Goal: Register for event/course

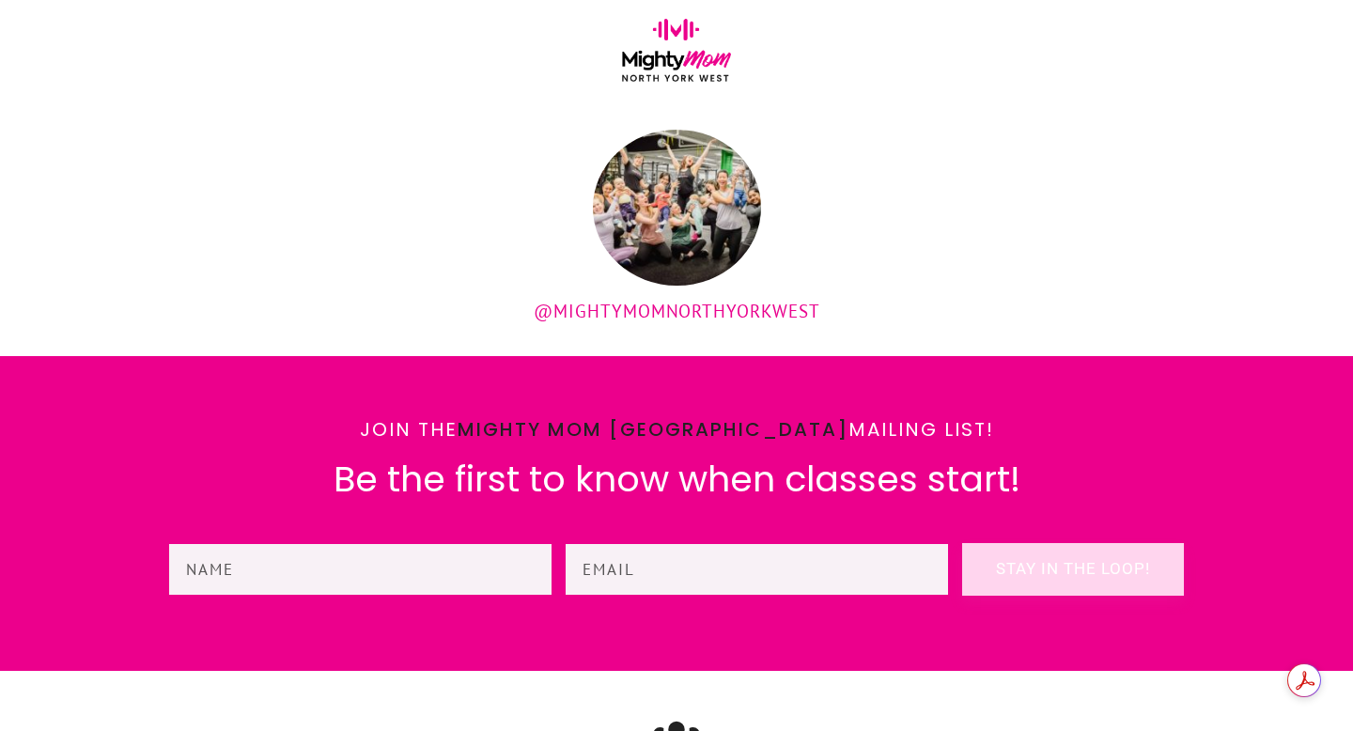
click at [668, 47] on img at bounding box center [676, 50] width 108 height 63
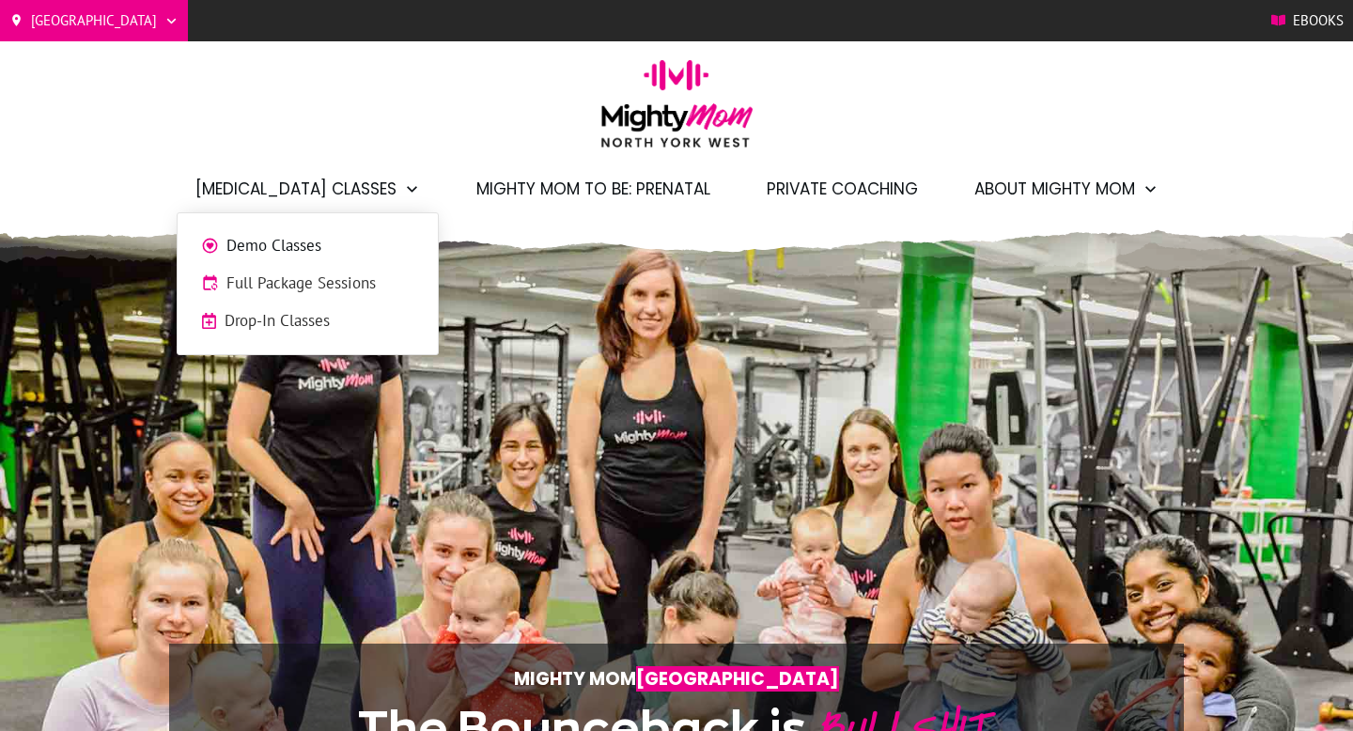
scroll to position [0, -9397]
click at [292, 285] on span "Full Package Sessions" at bounding box center [320, 284] width 188 height 24
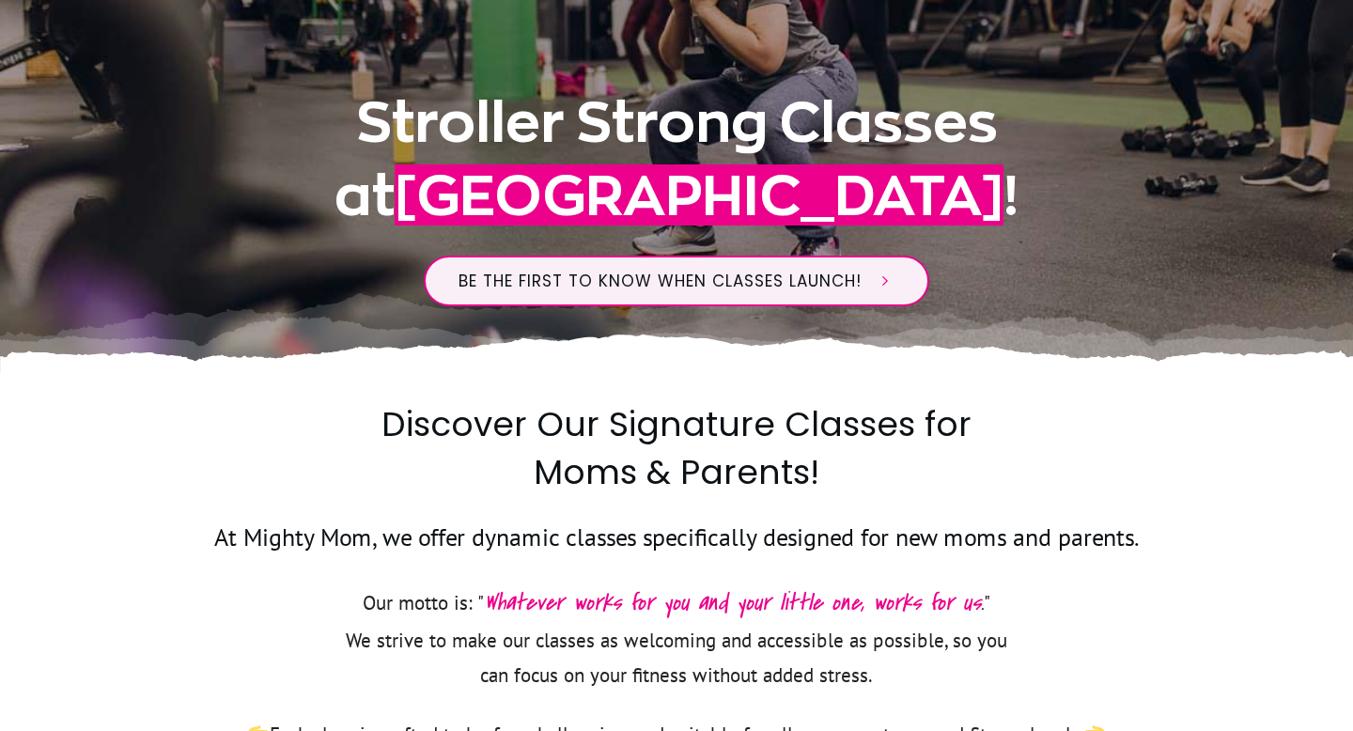
scroll to position [432, 0]
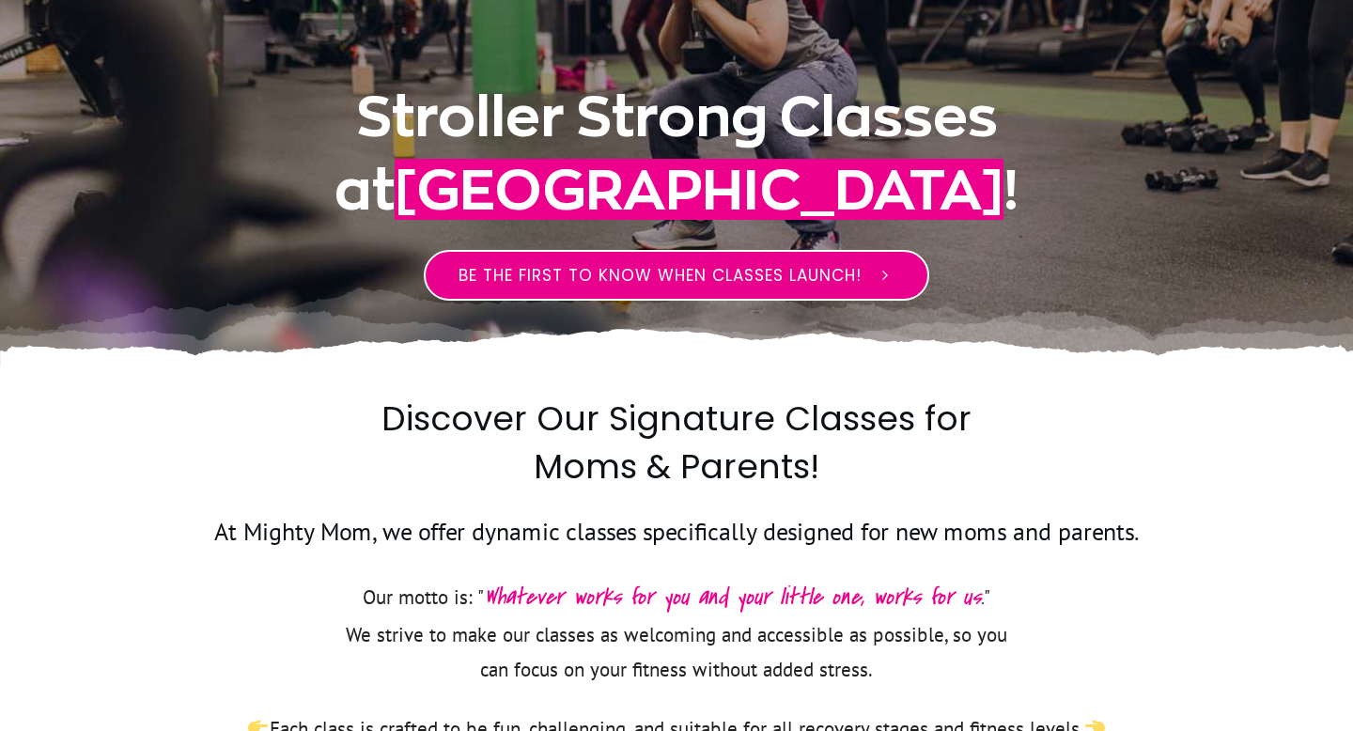
click at [578, 285] on span "Be the first to know when classes launch!" at bounding box center [660, 275] width 403 height 23
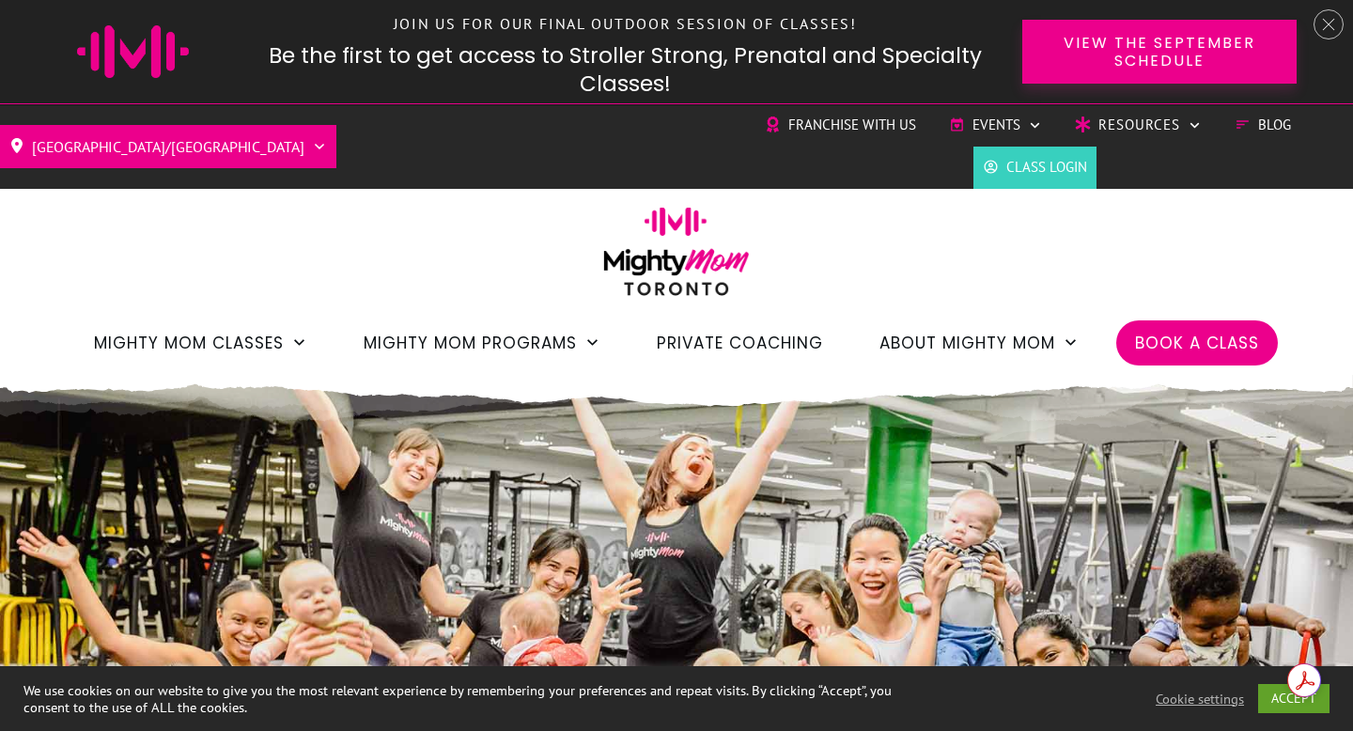
click at [1209, 340] on span "Book a Class" at bounding box center [1197, 343] width 124 height 32
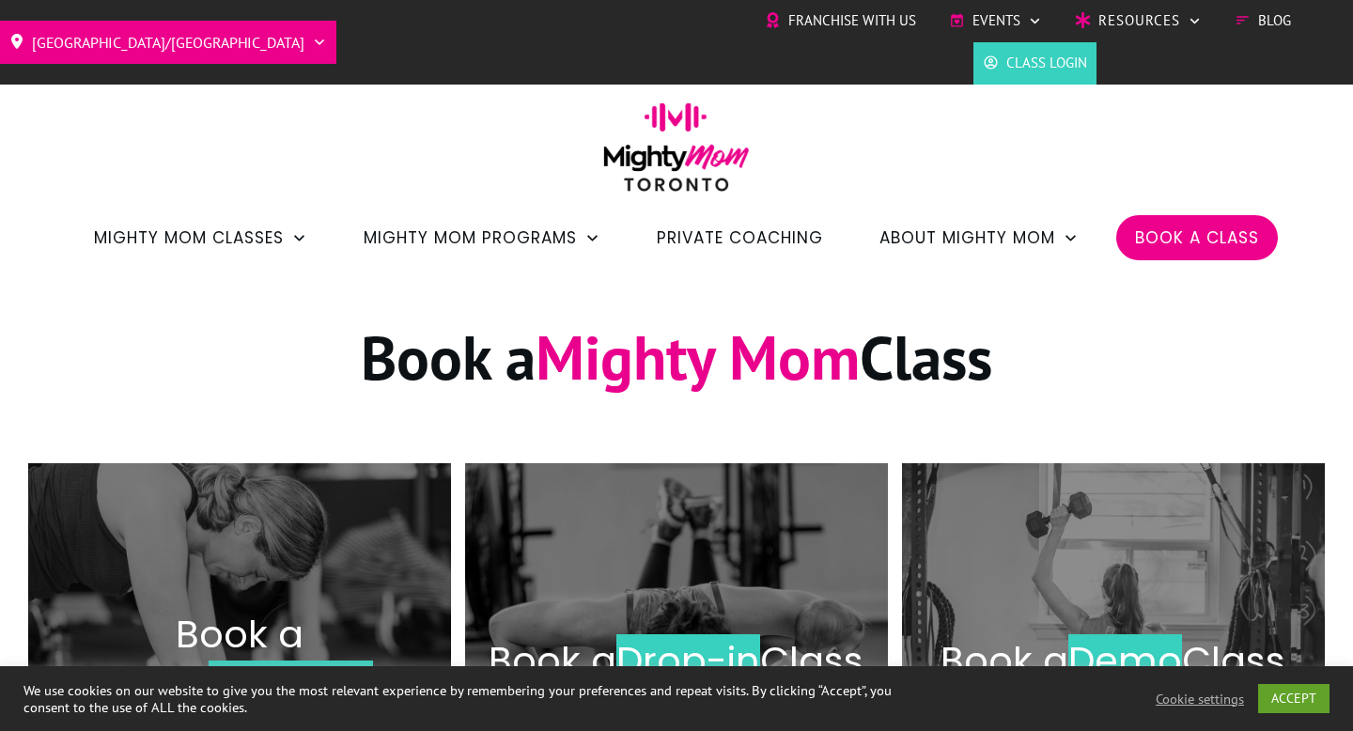
click at [328, 138] on div "Toronto/GTA Barrie Etobicoke North York West Franchise with Us Events Charity S…" at bounding box center [676, 135] width 1353 height 270
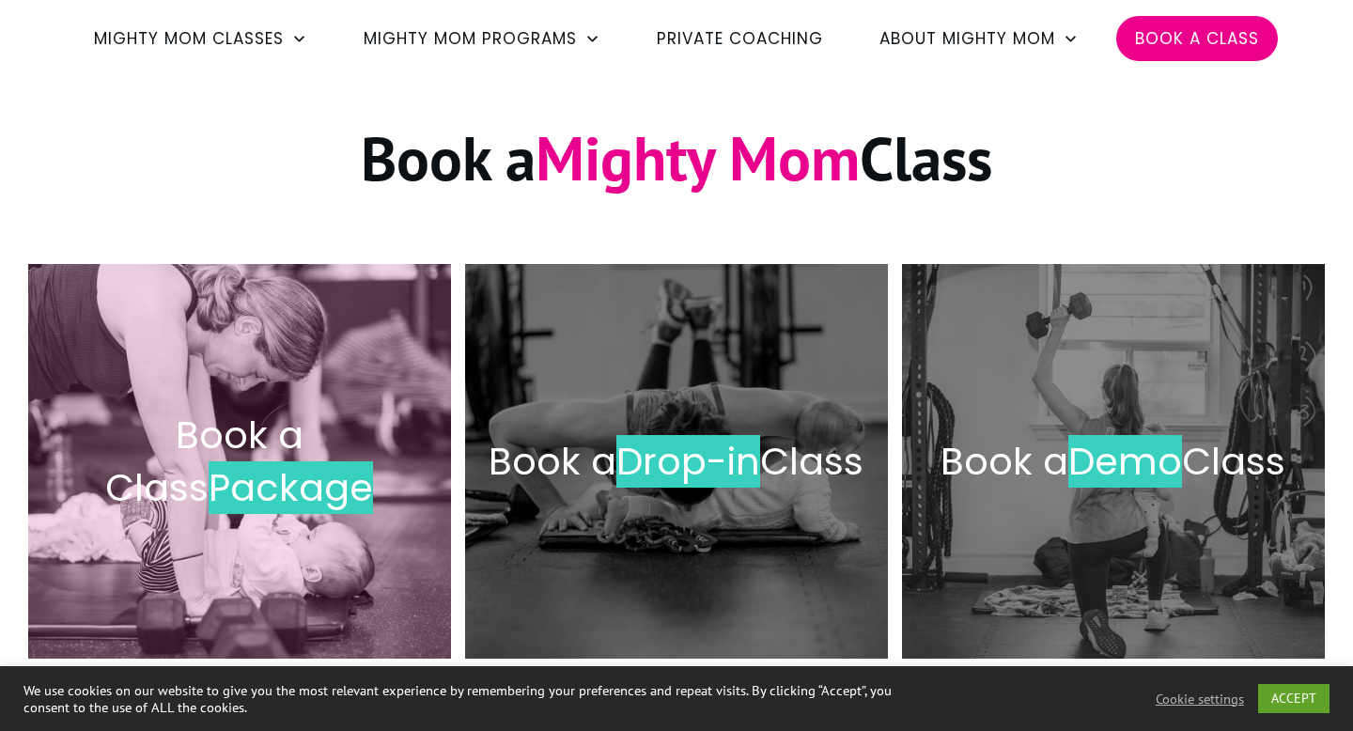
scroll to position [267, 0]
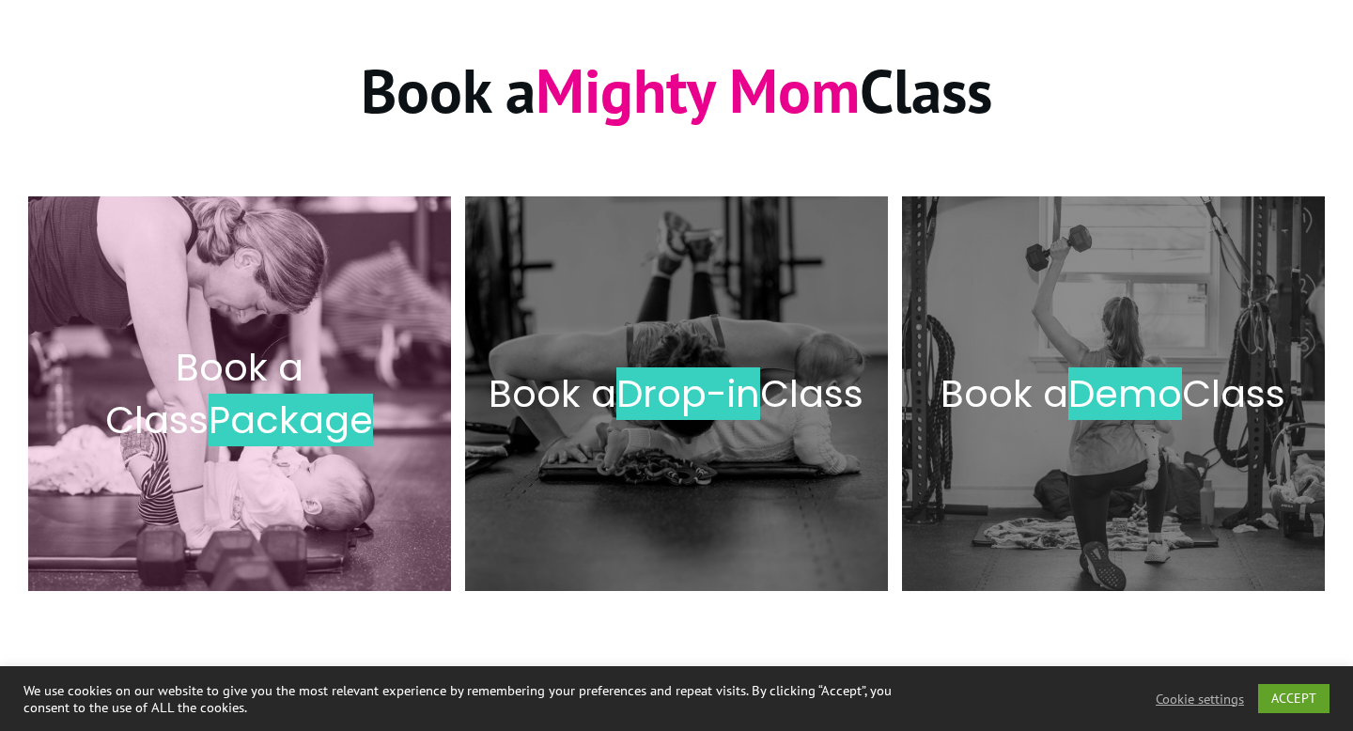
click at [221, 382] on span "Book a Class" at bounding box center [204, 393] width 198 height 105
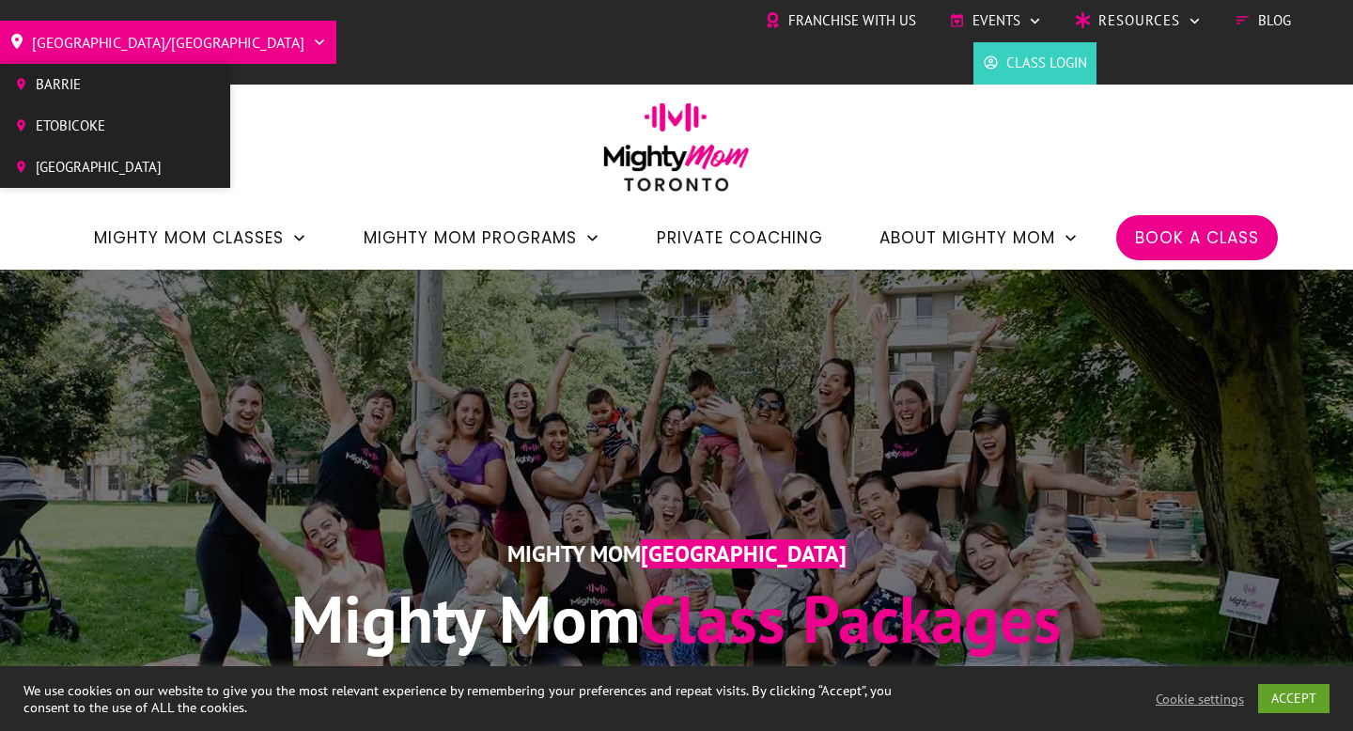
click at [68, 90] on span "Barrie" at bounding box center [99, 84] width 126 height 28
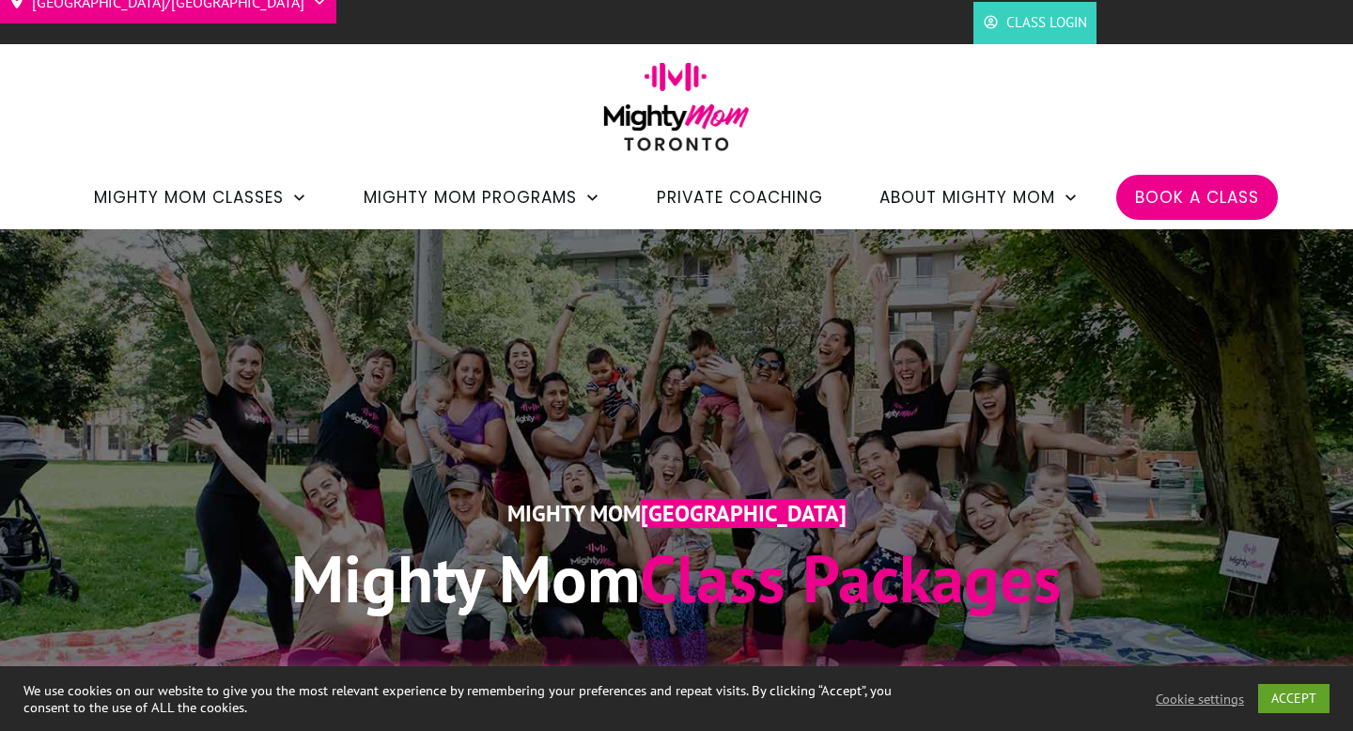
scroll to position [37, 0]
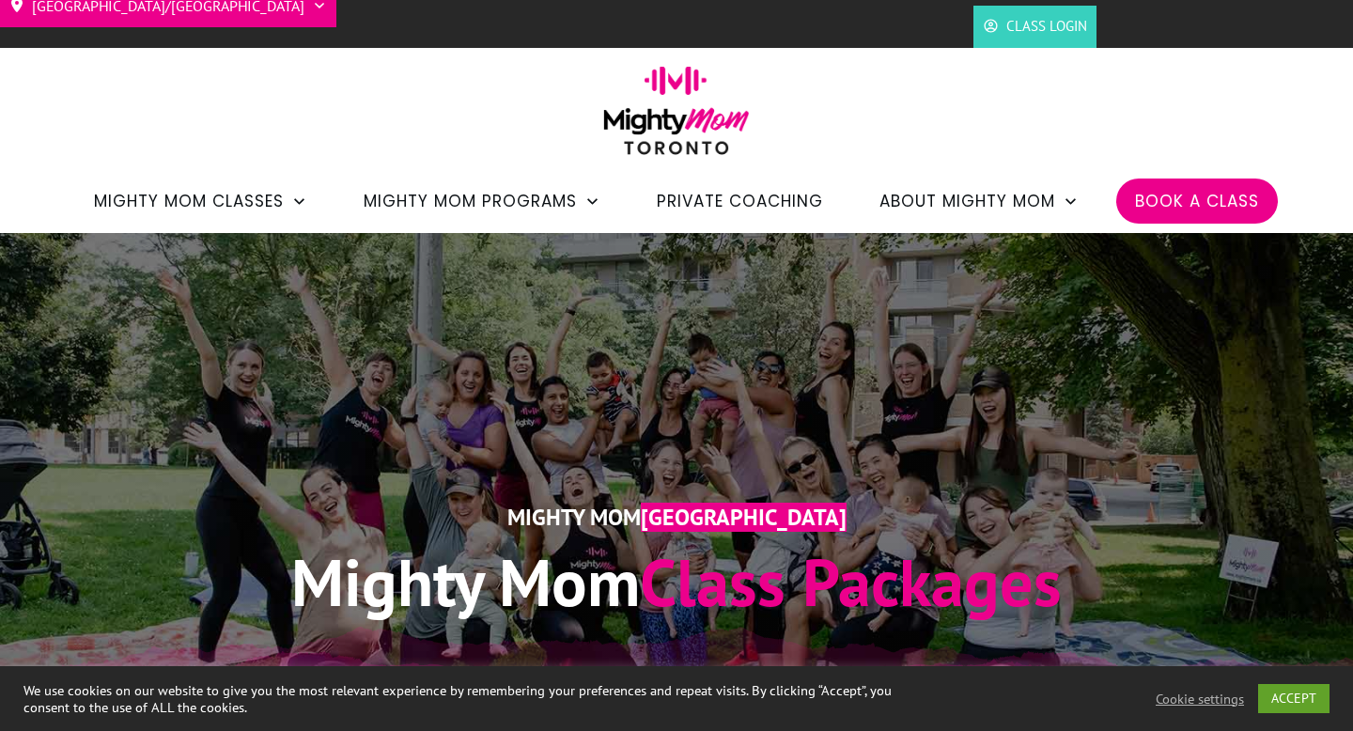
click at [1193, 199] on span "Book a Class" at bounding box center [1197, 201] width 124 height 32
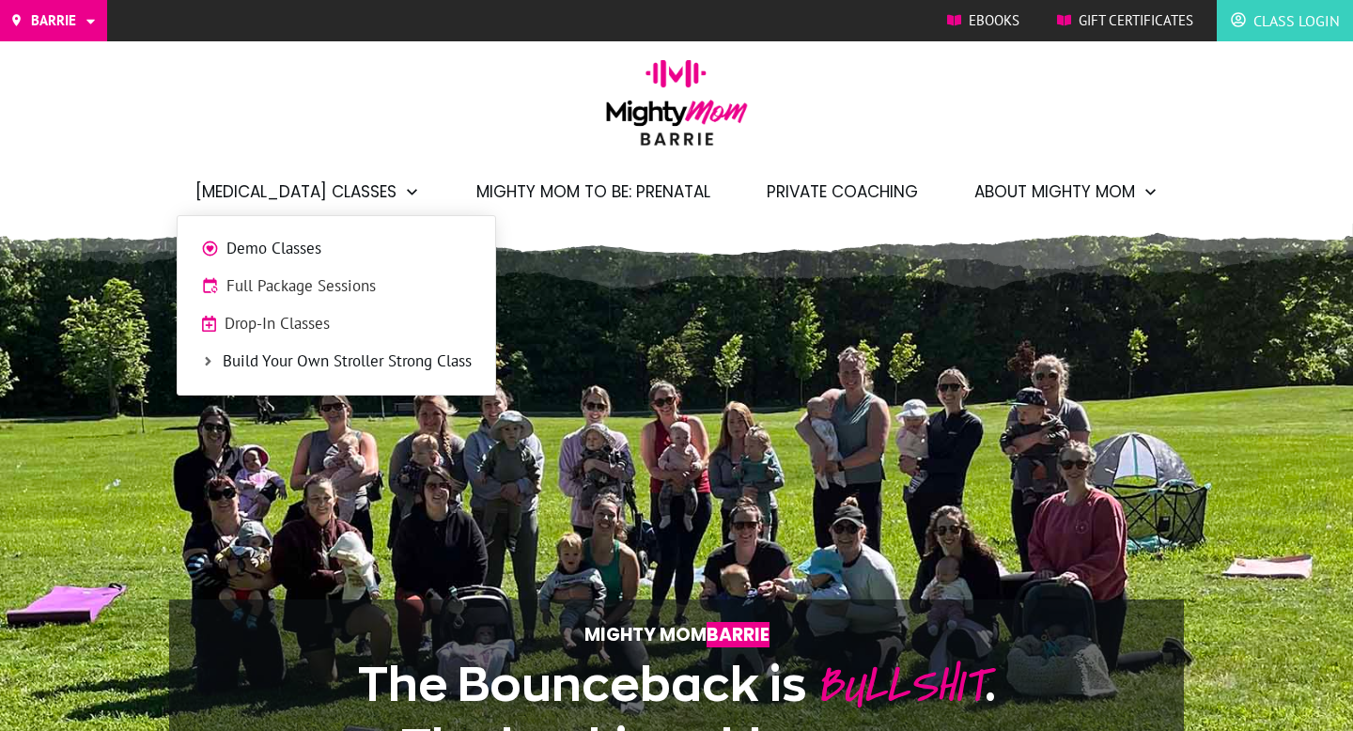
click at [283, 279] on span "Full Package Sessions" at bounding box center [348, 286] width 245 height 24
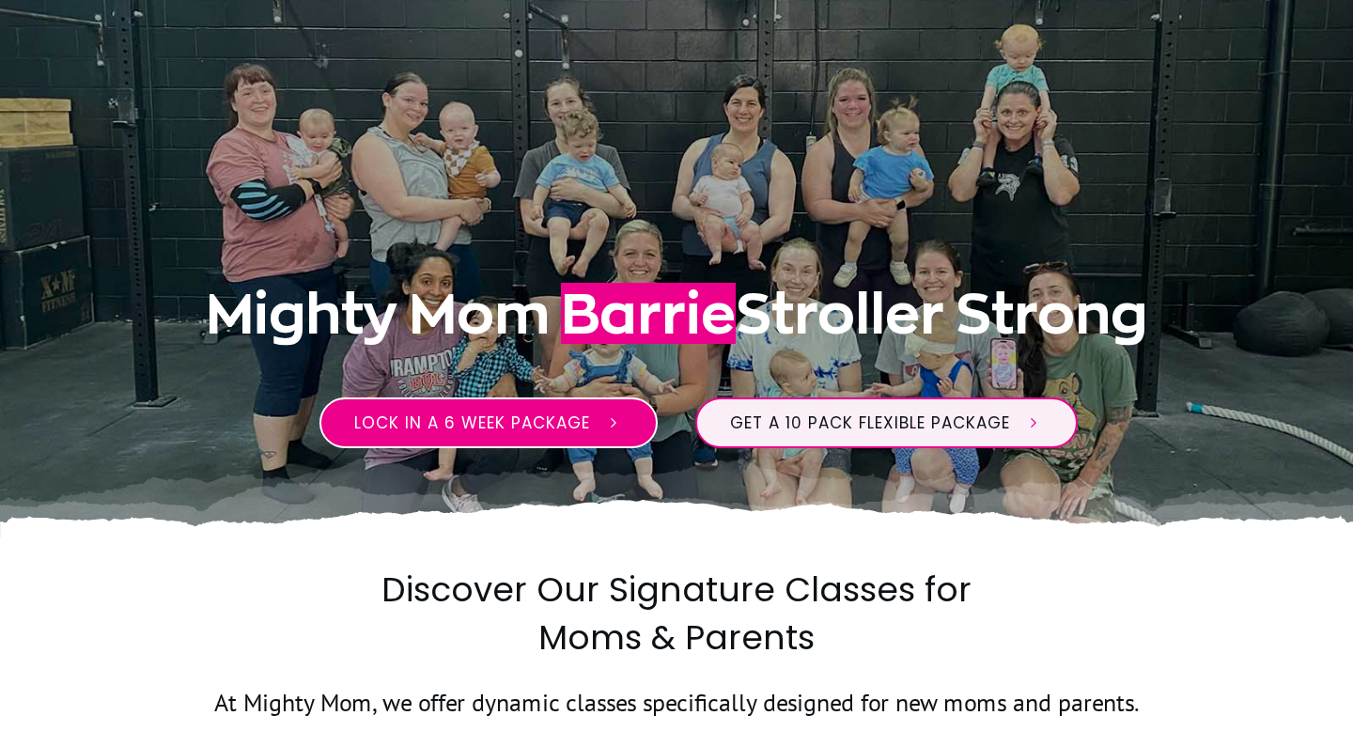
scroll to position [265, 0]
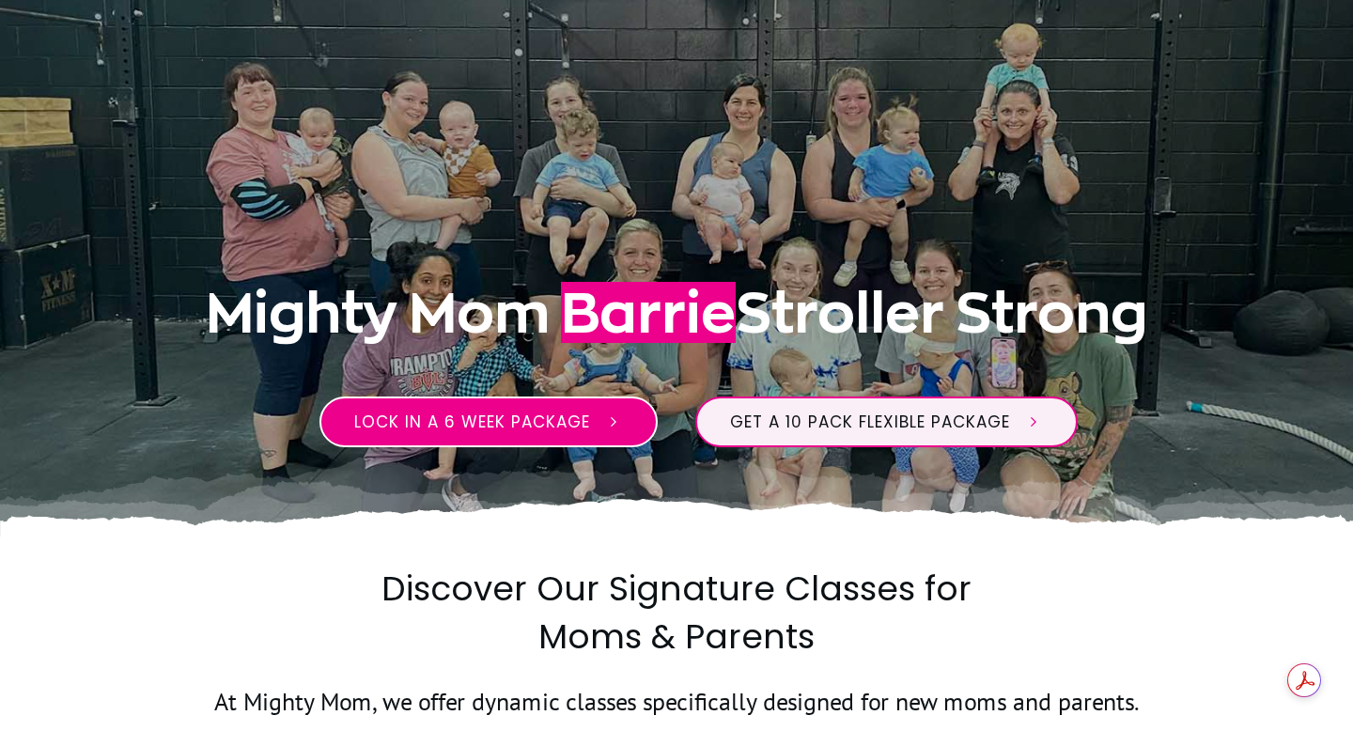
click at [524, 428] on span "Lock in a 6 week package" at bounding box center [472, 422] width 236 height 23
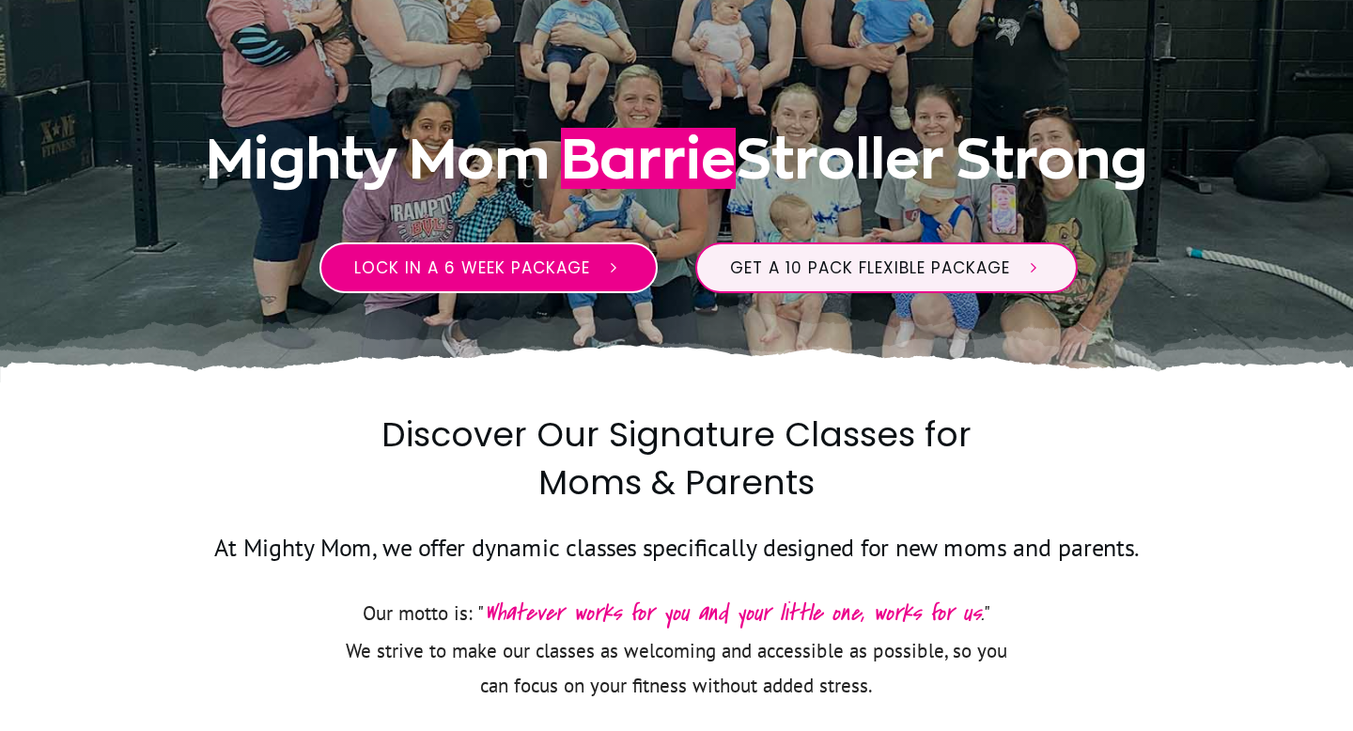
scroll to position [414, 0]
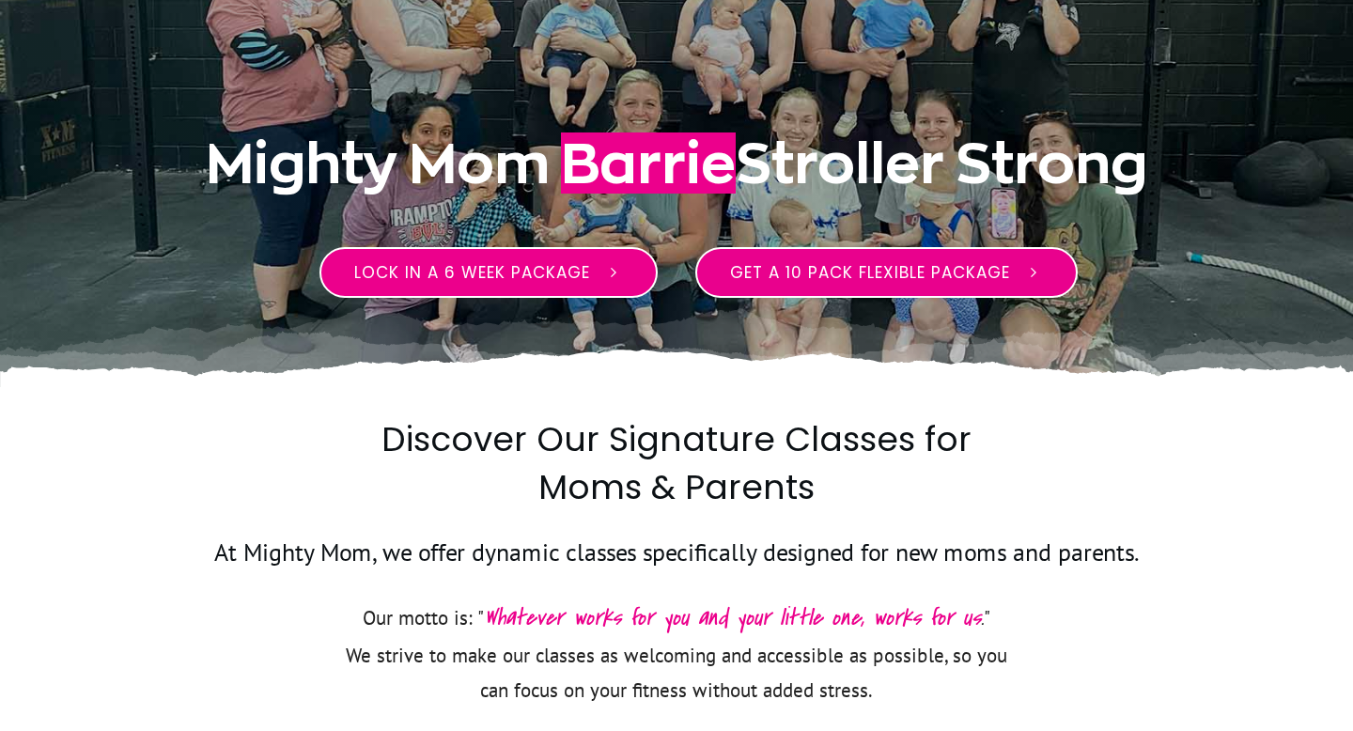
click at [809, 268] on span "Get a 10 pack flexible package" at bounding box center [870, 272] width 280 height 23
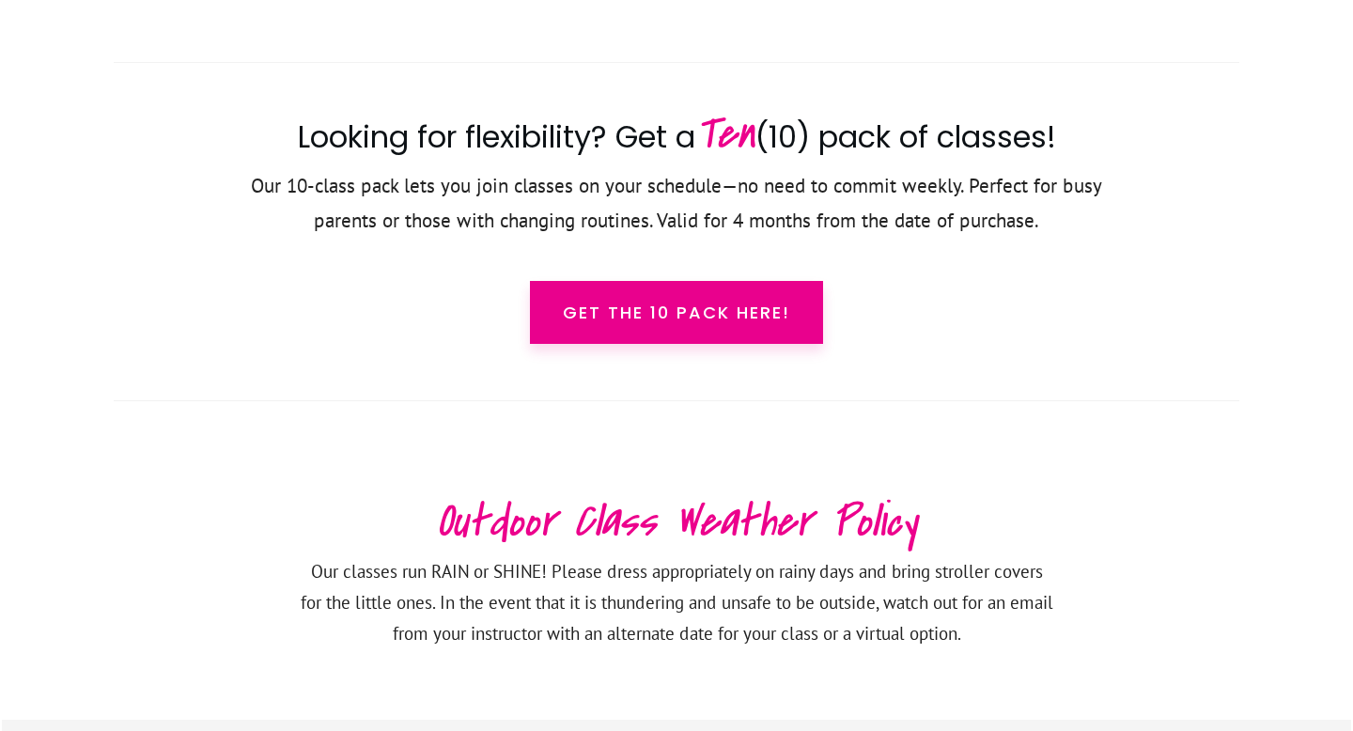
scroll to position [3198, 0]
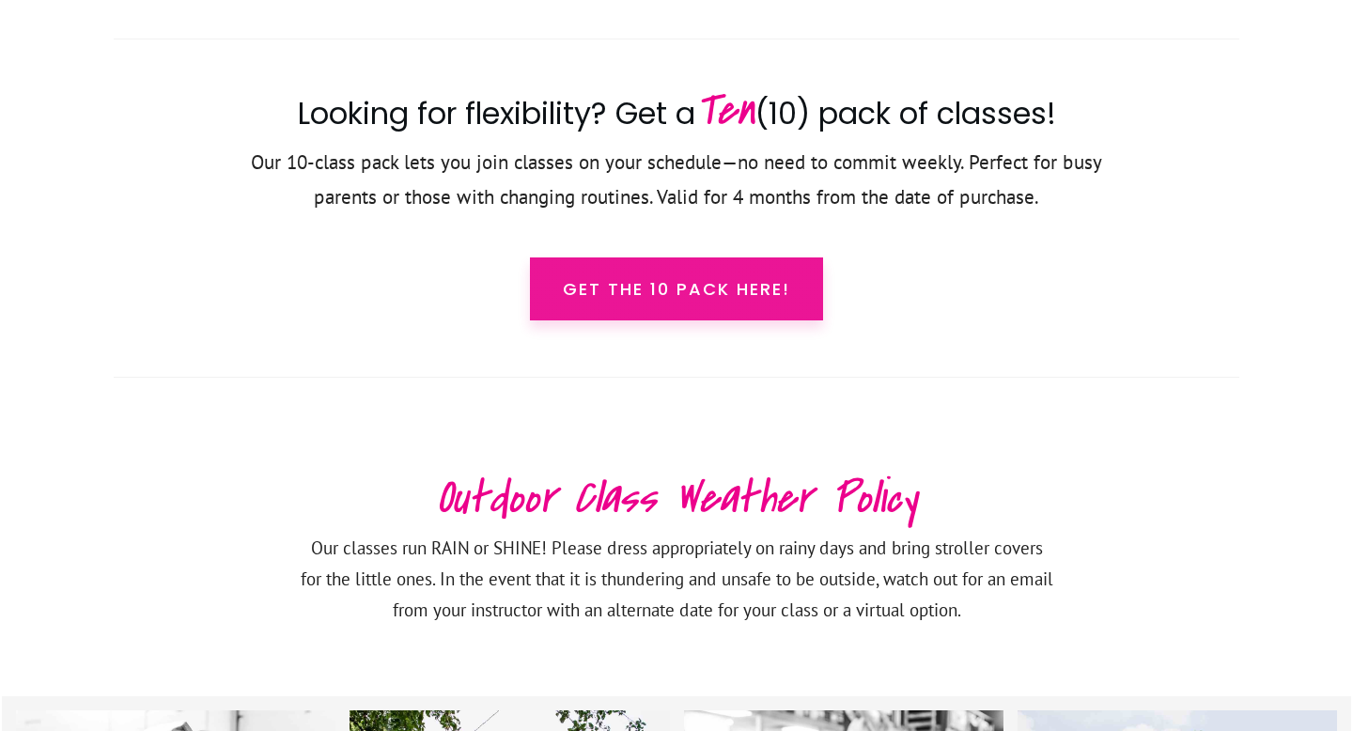
click at [701, 304] on link "Get the 10 pack here!" at bounding box center [676, 288] width 293 height 63
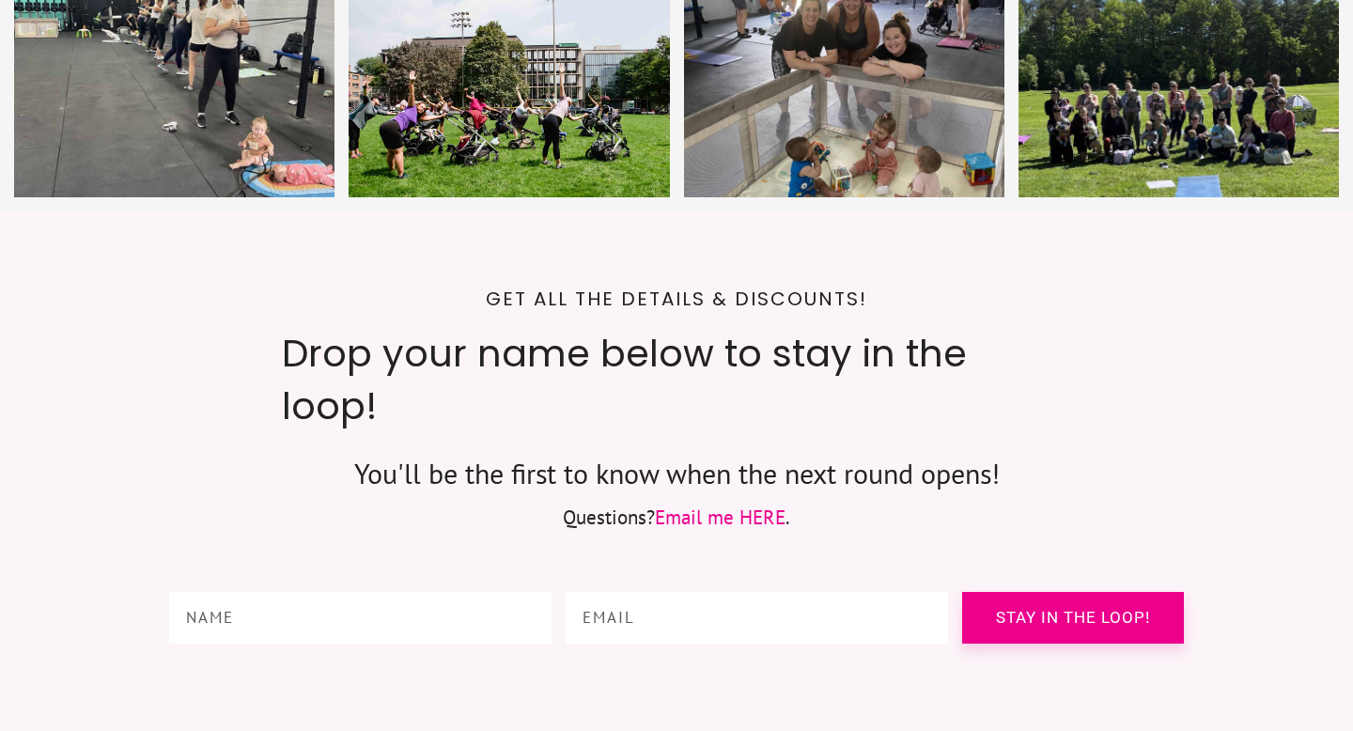
scroll to position [8623, 0]
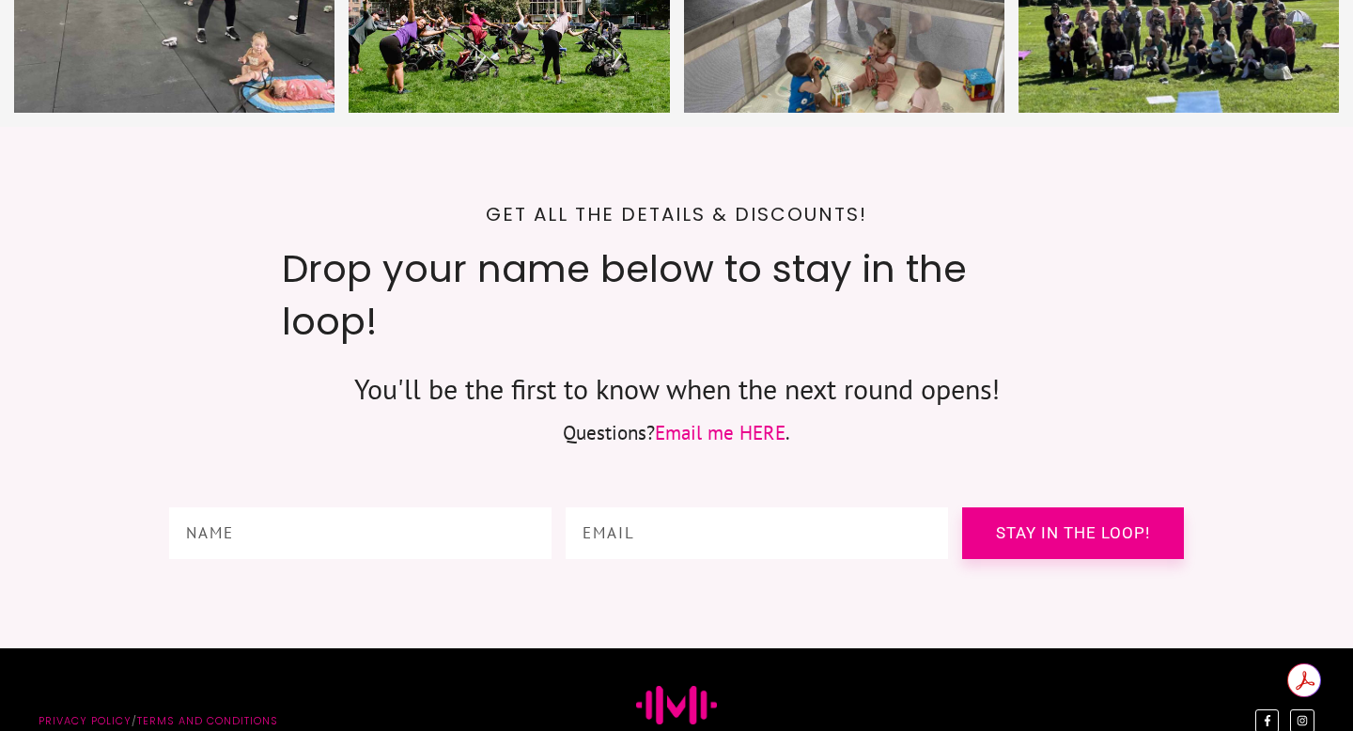
click at [391, 507] on input "text" at bounding box center [360, 533] width 382 height 52
type input "Tali LaBonte"
click at [637, 507] on input "email" at bounding box center [757, 533] width 383 height 52
type input "tali.labonte@gmail.com"
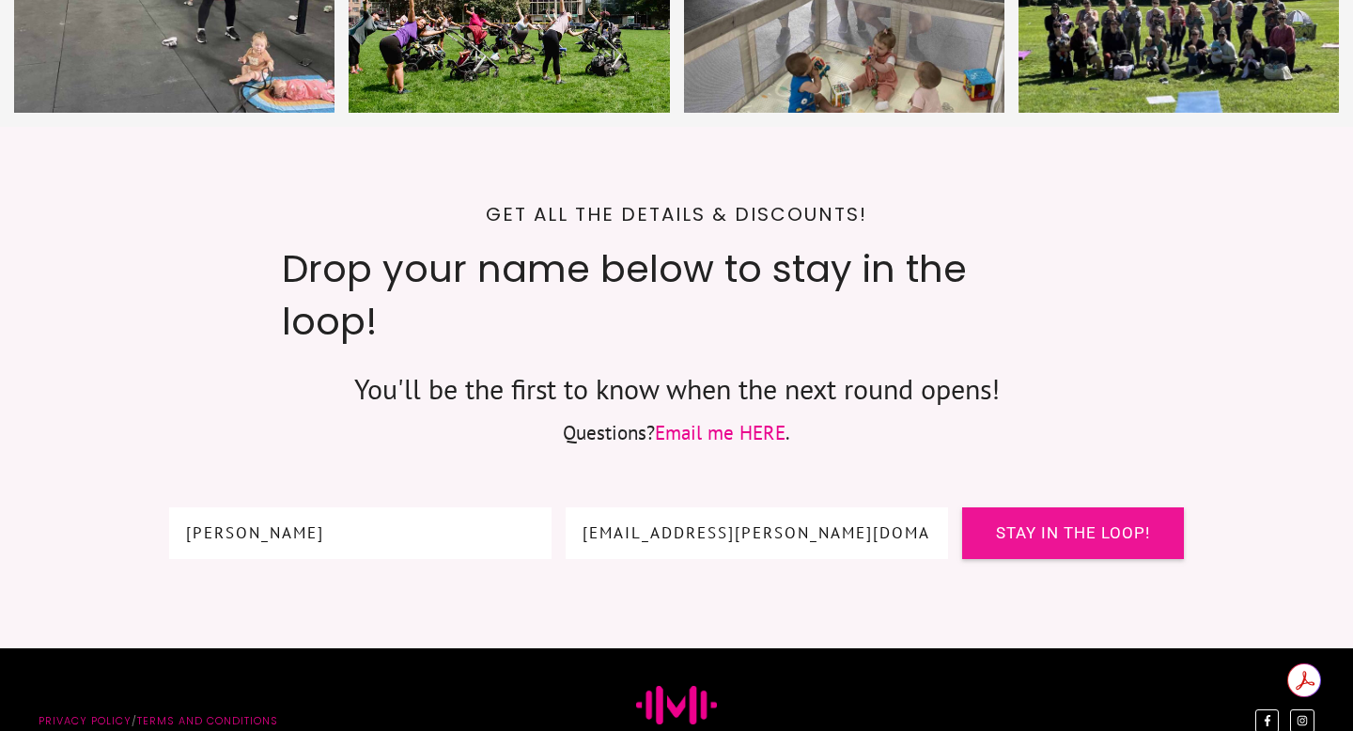
click at [1076, 526] on span "Stay in the loop!" at bounding box center [1073, 533] width 194 height 14
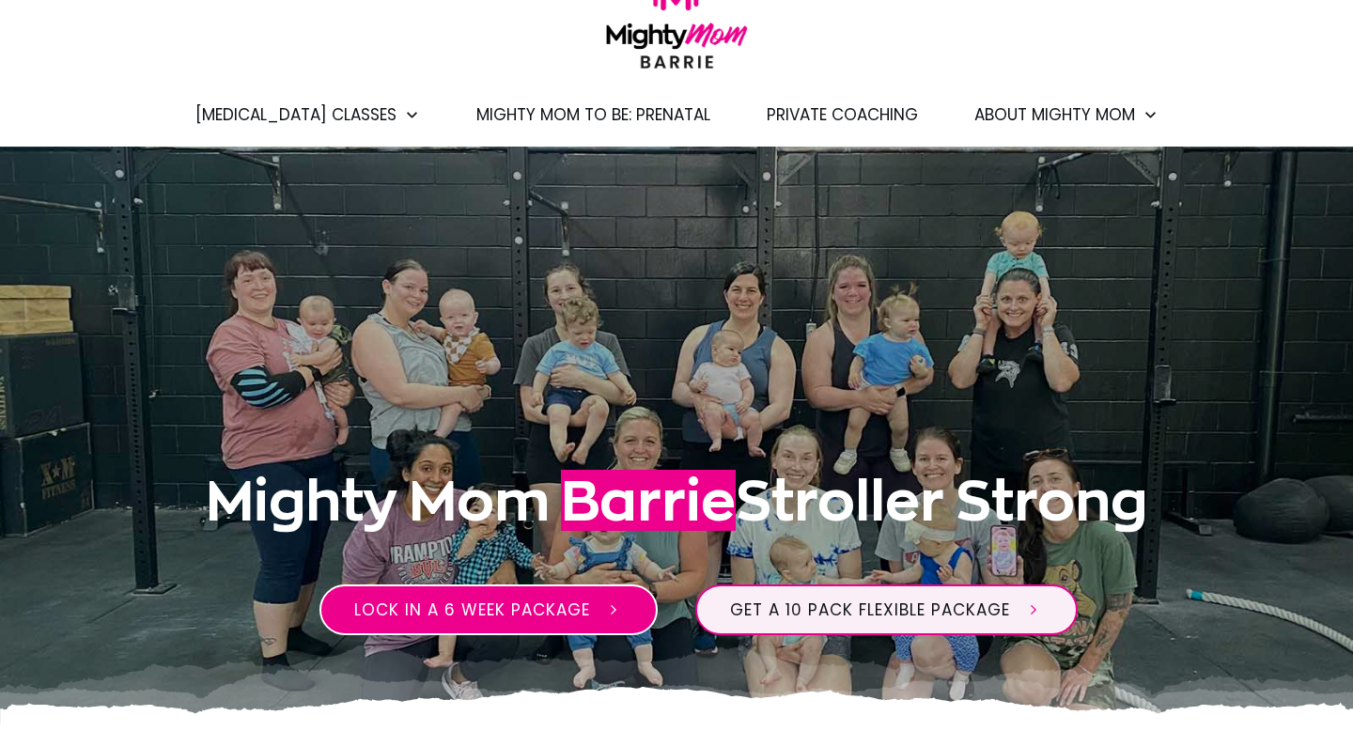
scroll to position [0, 0]
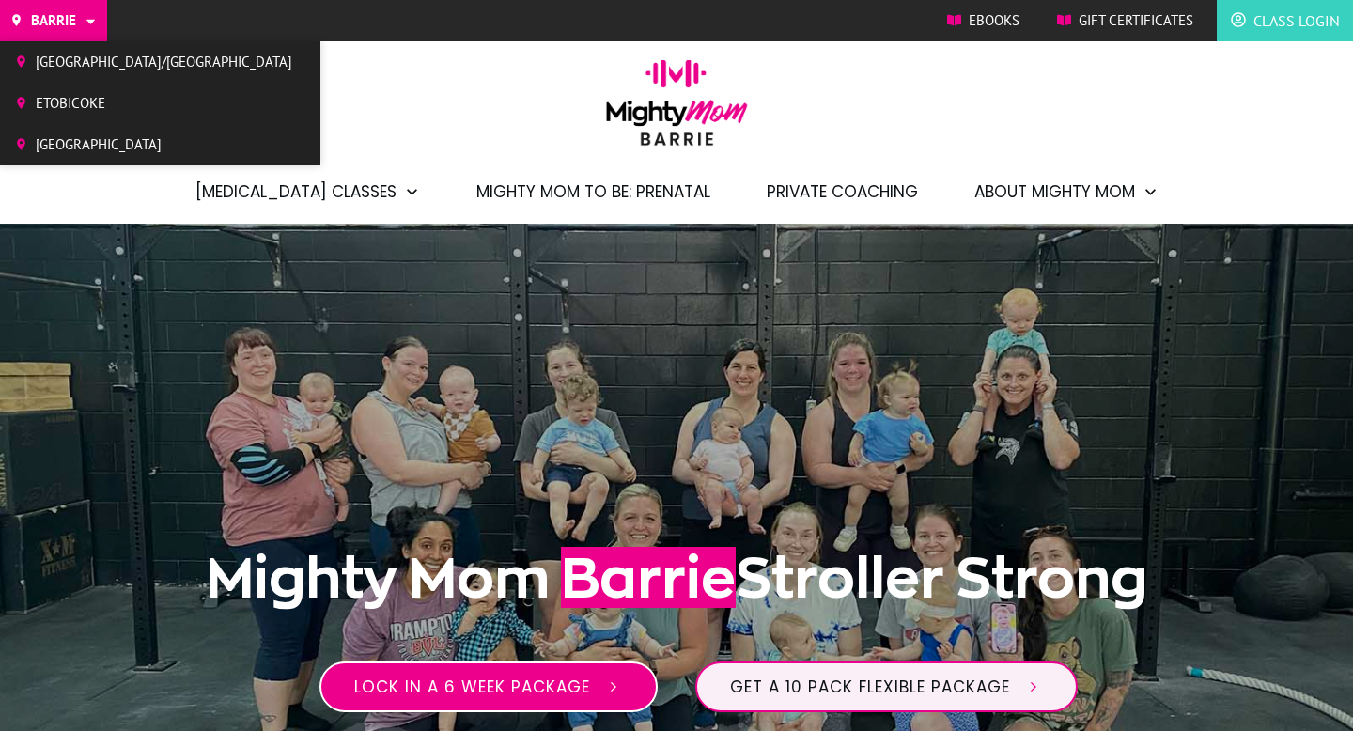
click at [84, 103] on span "Etobicoke" at bounding box center [164, 103] width 257 height 28
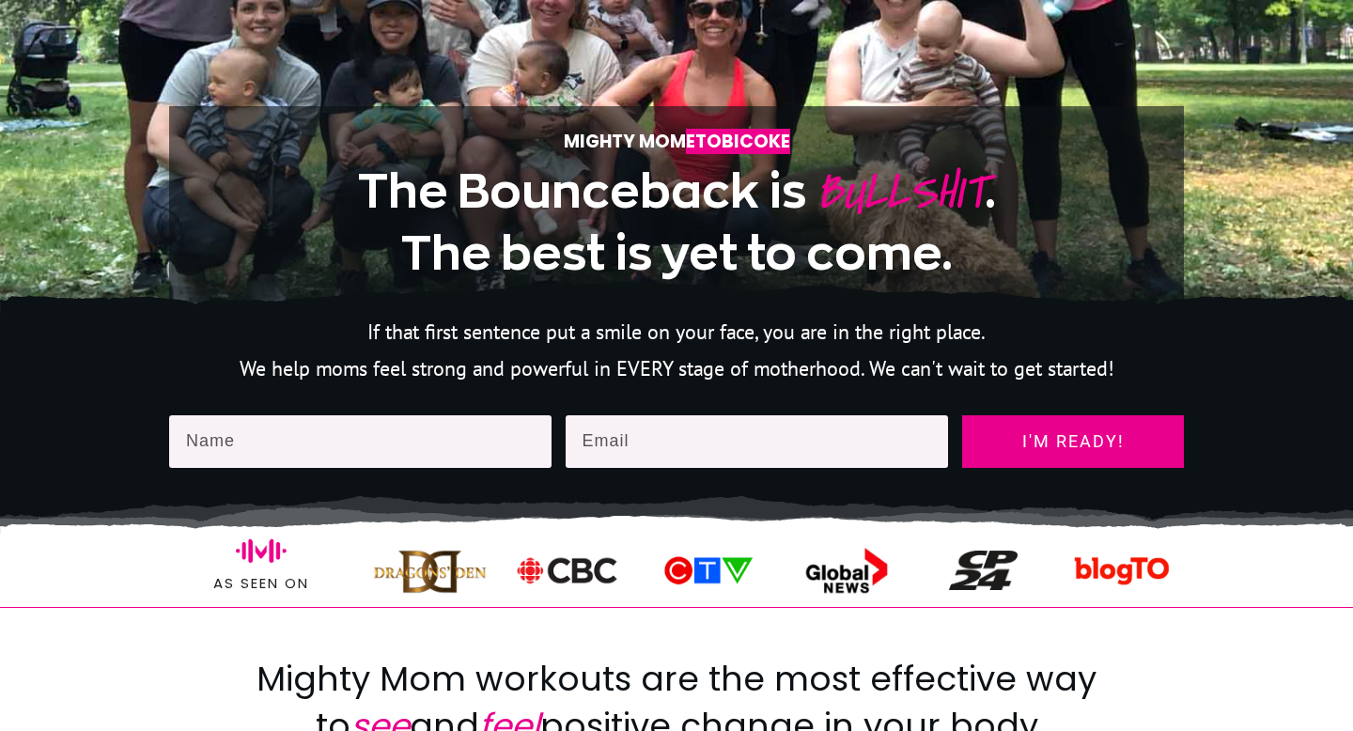
scroll to position [551, 0]
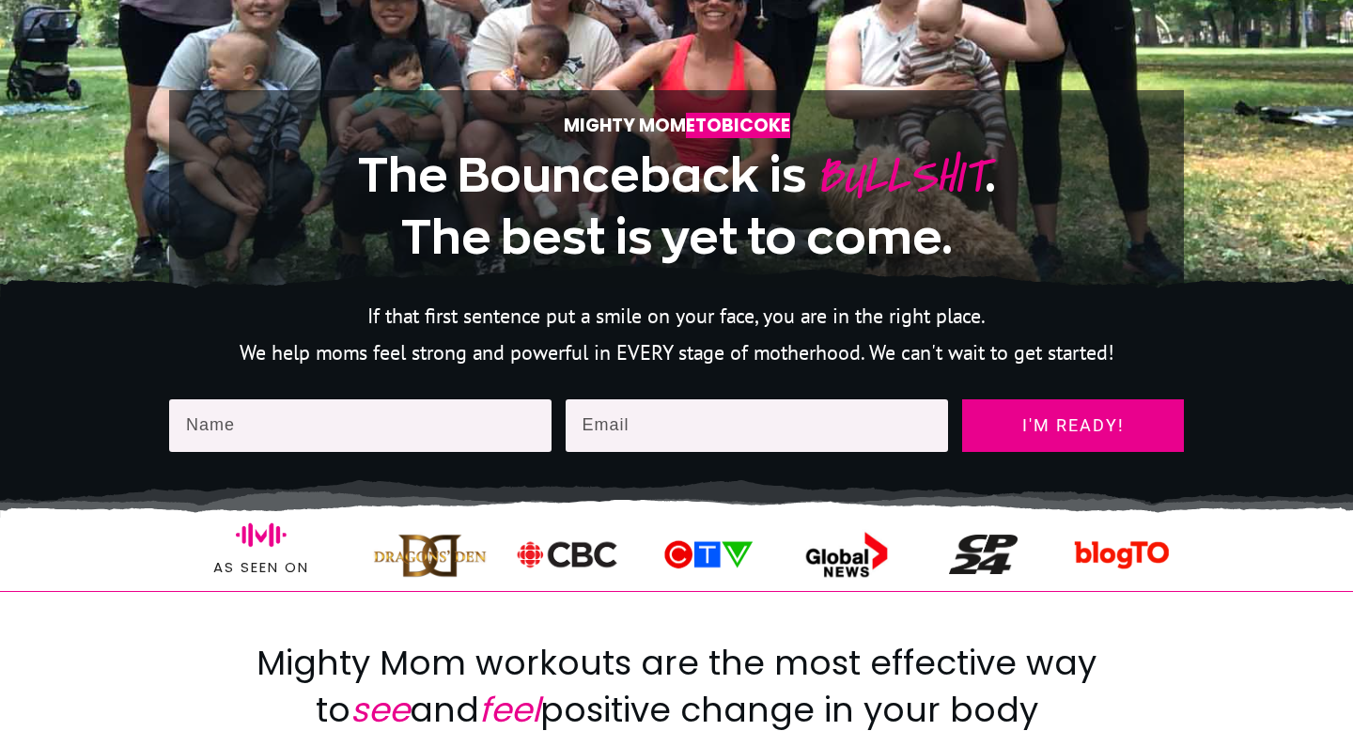
click at [252, 424] on input "text" at bounding box center [360, 425] width 382 height 53
type input "Tali LaBonte"
click at [635, 435] on input "email" at bounding box center [757, 425] width 383 height 53
type input "tali.labonte@gmail.com"
click at [1119, 421] on span "I'm ready!" at bounding box center [1073, 425] width 188 height 19
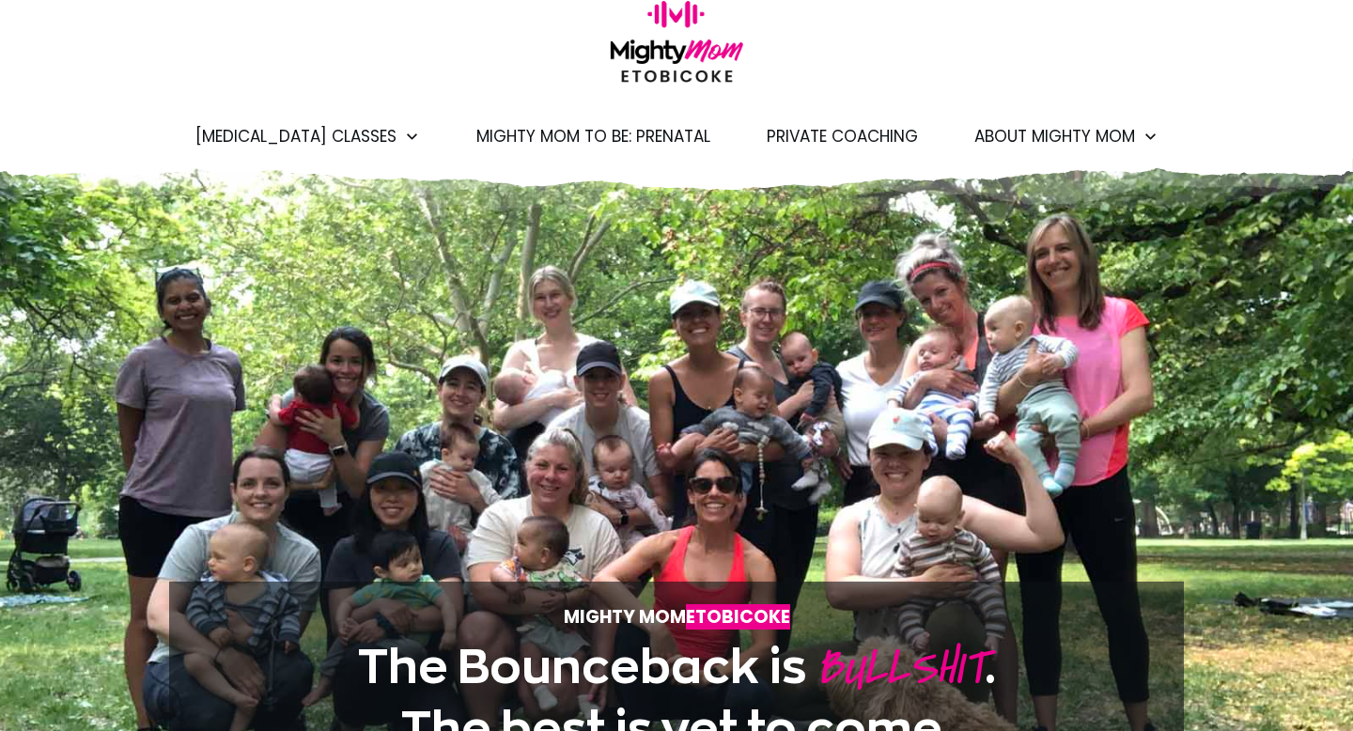
scroll to position [0, 0]
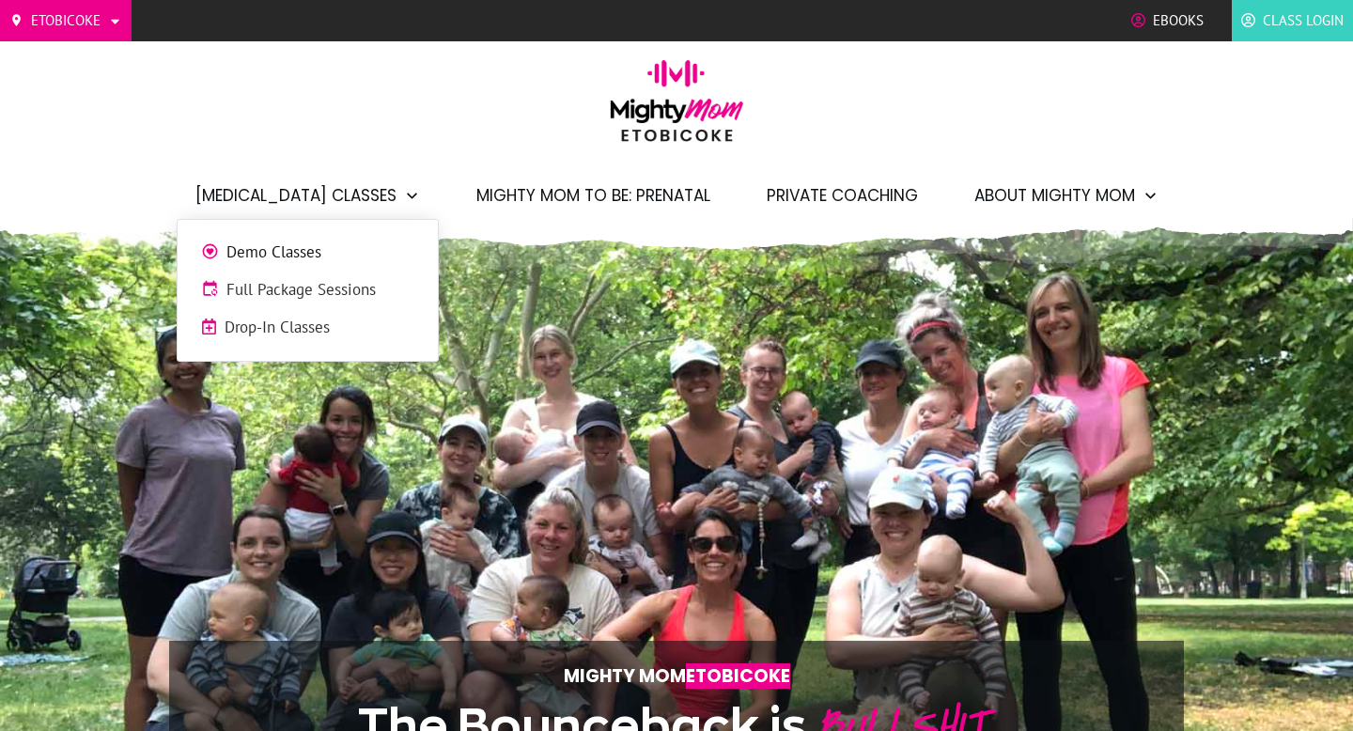
click at [288, 294] on span "Full Package Sessions" at bounding box center [320, 290] width 188 height 24
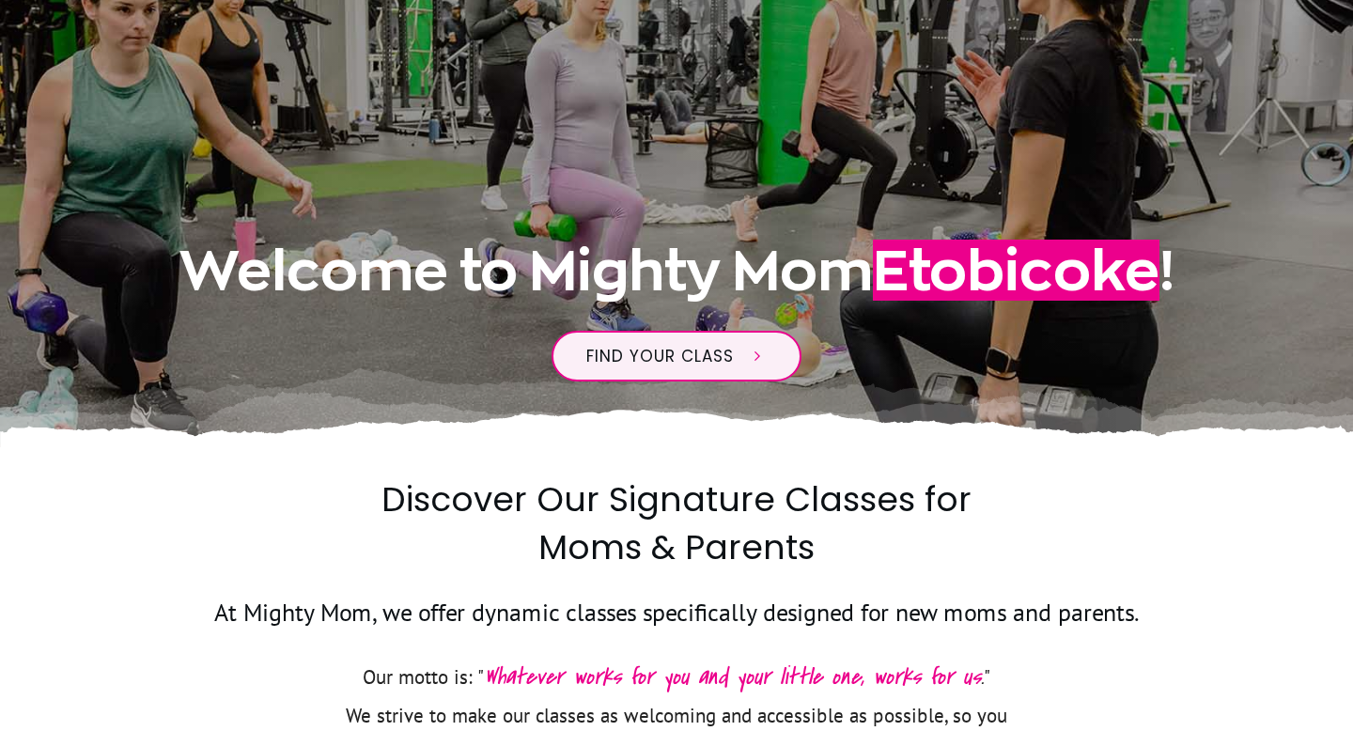
scroll to position [352, 0]
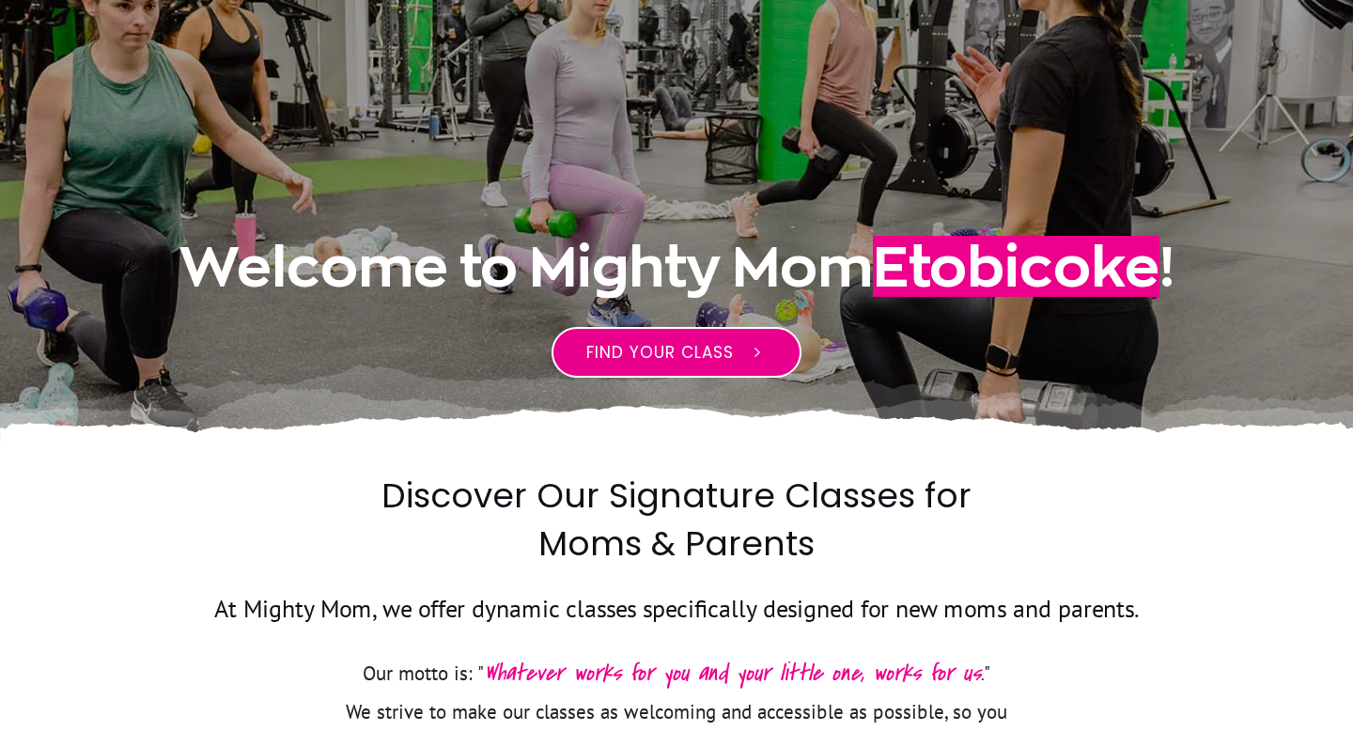
click at [707, 338] on link "Find your class" at bounding box center [677, 352] width 250 height 51
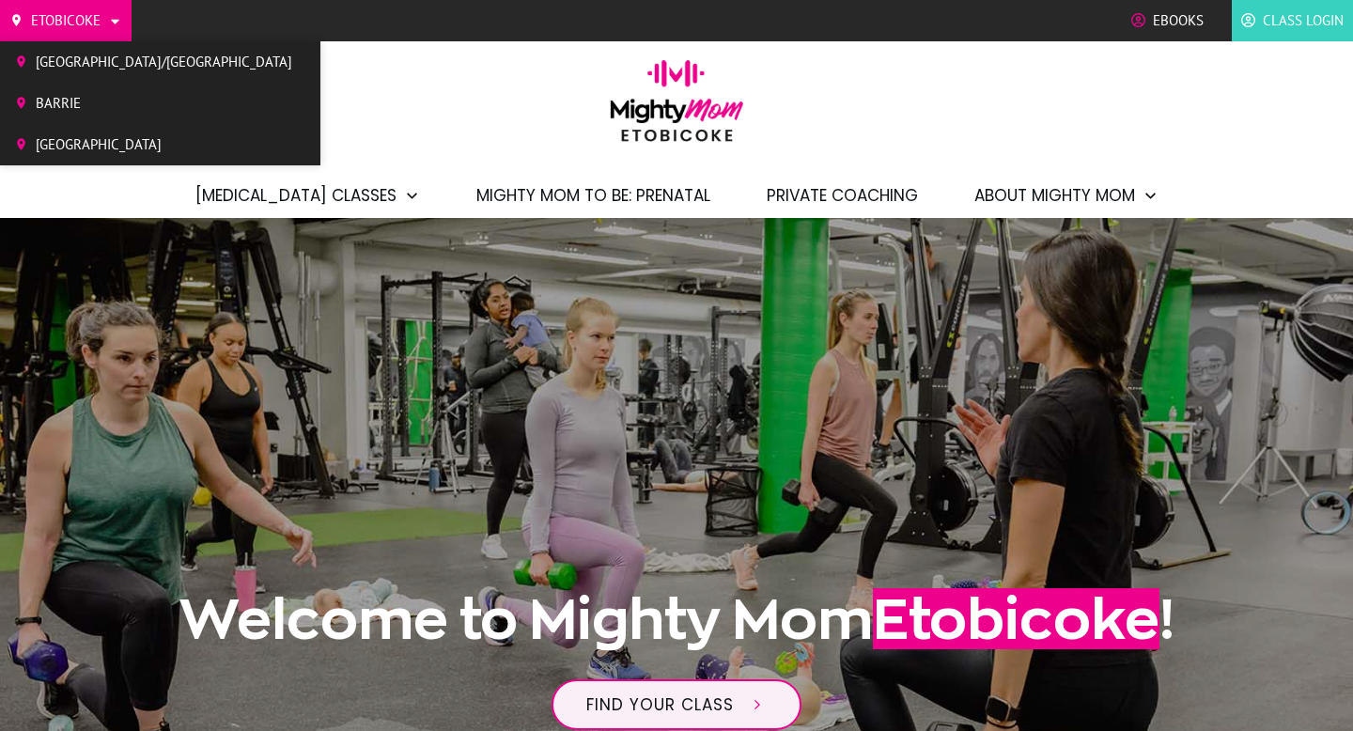
click at [88, 135] on span "[GEOGRAPHIC_DATA]" at bounding box center [164, 145] width 257 height 28
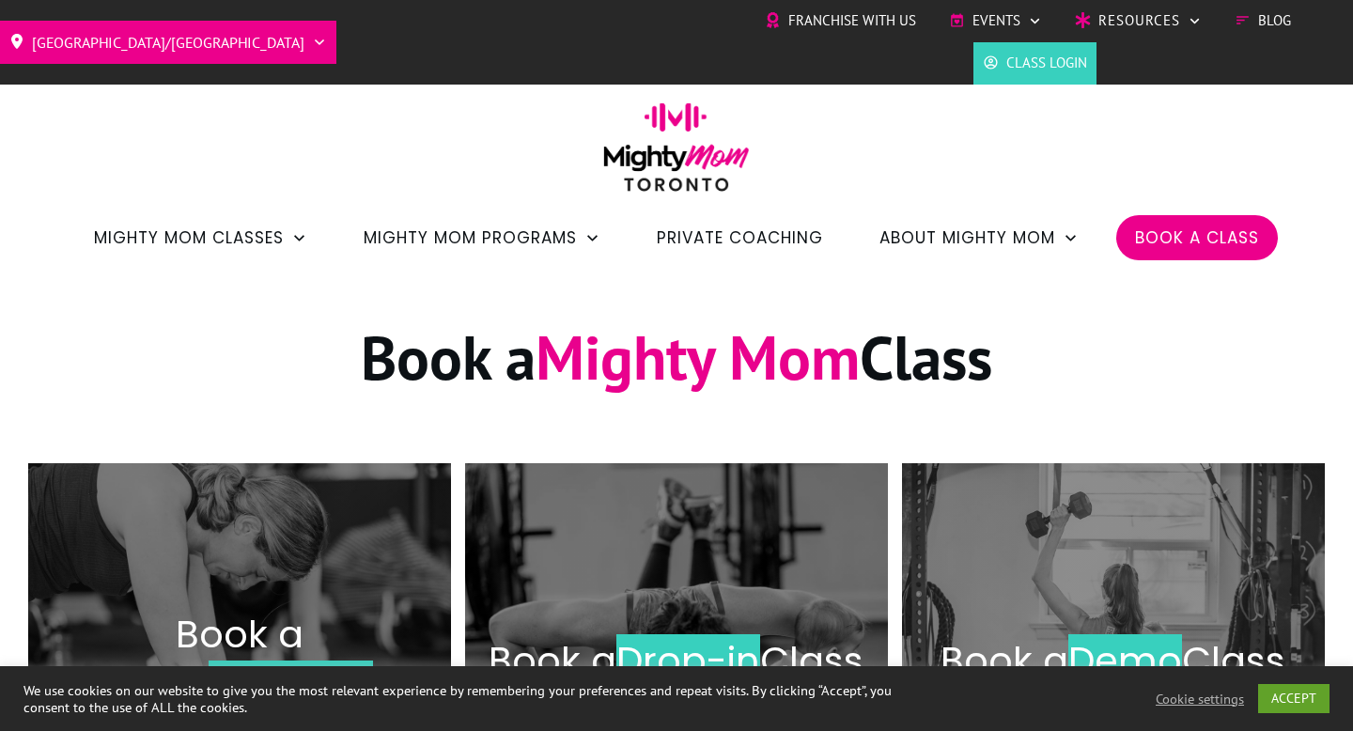
click at [1189, 235] on span "Book a Class" at bounding box center [1197, 238] width 124 height 32
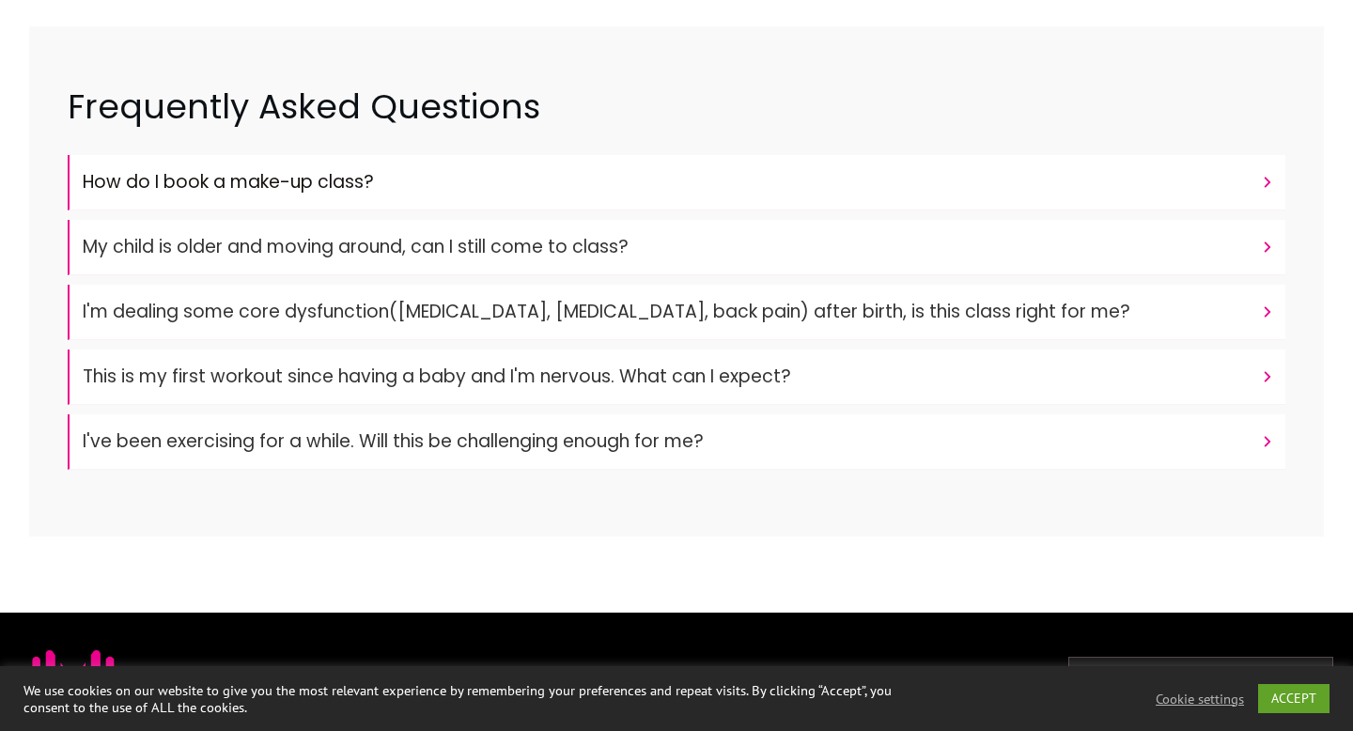
scroll to position [968, 0]
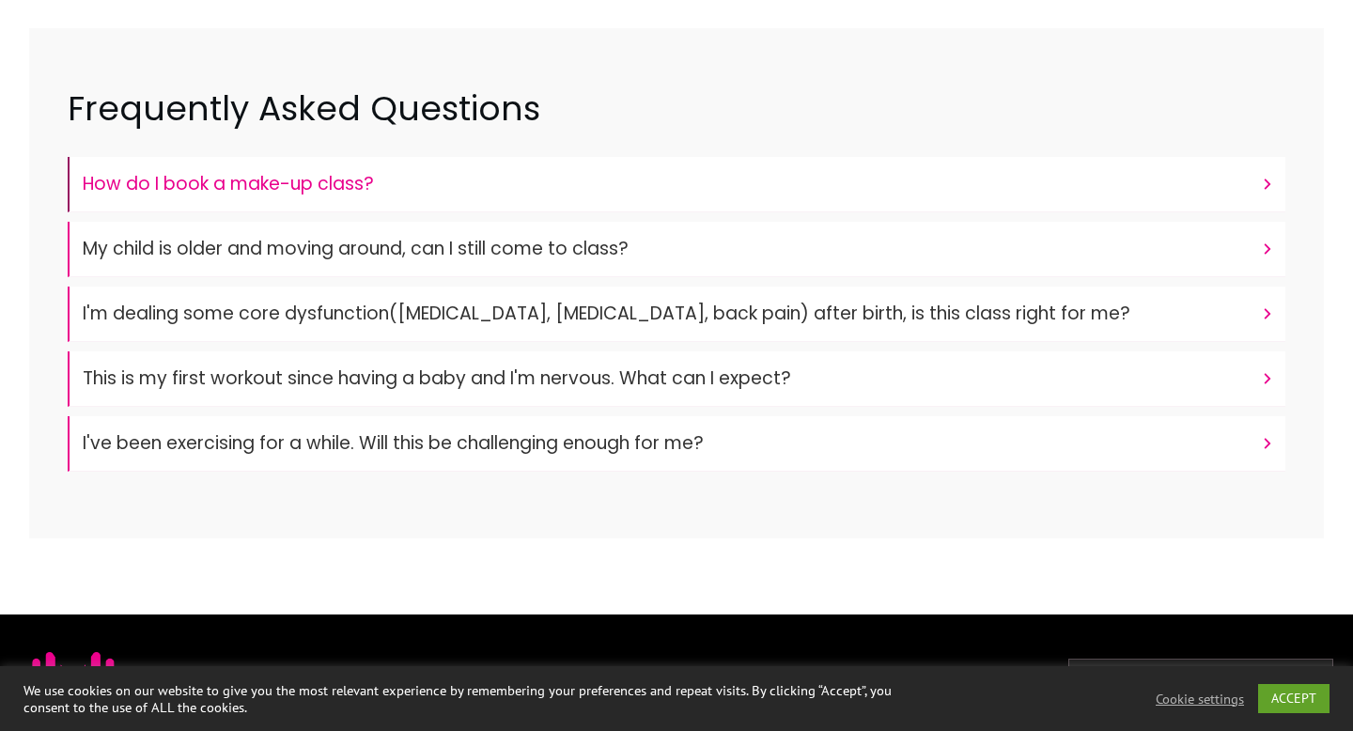
click at [802, 188] on h4 "How do I book a make-up class?" at bounding box center [667, 184] width 1169 height 36
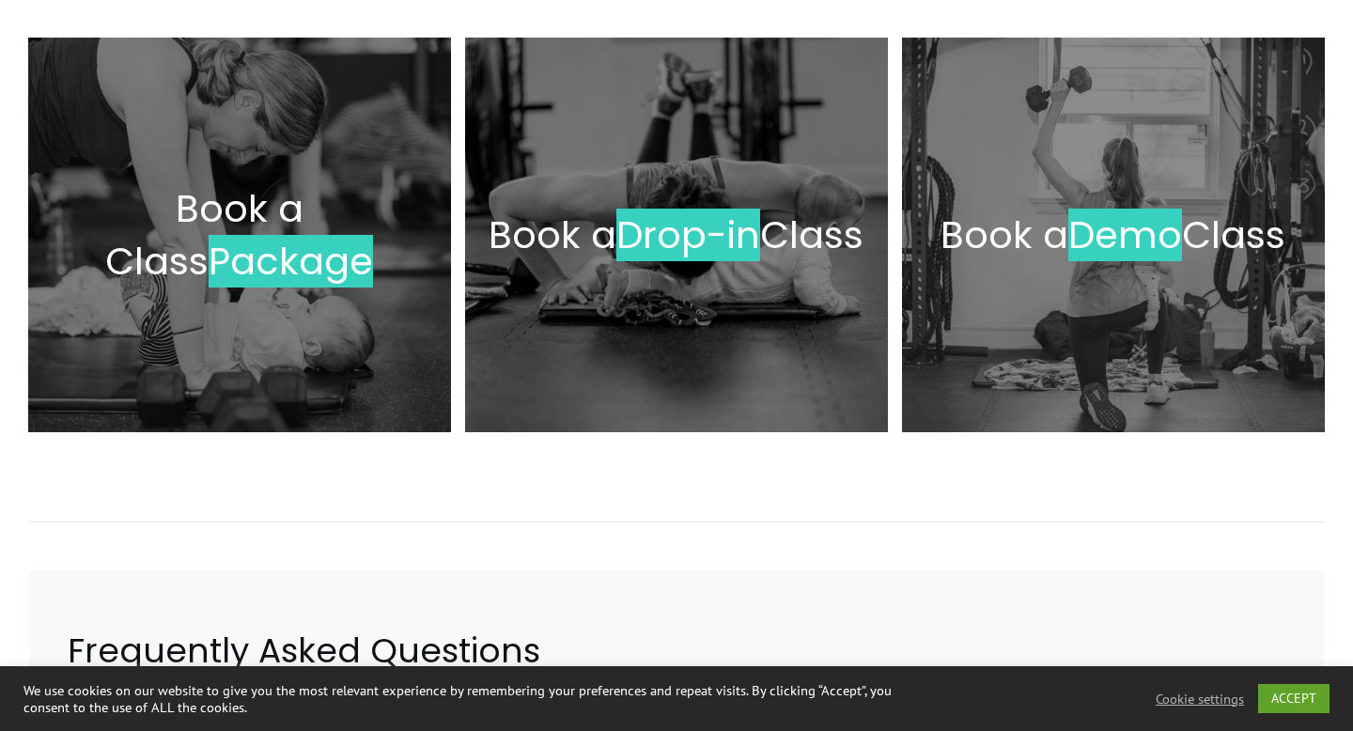
scroll to position [0, 0]
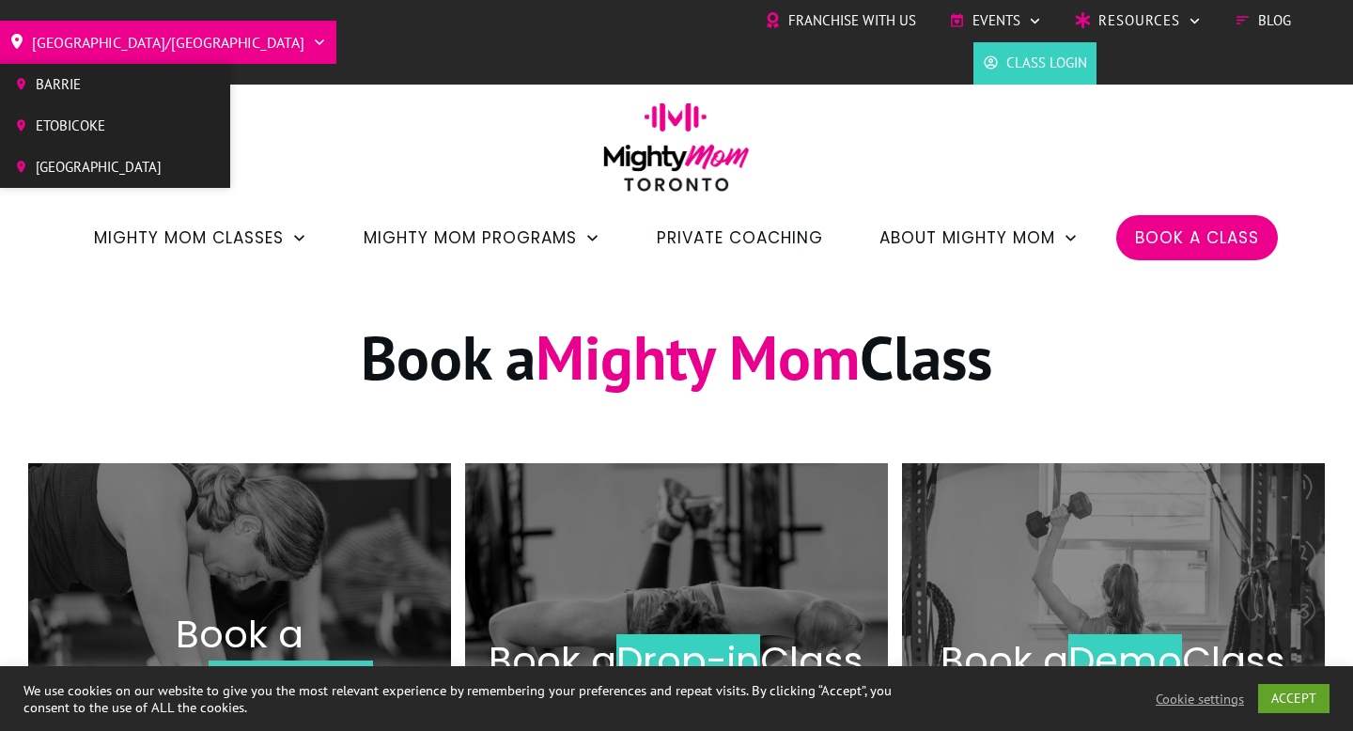
click at [102, 91] on span "Barrie" at bounding box center [99, 84] width 126 height 28
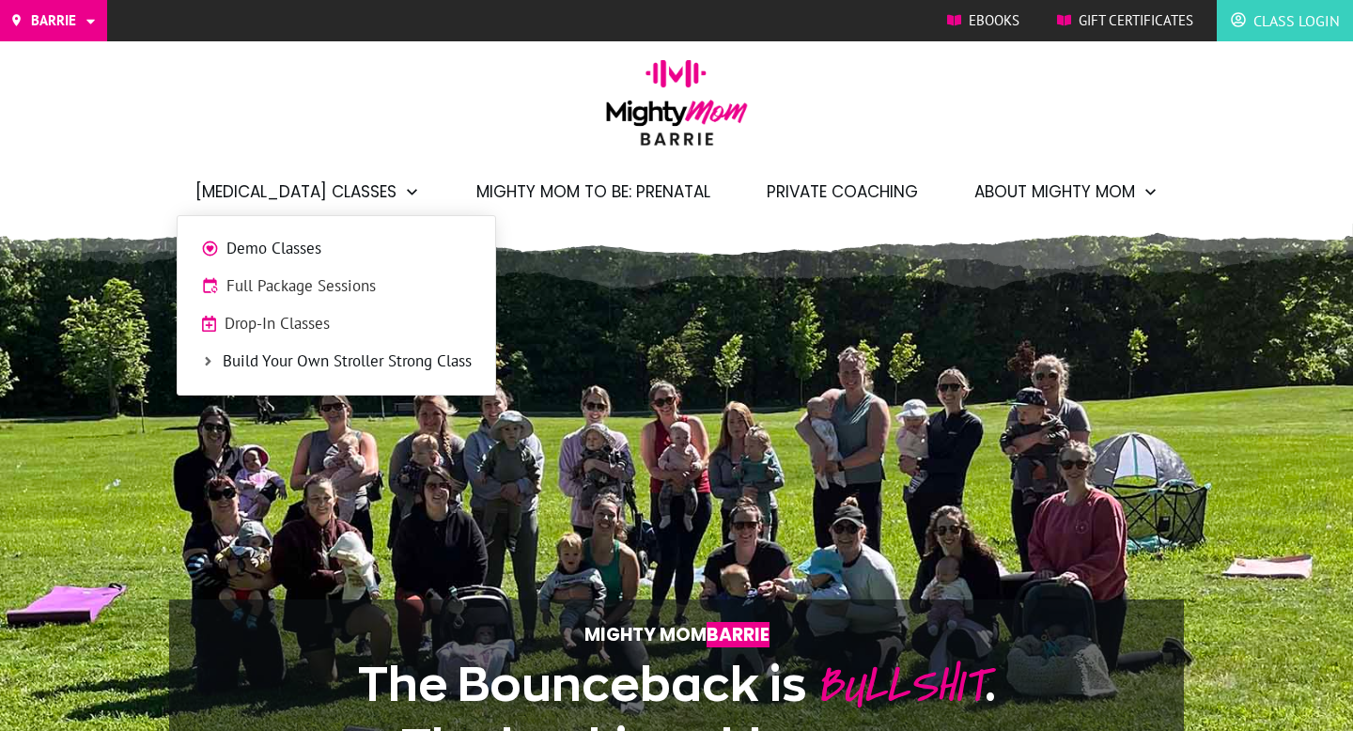
click at [312, 296] on span "Full Package Sessions" at bounding box center [348, 286] width 245 height 24
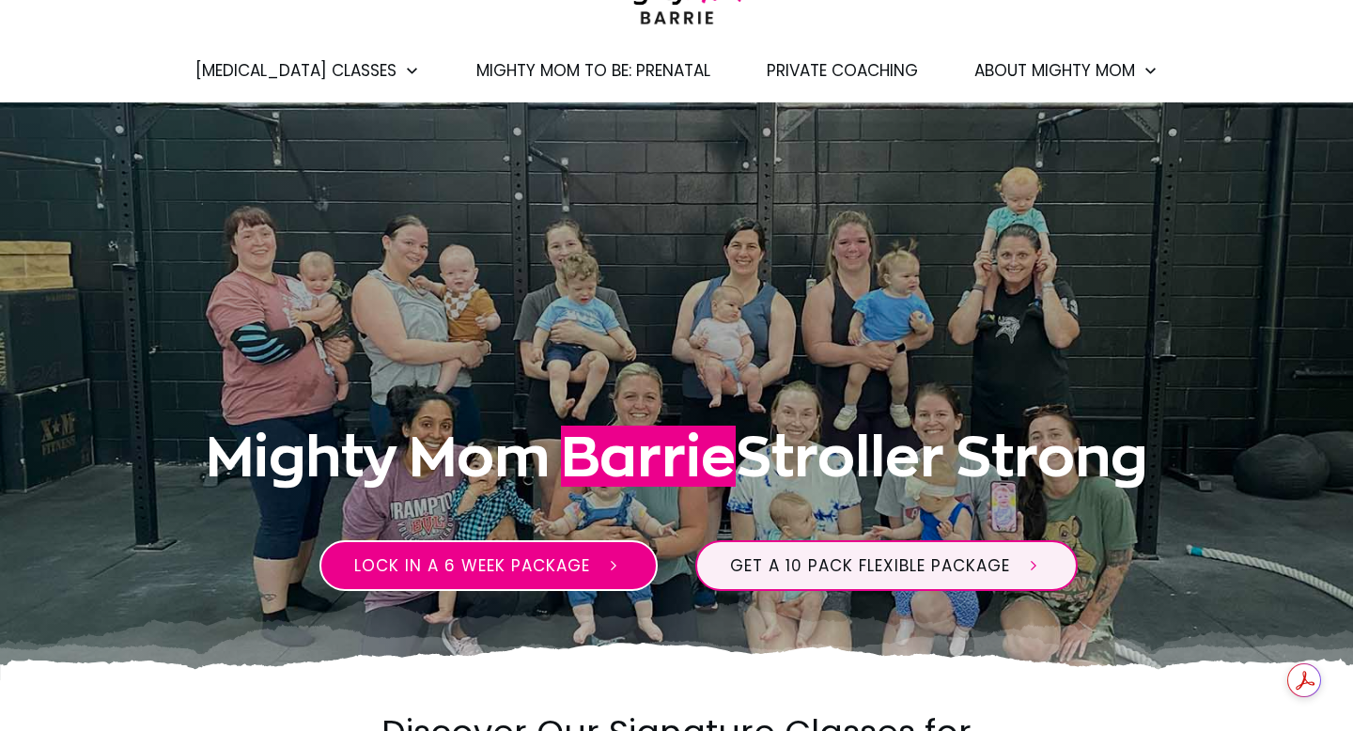
click at [493, 565] on span "Lock in a 6 week package" at bounding box center [472, 565] width 236 height 23
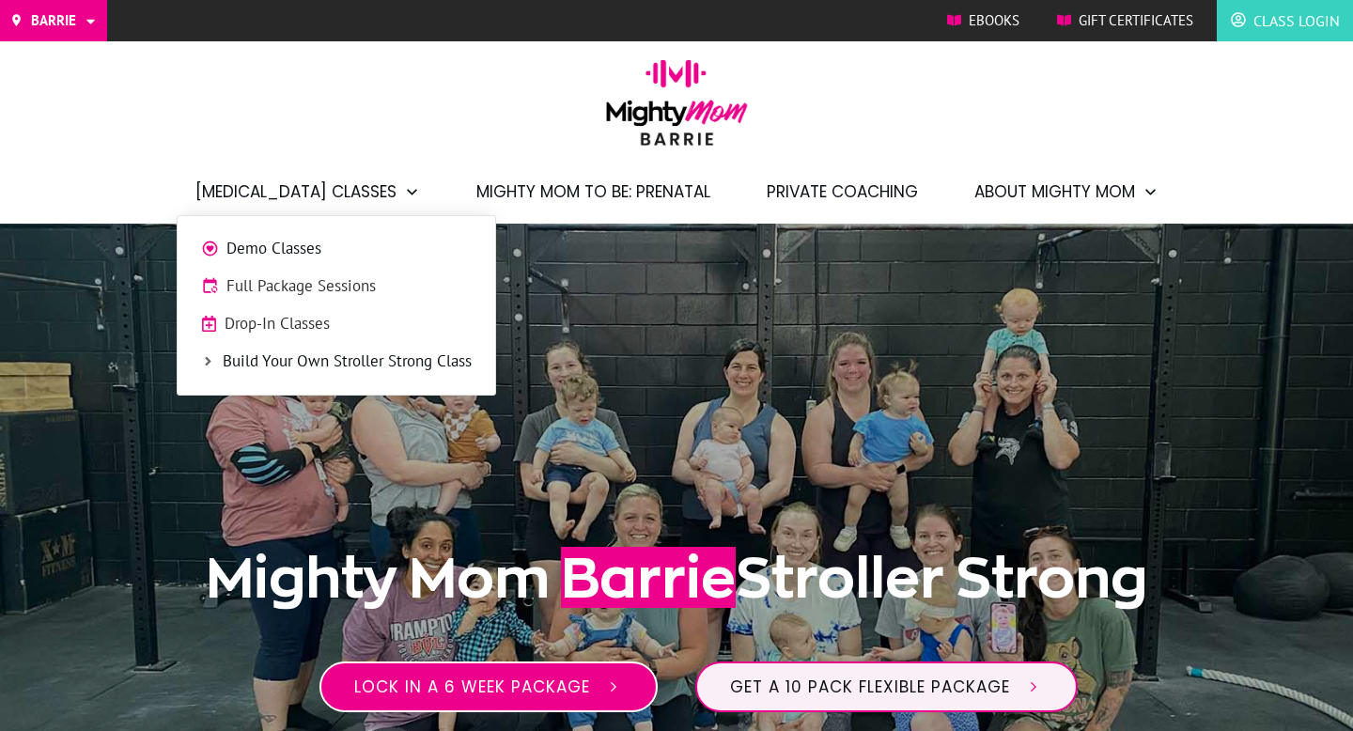
click at [281, 321] on span "Drop-In Classes" at bounding box center [348, 324] width 247 height 24
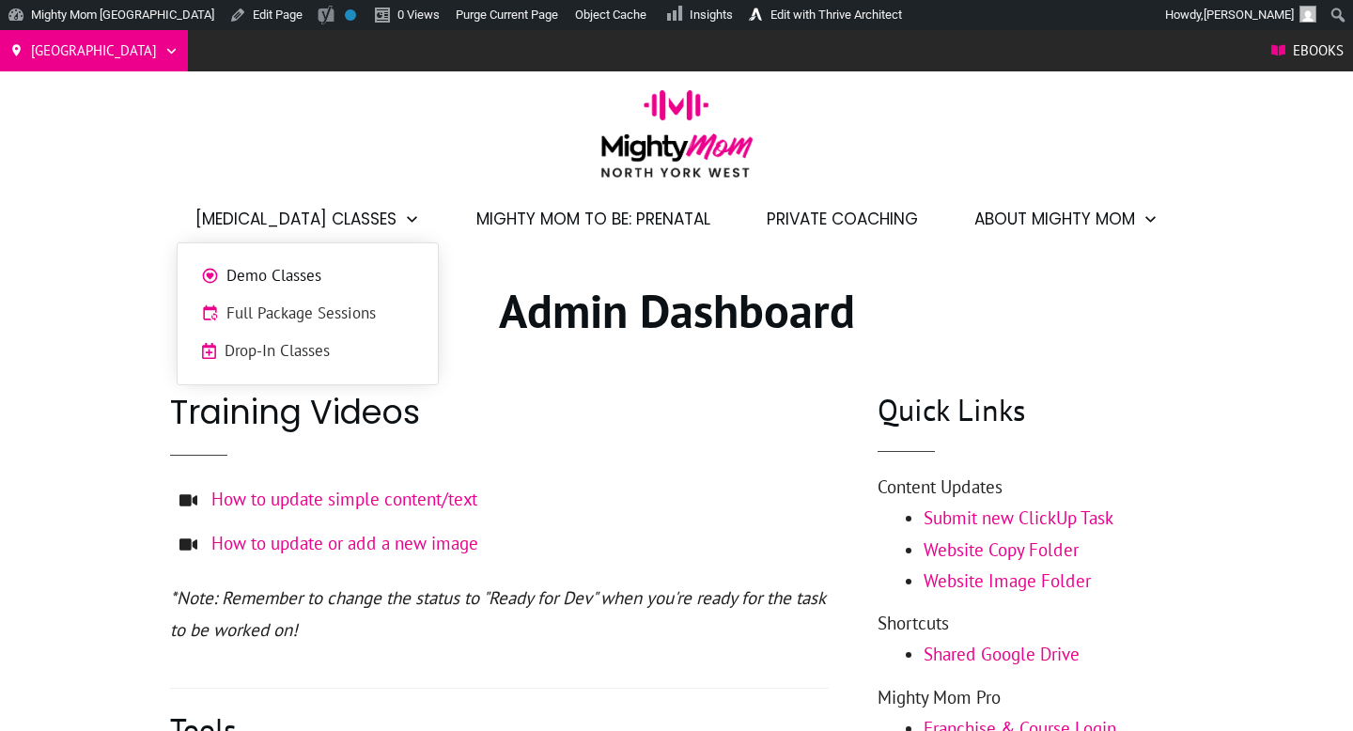
click at [330, 311] on span "Full Package Sessions" at bounding box center [320, 314] width 188 height 24
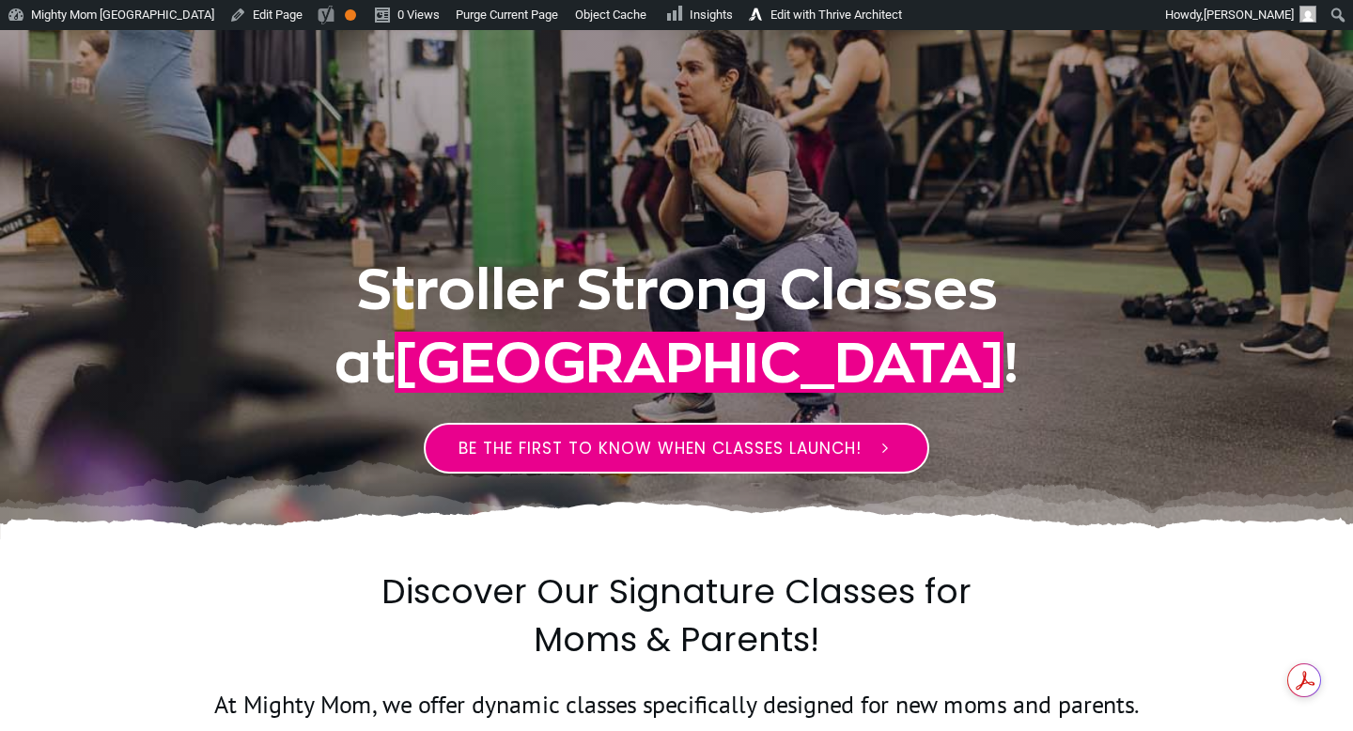
click at [726, 449] on span "Be the first to know when classes launch!" at bounding box center [660, 448] width 403 height 23
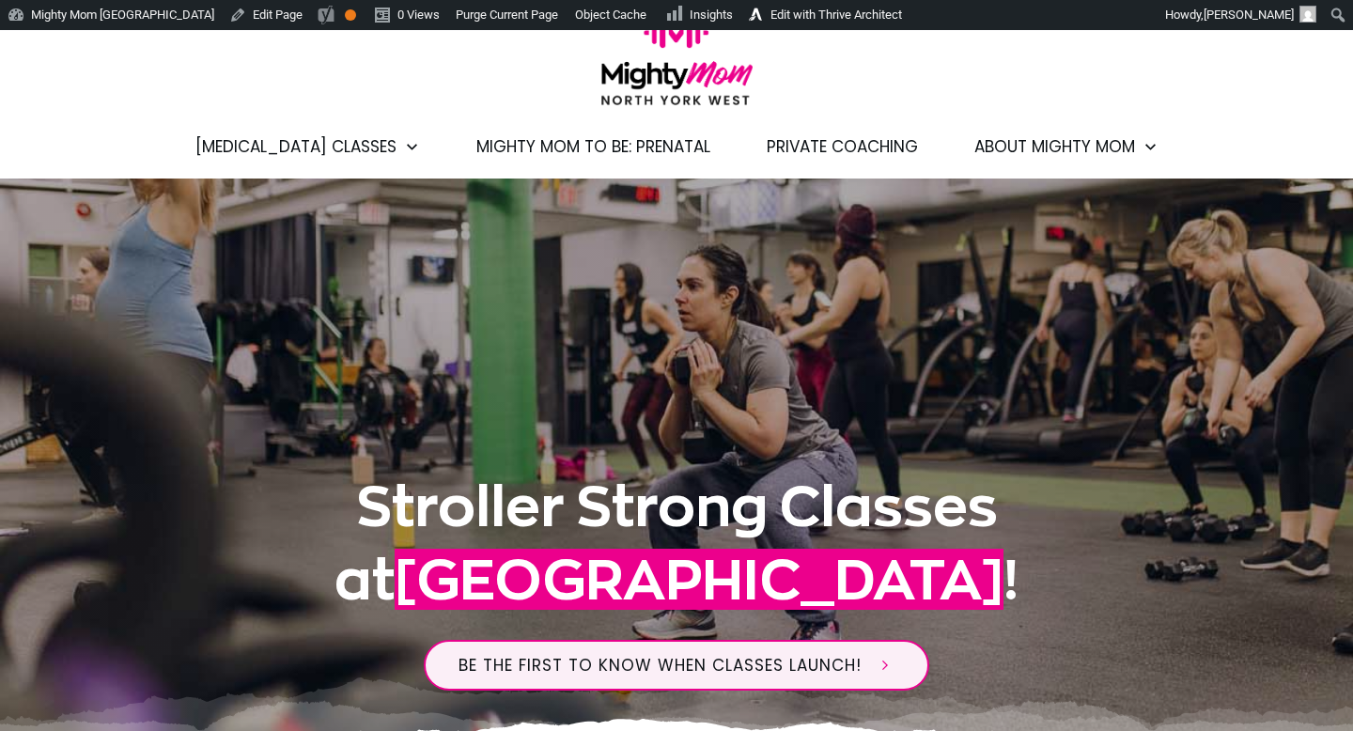
scroll to position [73, 0]
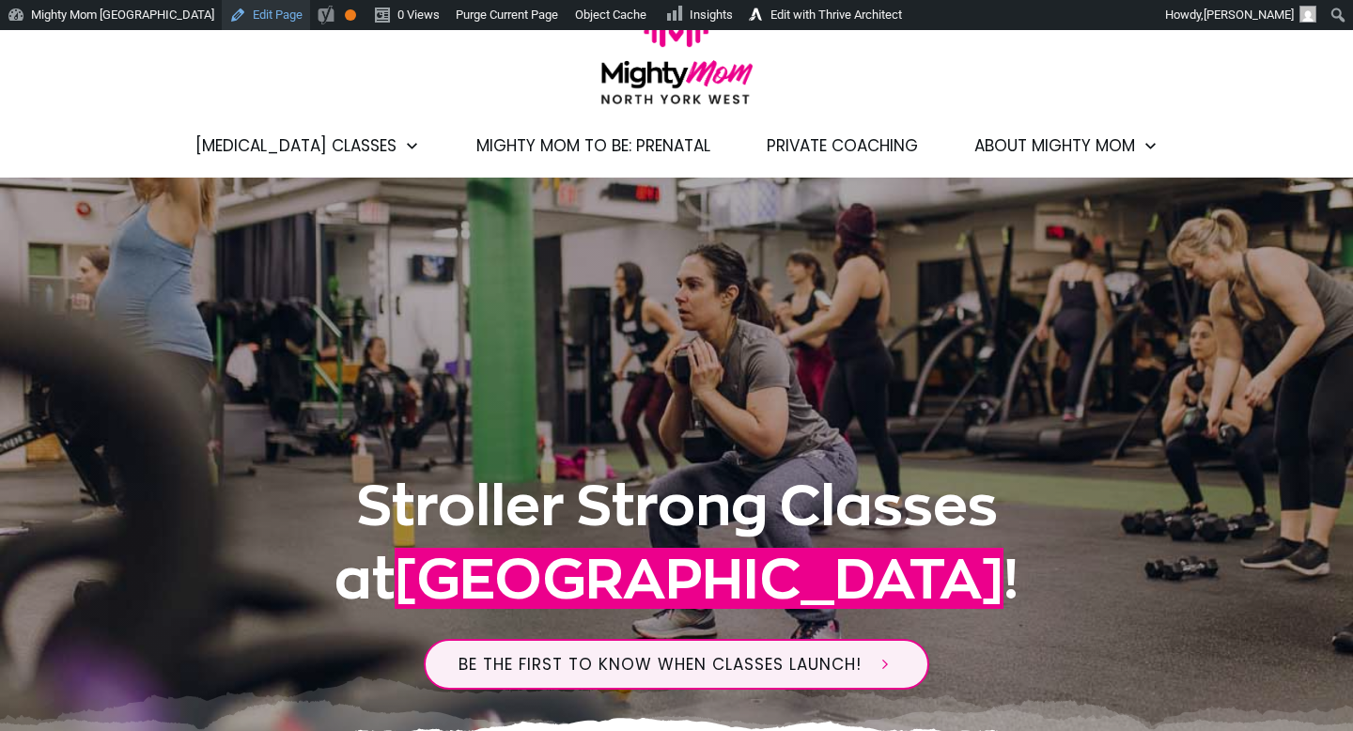
click at [262, 13] on link "Edit Page" at bounding box center [266, 15] width 88 height 30
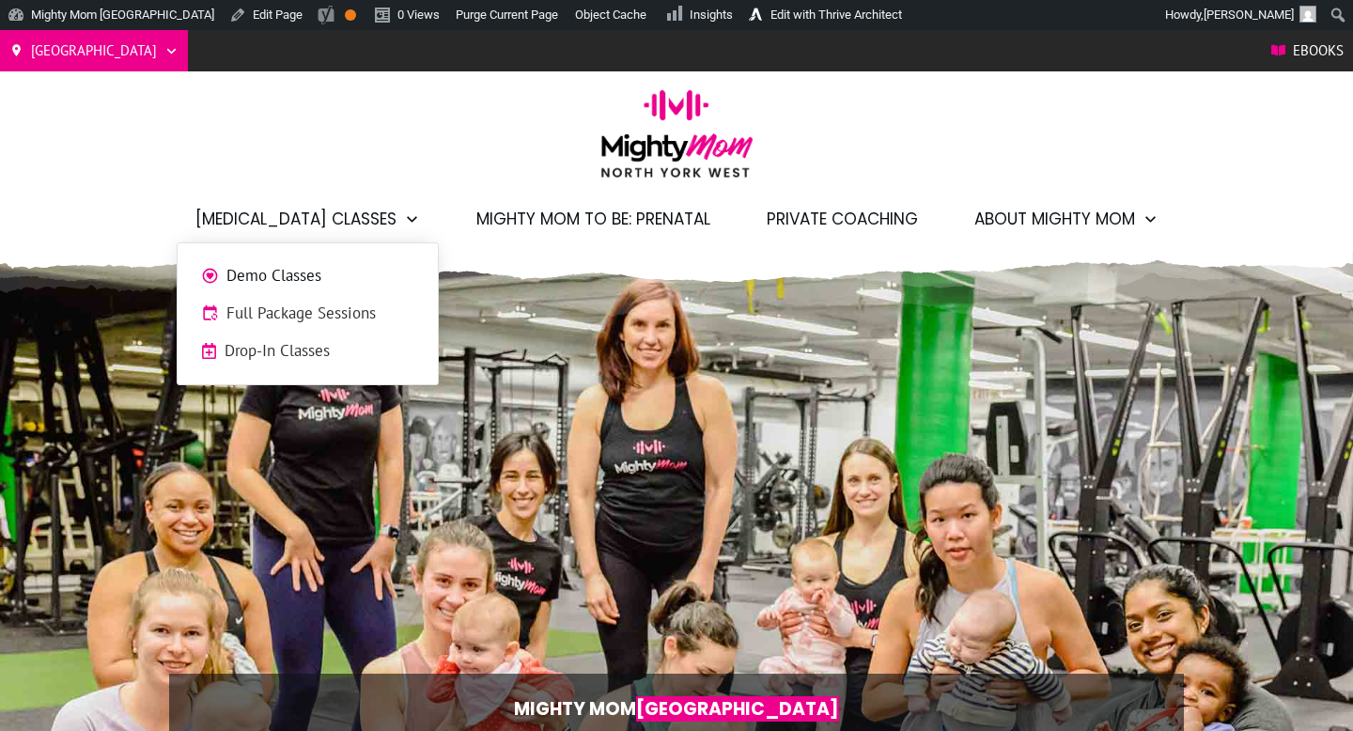
click at [326, 310] on span "Full Package Sessions" at bounding box center [320, 314] width 188 height 24
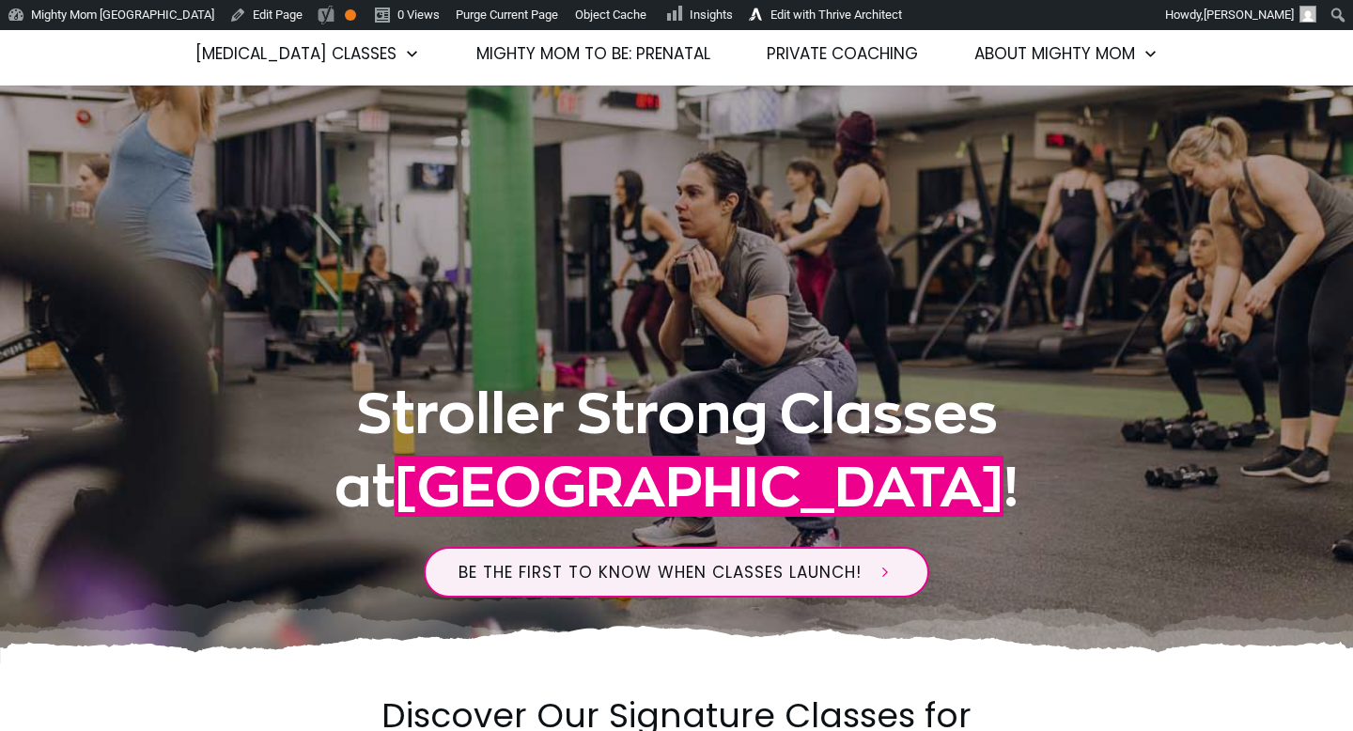
scroll to position [75, 0]
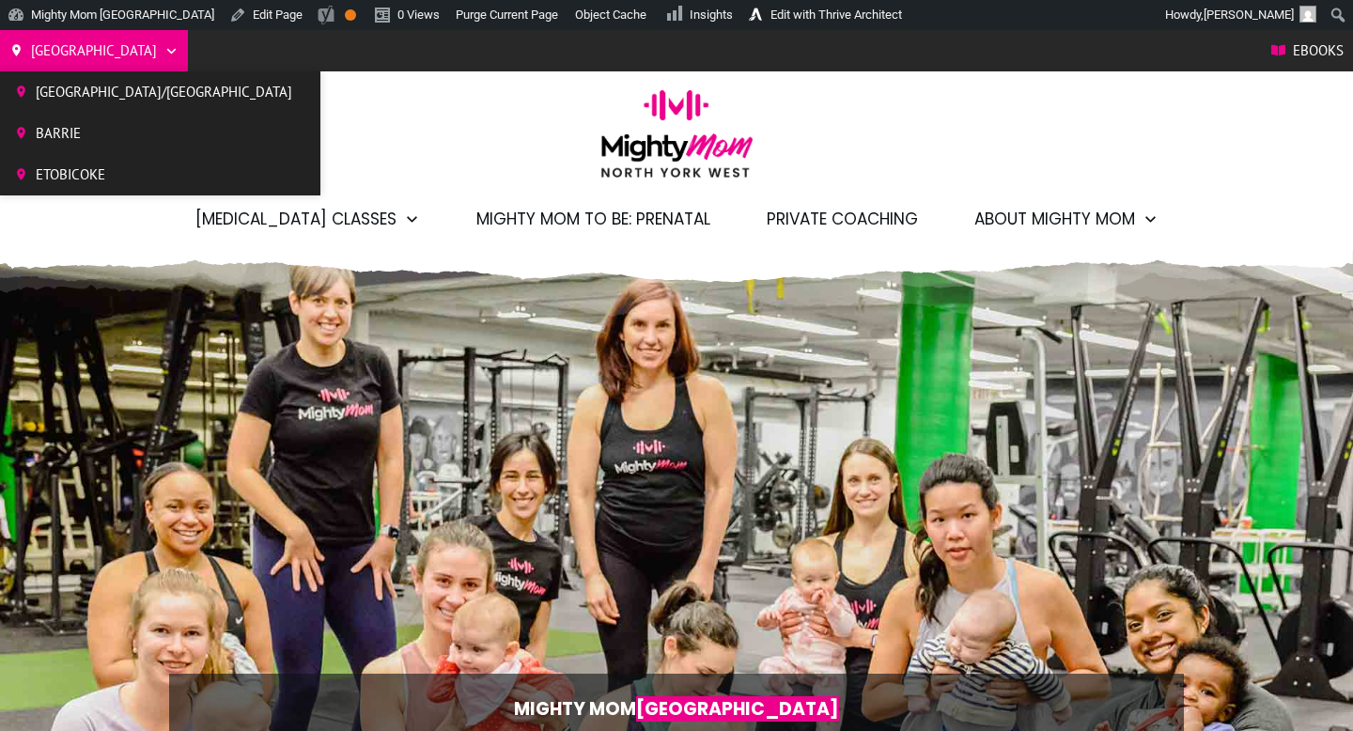
click at [68, 88] on span "[GEOGRAPHIC_DATA]/[GEOGRAPHIC_DATA]" at bounding box center [164, 92] width 257 height 28
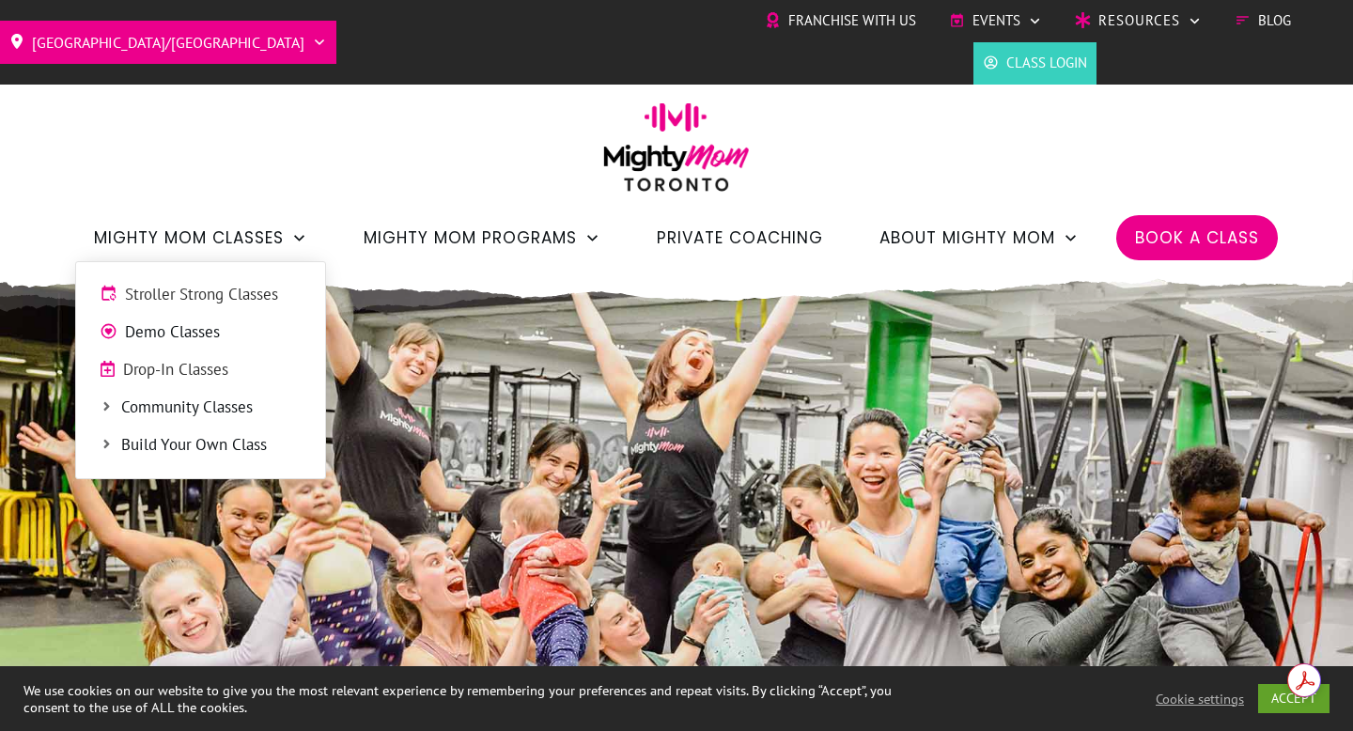
click at [216, 294] on span "Stroller Strong Classes" at bounding box center [213, 295] width 177 height 24
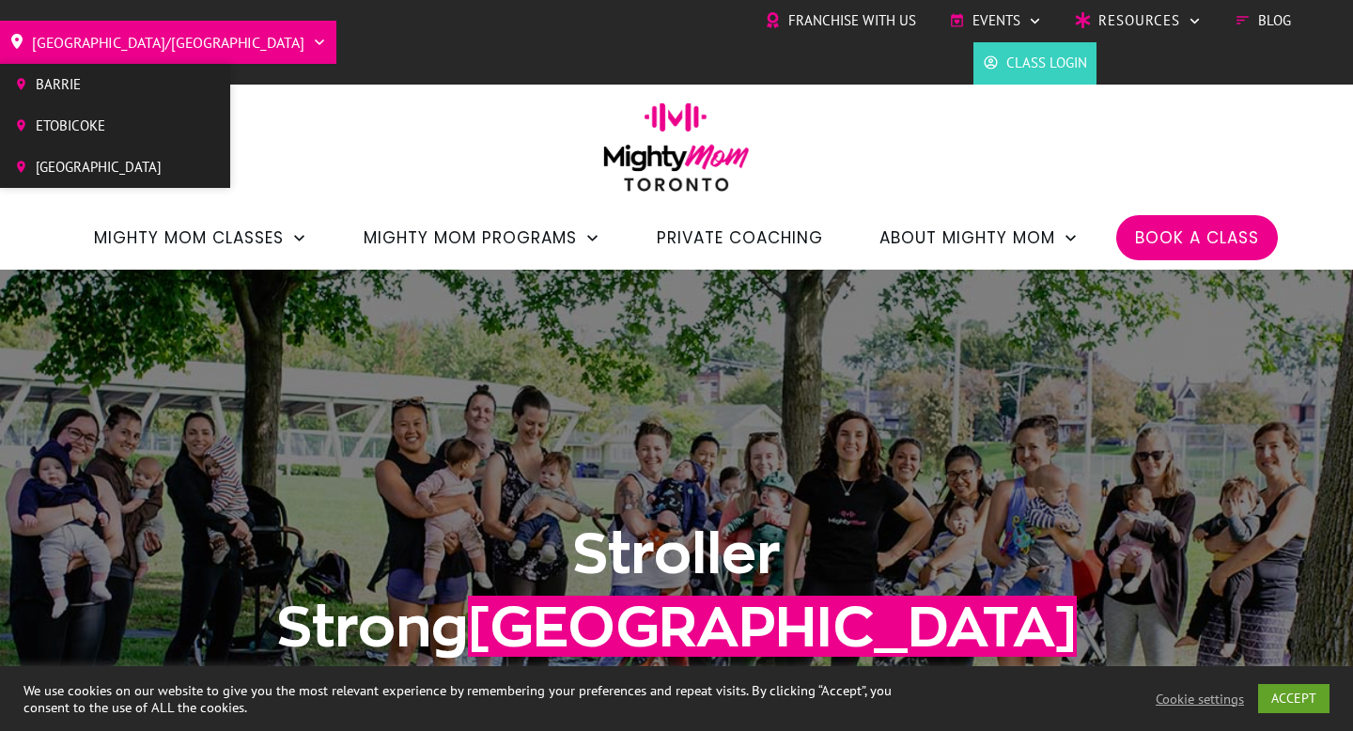
click at [69, 92] on span "Barrie" at bounding box center [99, 84] width 126 height 28
click at [91, 169] on span "[GEOGRAPHIC_DATA]" at bounding box center [99, 167] width 126 height 28
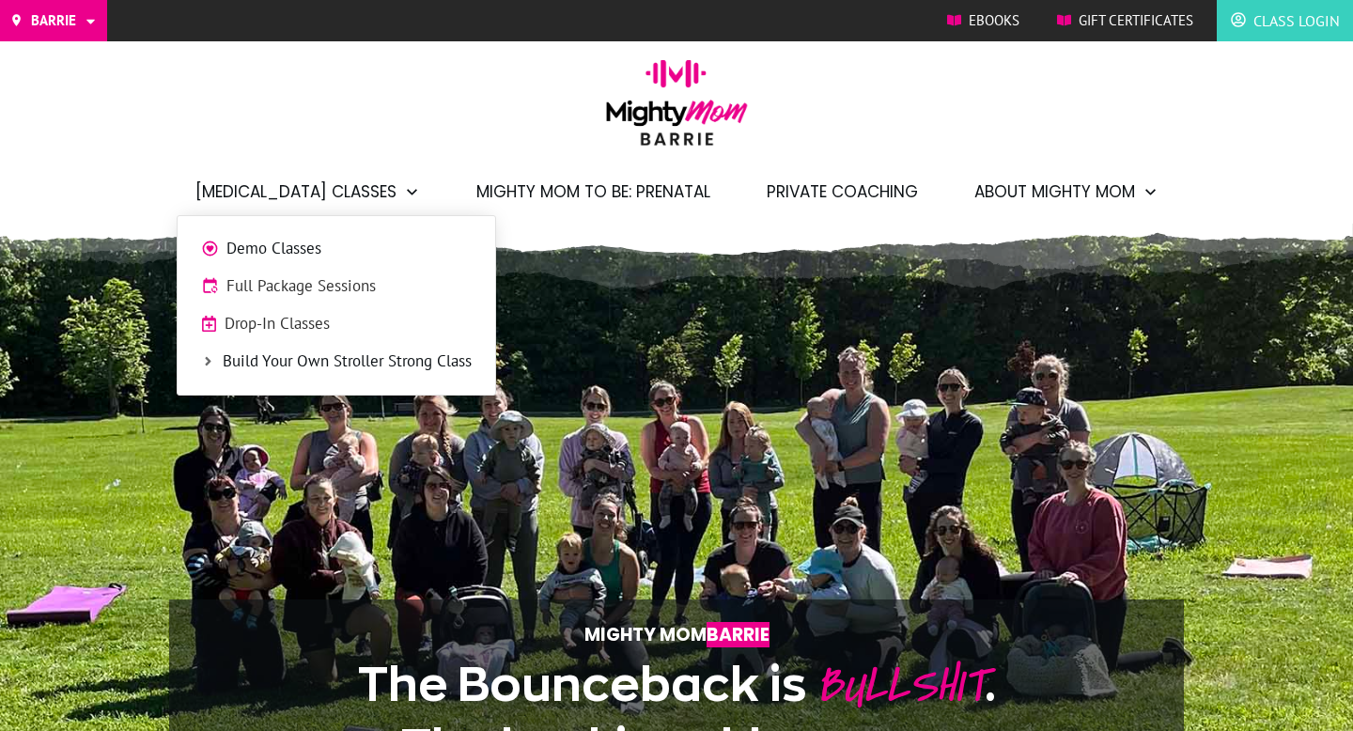
click at [274, 289] on span "Full Package Sessions" at bounding box center [348, 286] width 245 height 24
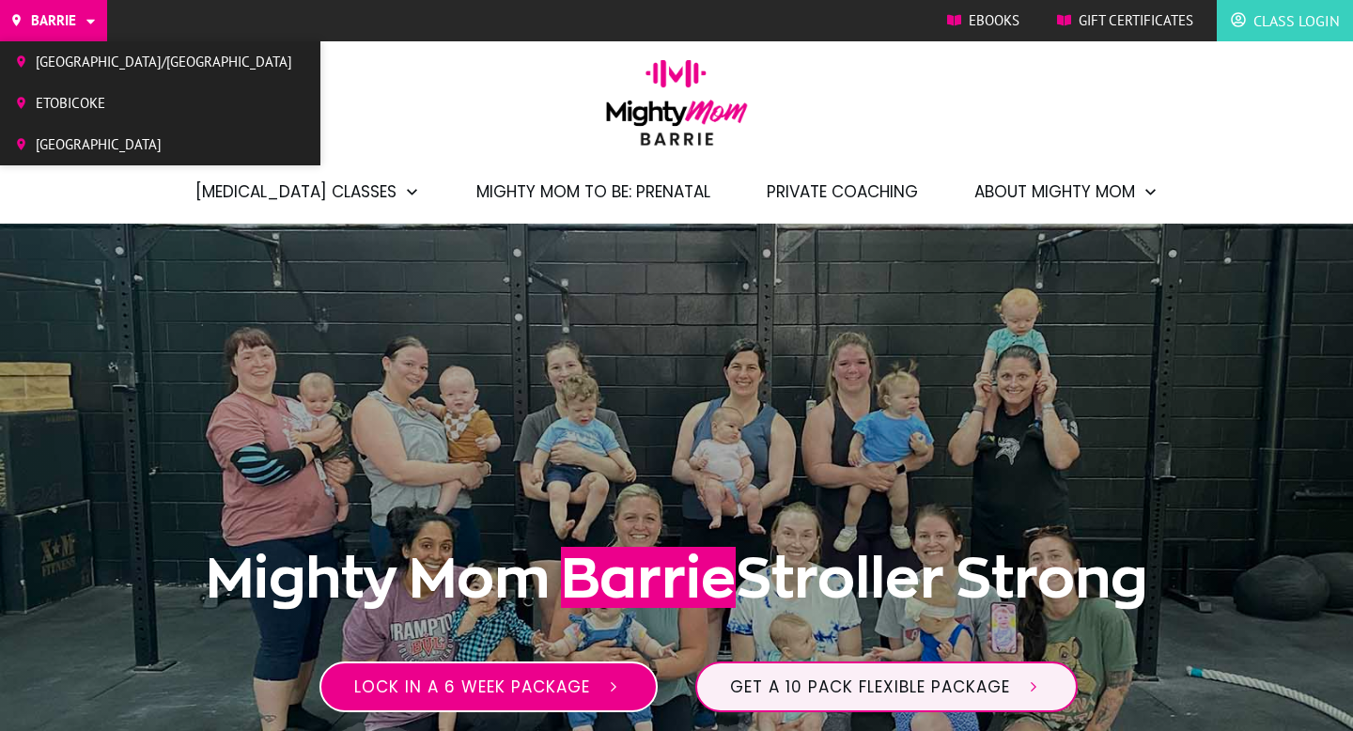
click at [88, 104] on span "Etobicoke" at bounding box center [164, 103] width 257 height 28
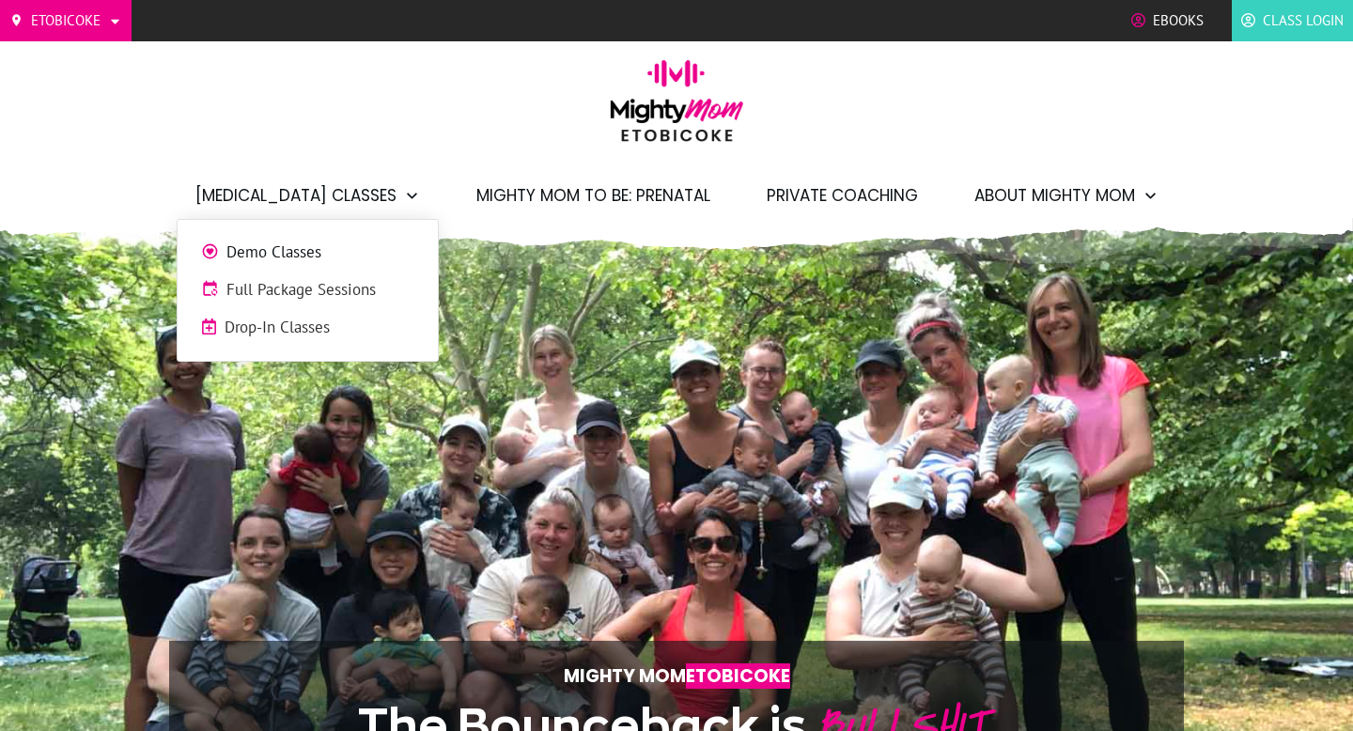
click at [302, 289] on span "Full Package Sessions" at bounding box center [320, 290] width 188 height 24
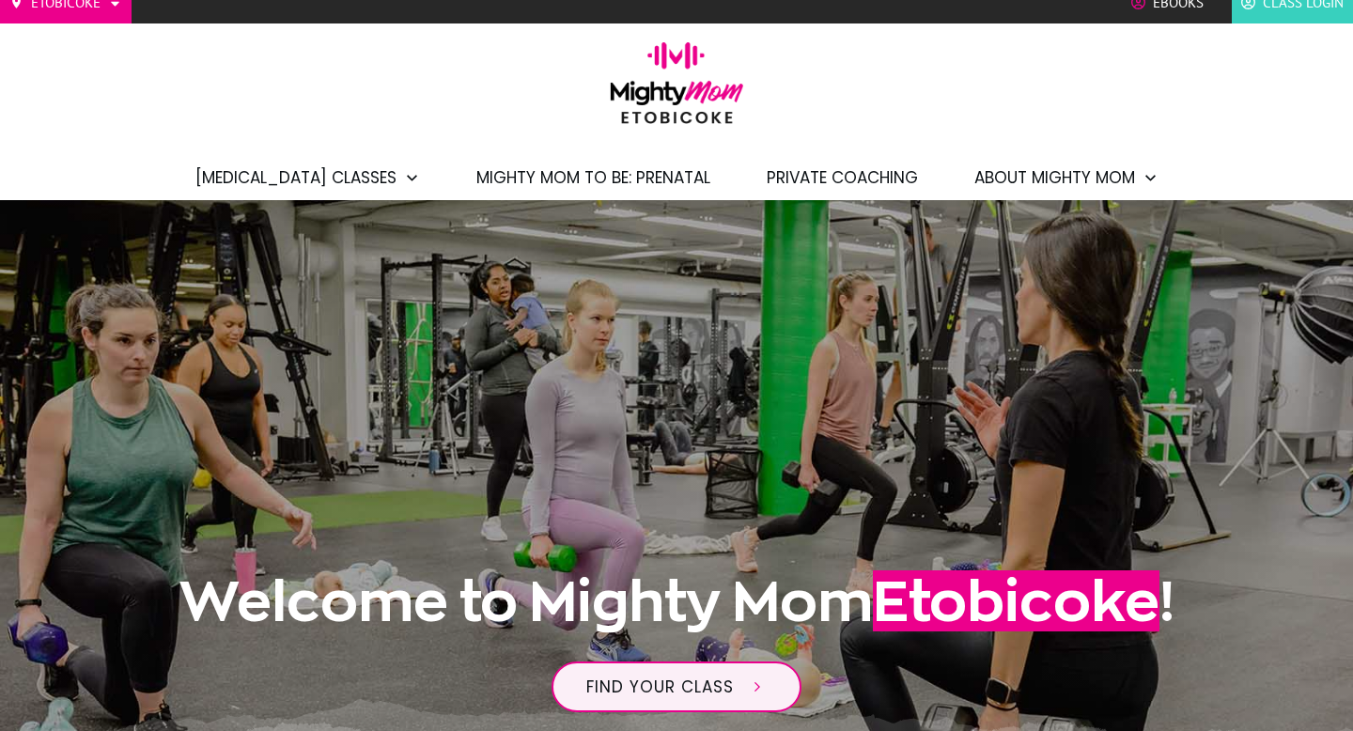
scroll to position [17, 0]
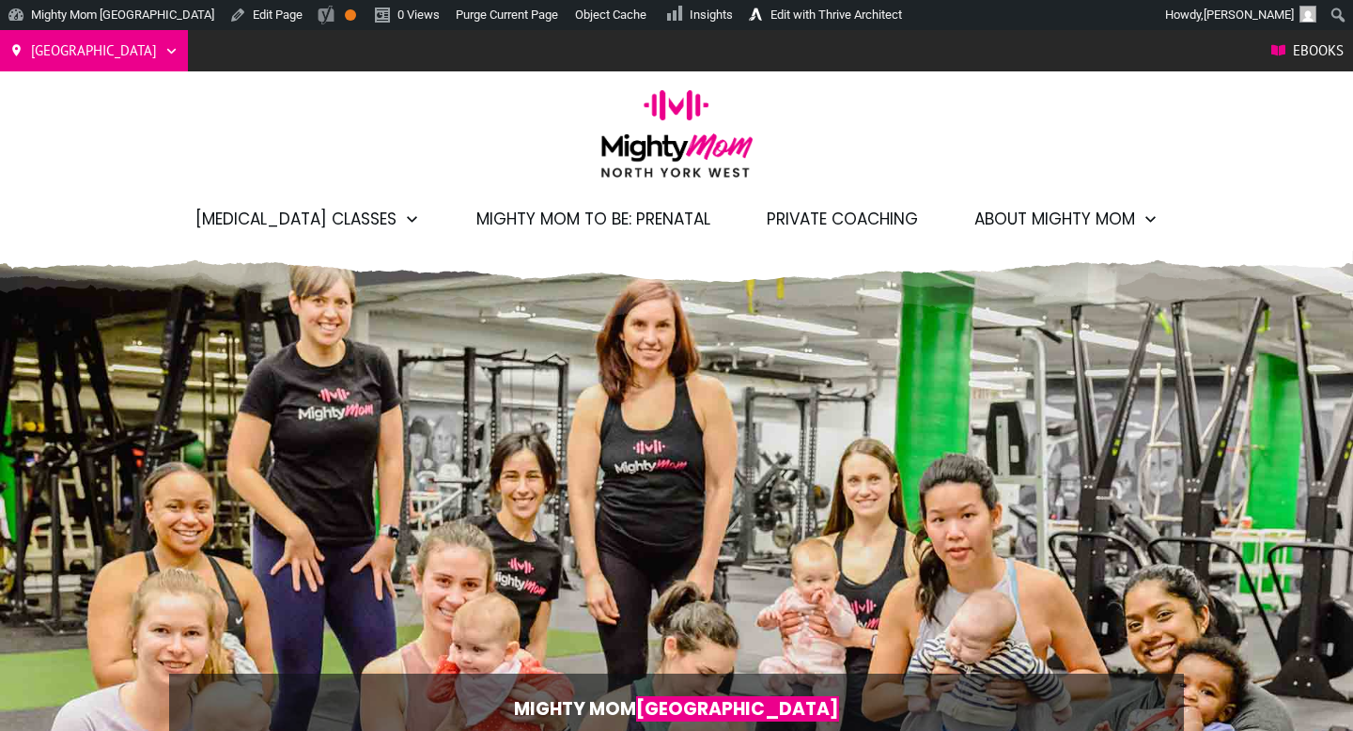
scroll to position [0, -9397]
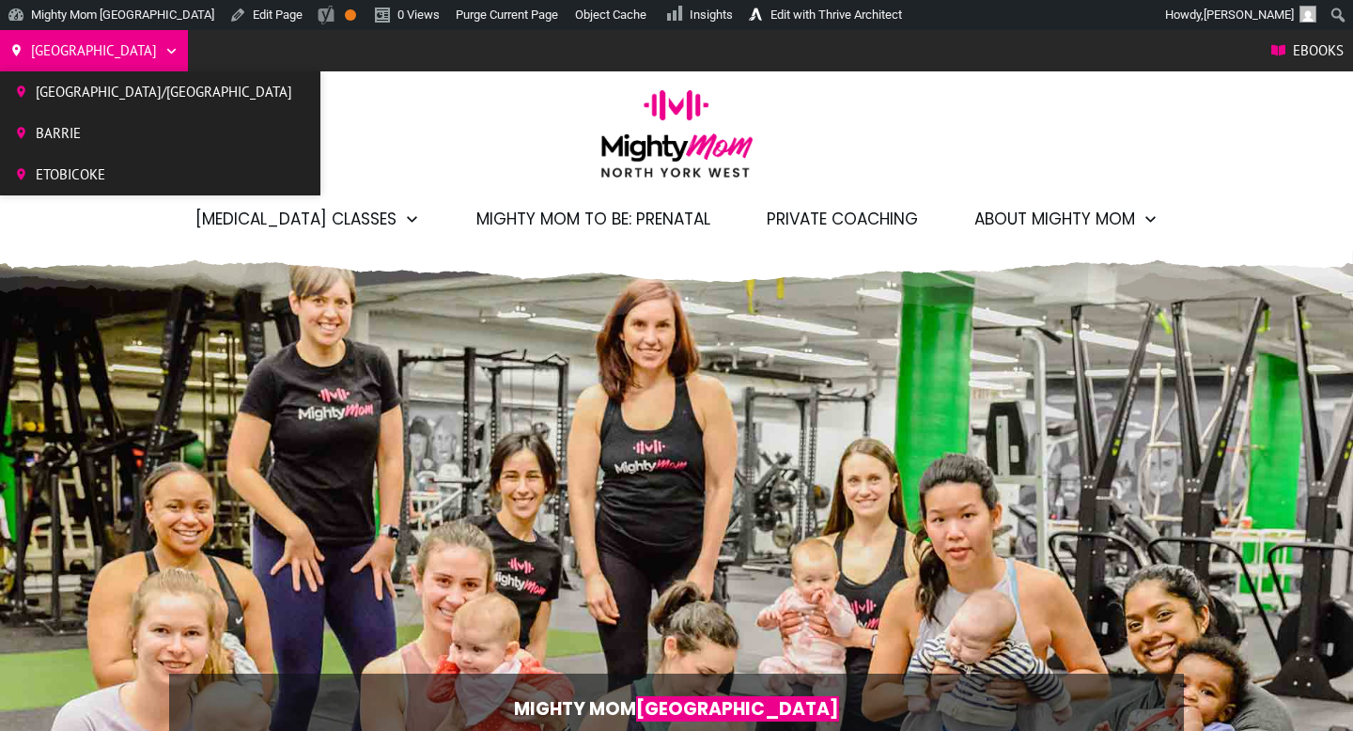
click at [82, 107] on link "[GEOGRAPHIC_DATA]/[GEOGRAPHIC_DATA]" at bounding box center [153, 92] width 306 height 32
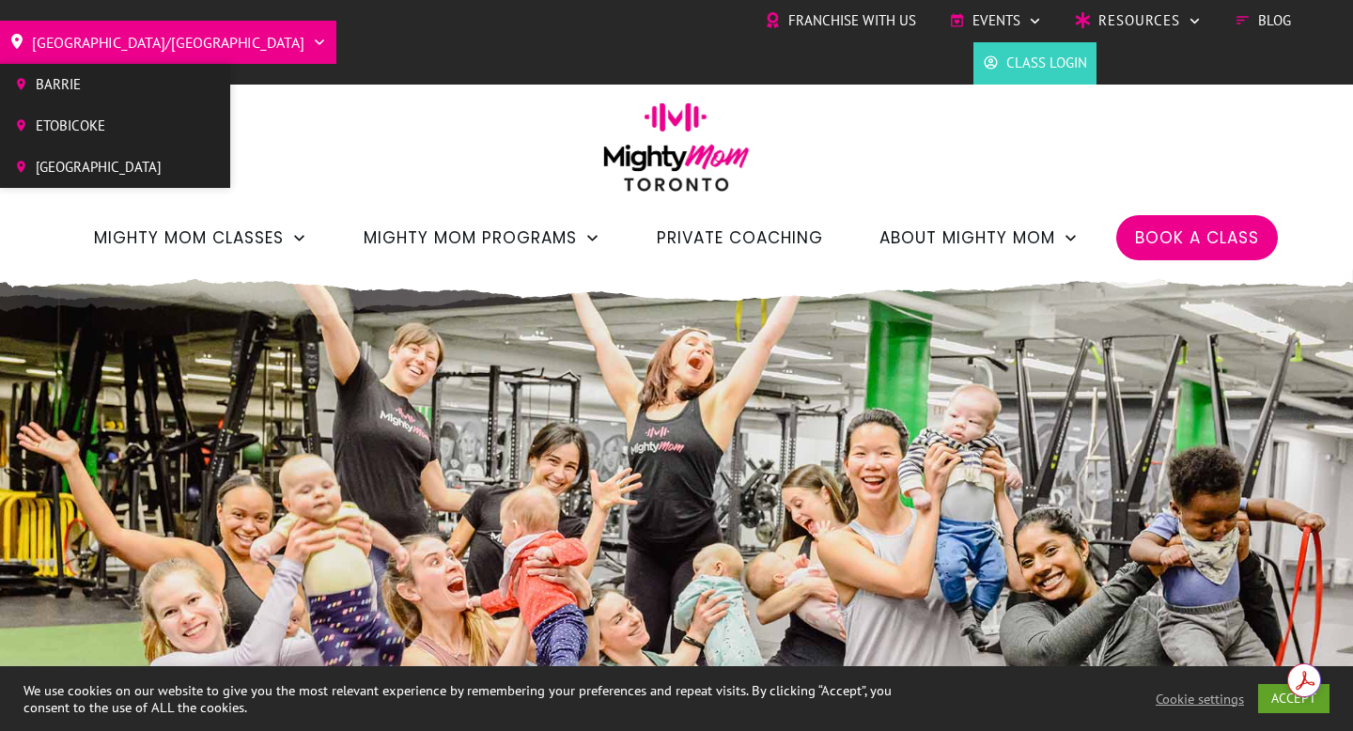
click at [93, 158] on span "[GEOGRAPHIC_DATA]" at bounding box center [99, 167] width 126 height 28
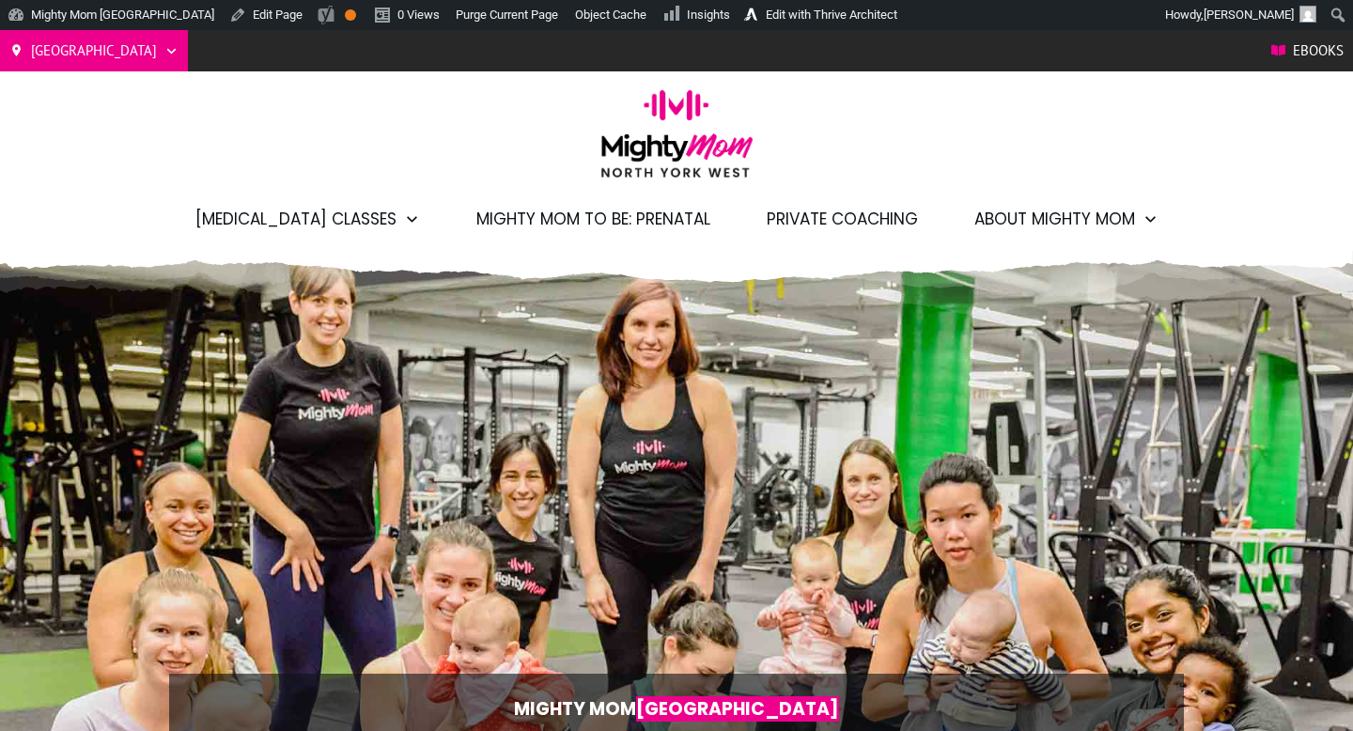
scroll to position [0, -9397]
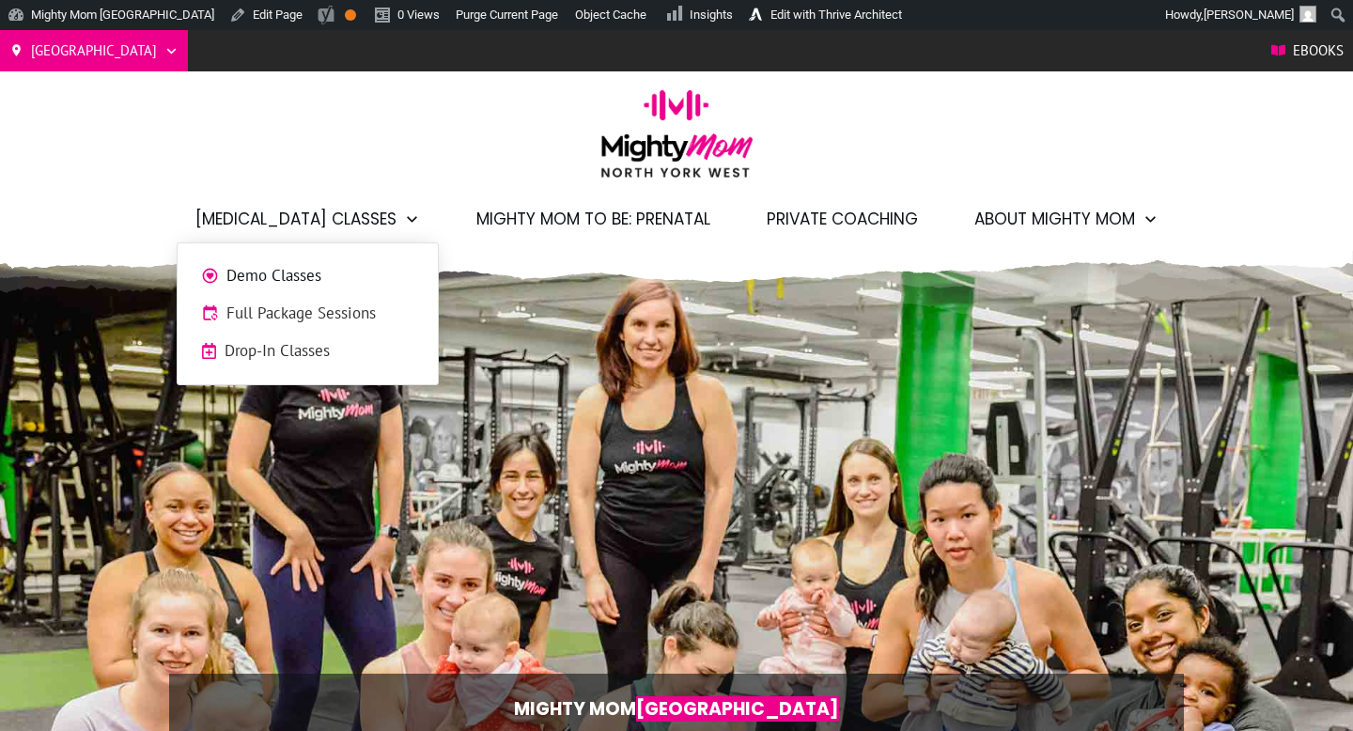
click at [356, 318] on span "Full Package Sessions" at bounding box center [320, 314] width 188 height 24
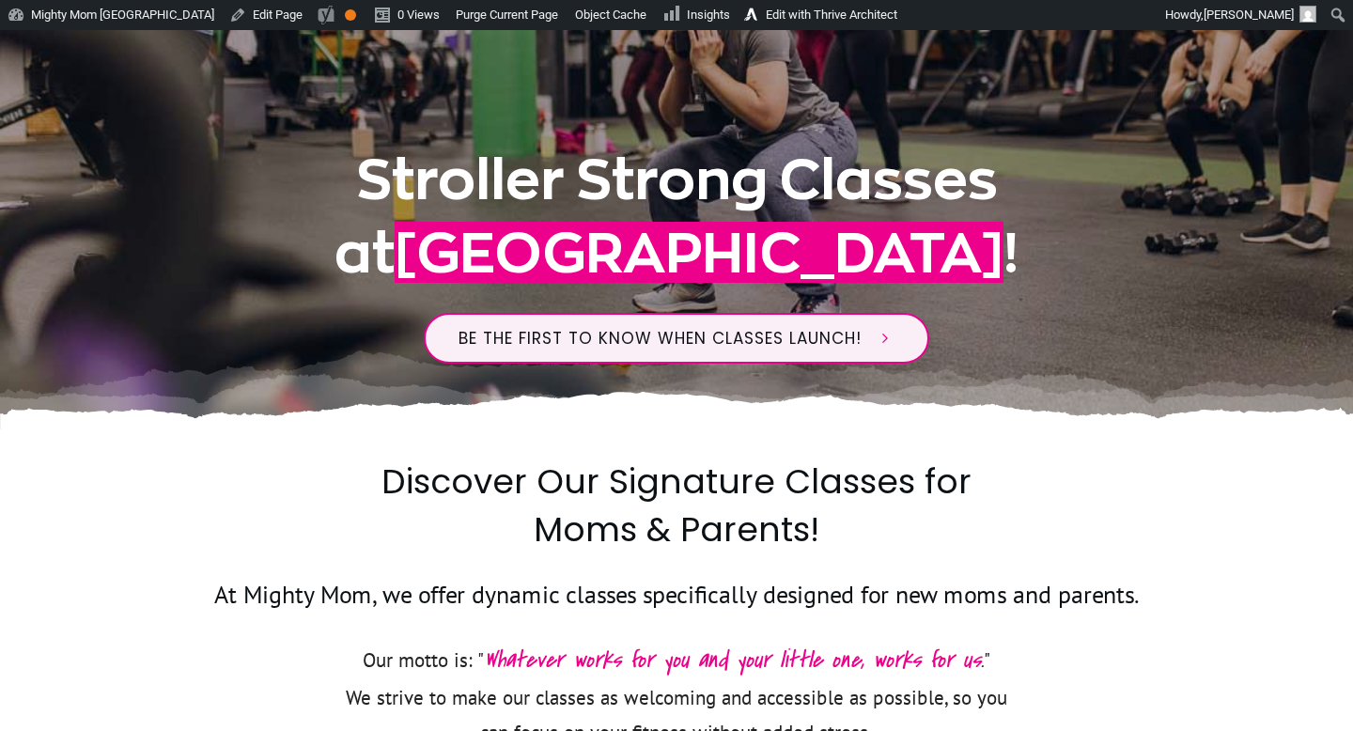
scroll to position [524, 0]
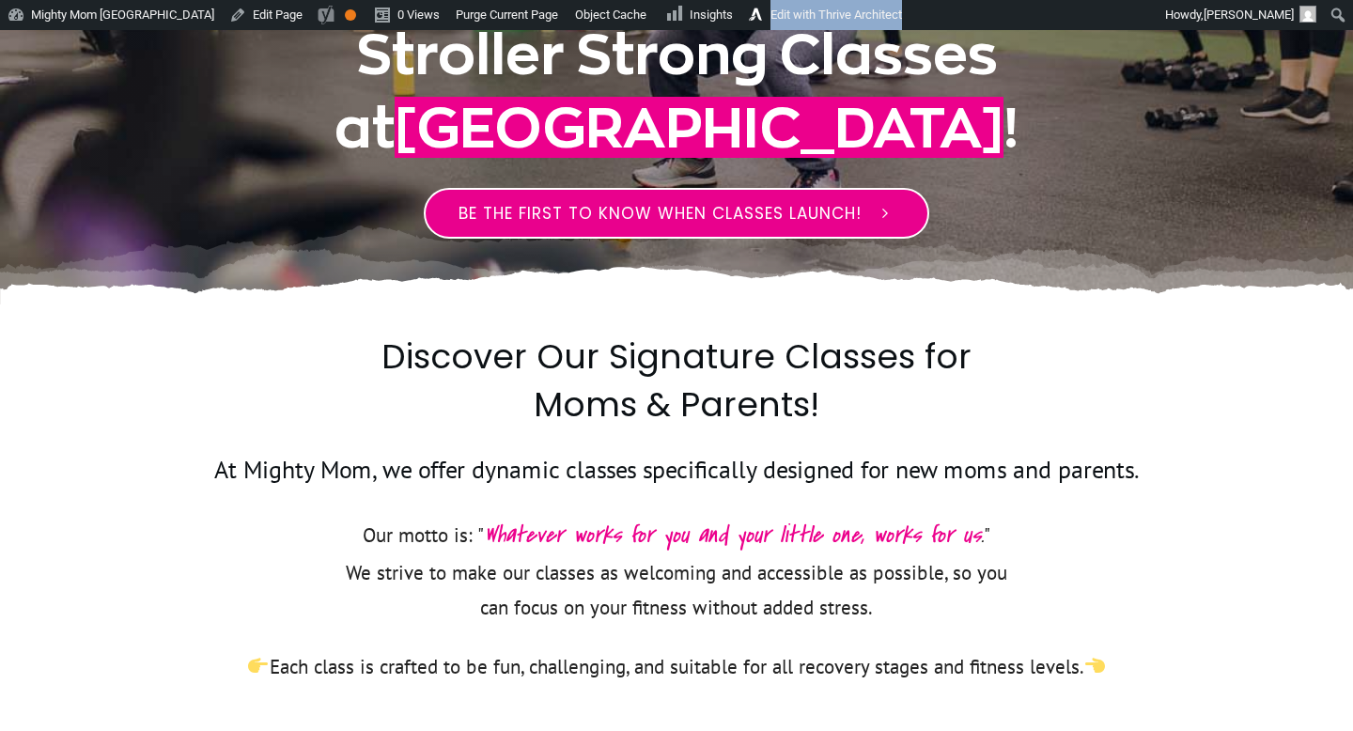
click at [714, 206] on span "Be the first to know when classes launch!" at bounding box center [660, 213] width 403 height 23
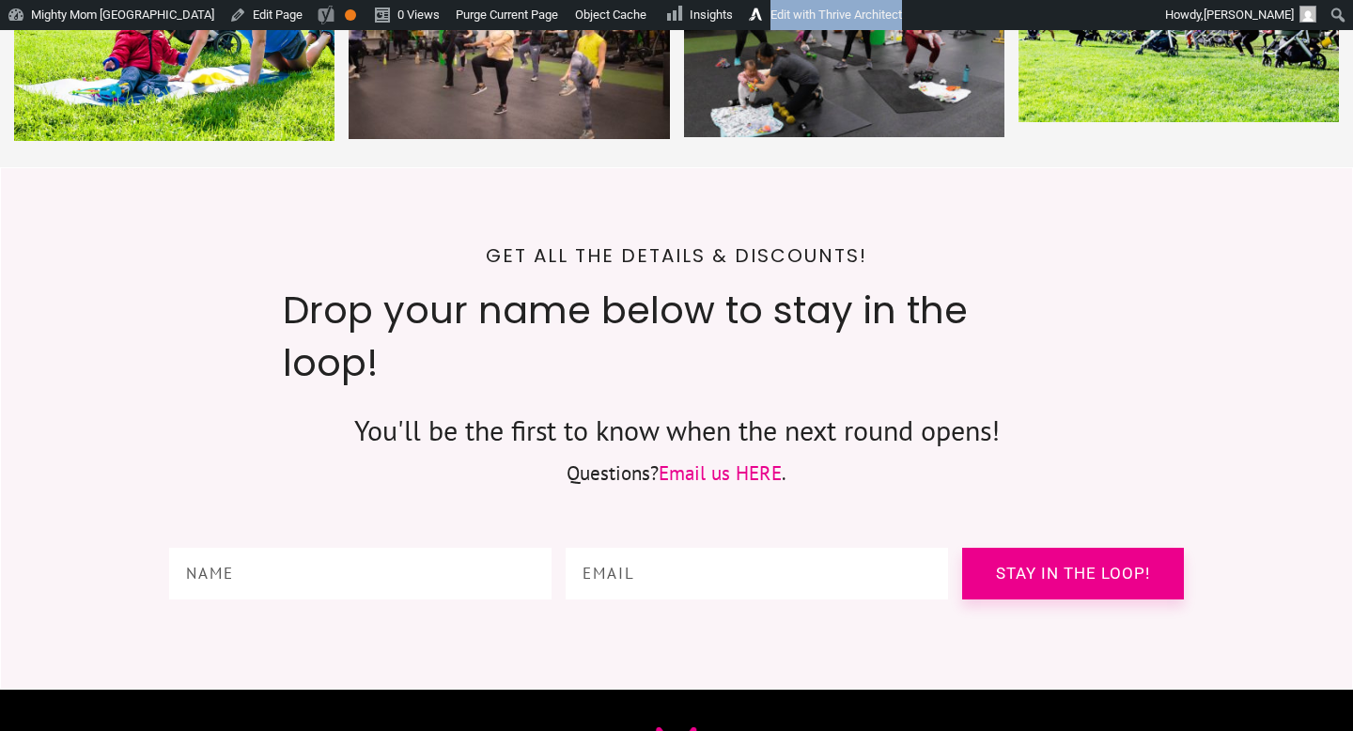
scroll to position [8019, 0]
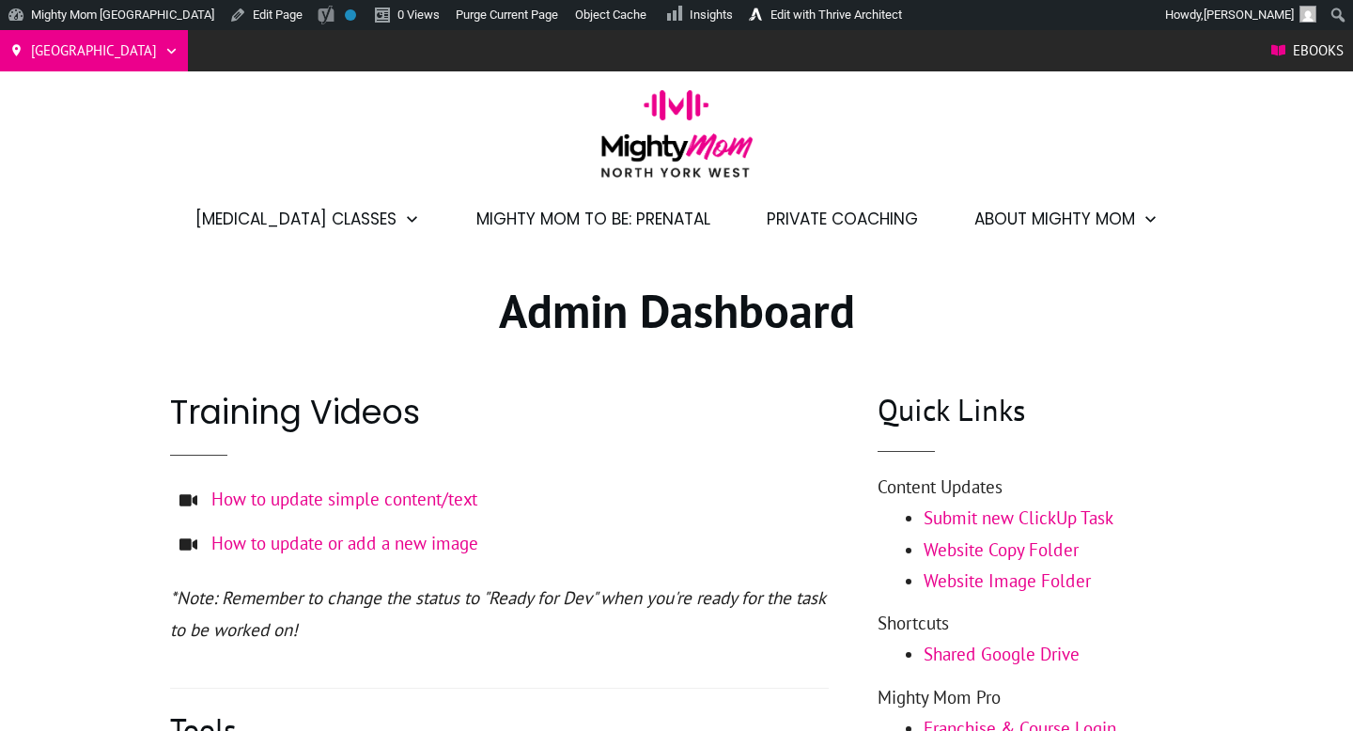
click at [405, 498] on link "How to update simple content/text" at bounding box center [344, 499] width 266 height 23
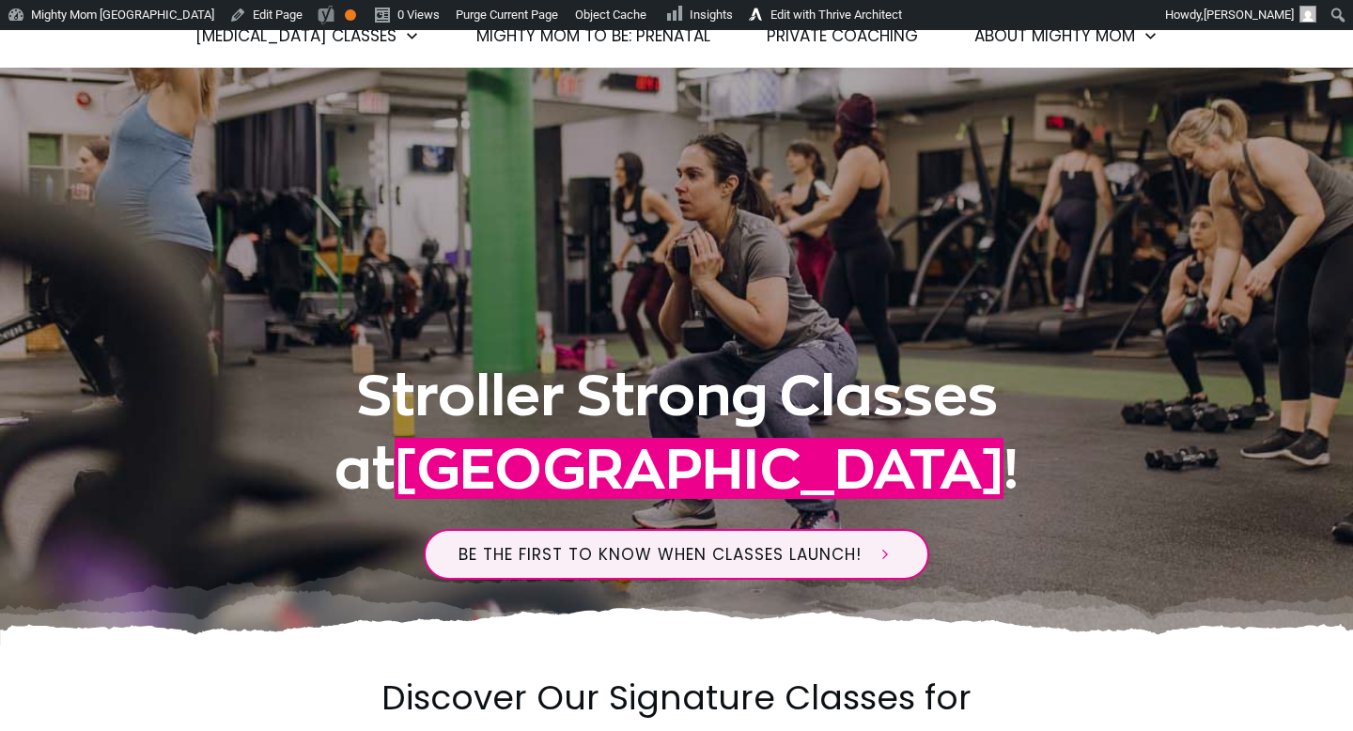
scroll to position [184, 0]
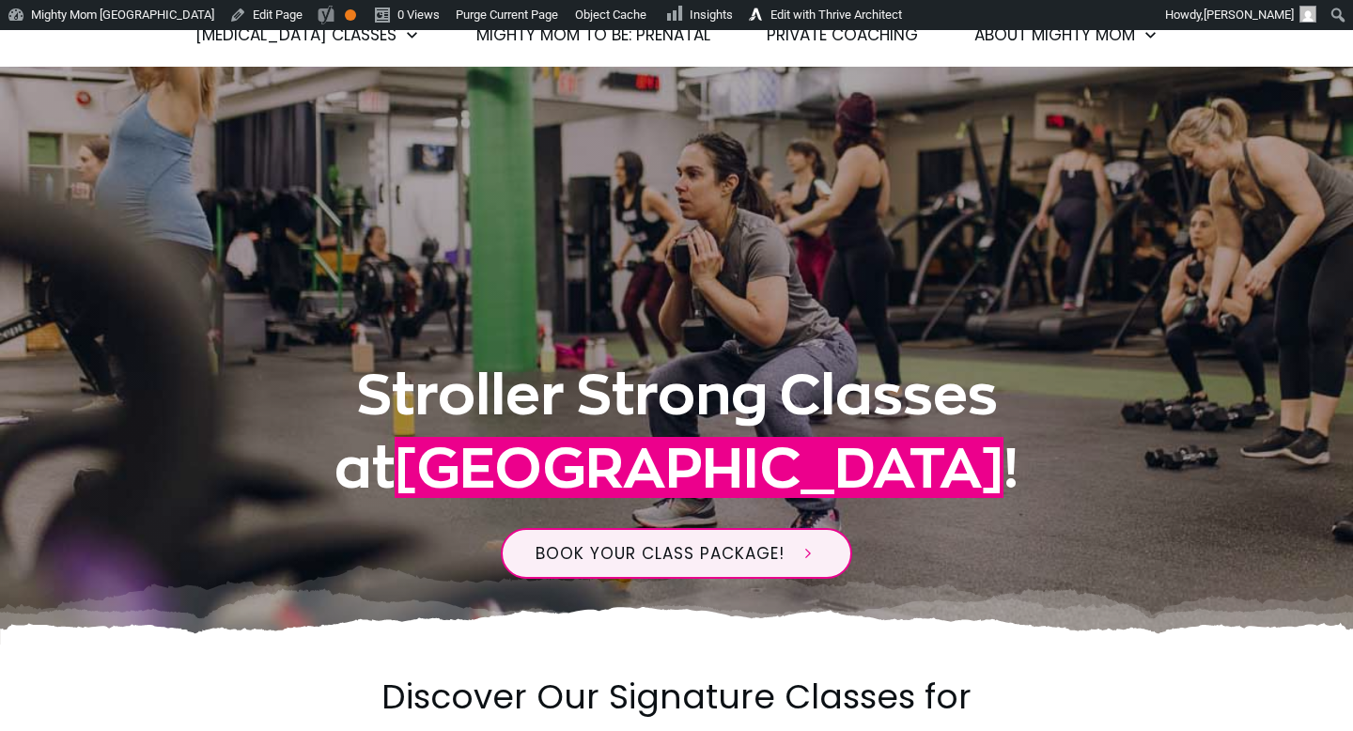
scroll to position [184, 0]
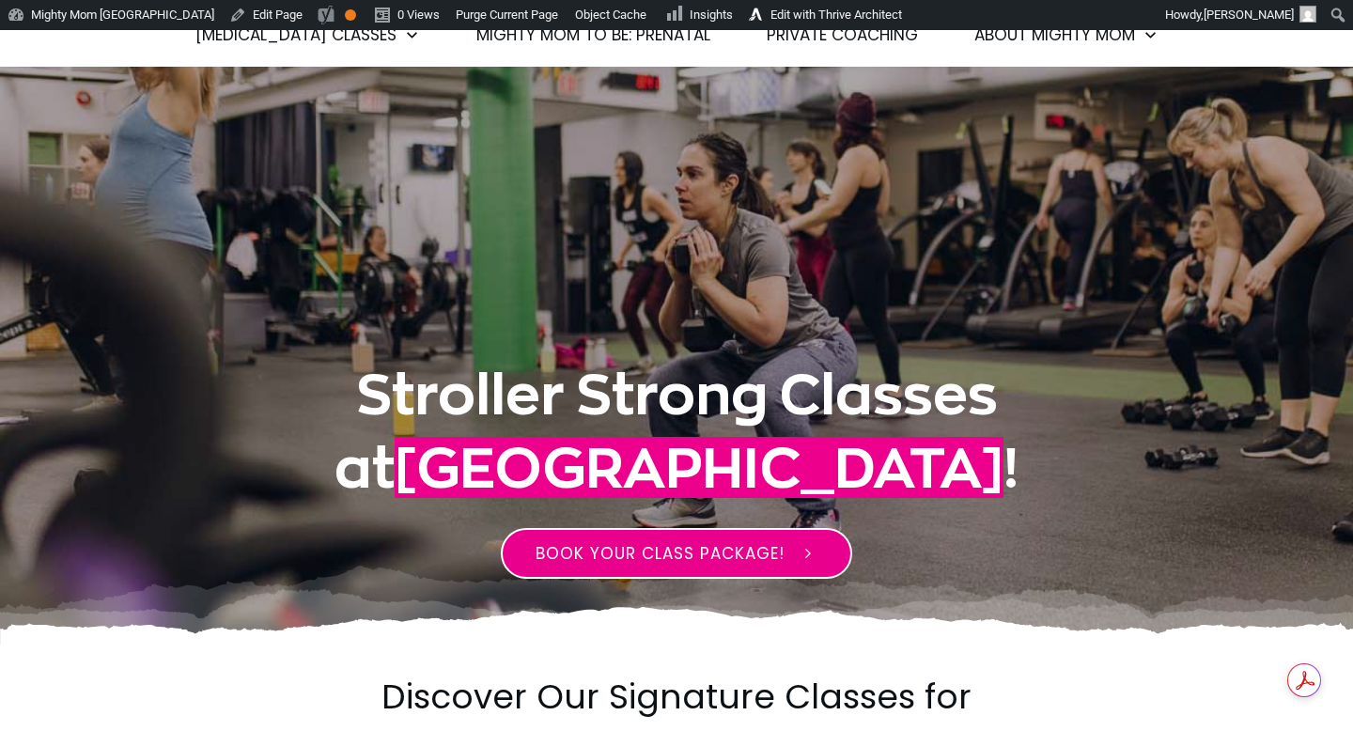
click at [740, 540] on link "BOOK YOUR CLASS PACKAGE!" at bounding box center [676, 553] width 351 height 51
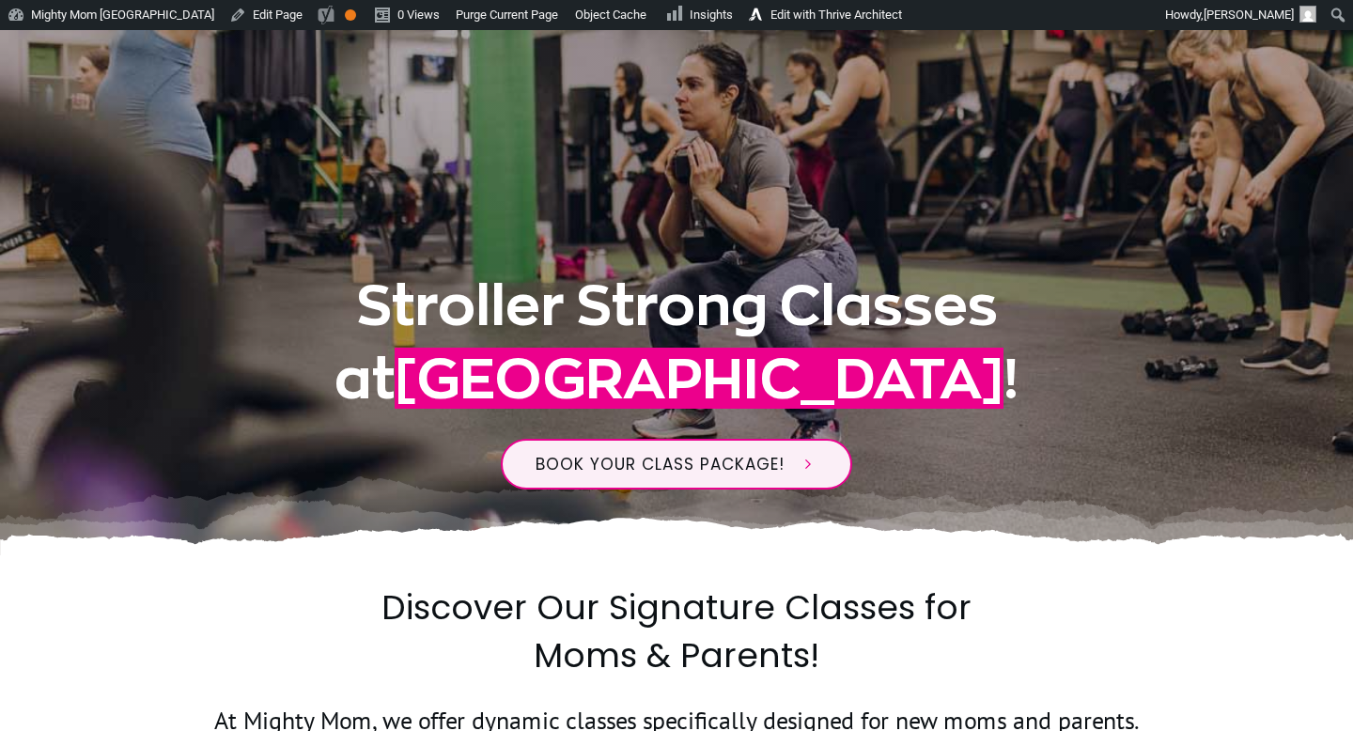
scroll to position [274, 0]
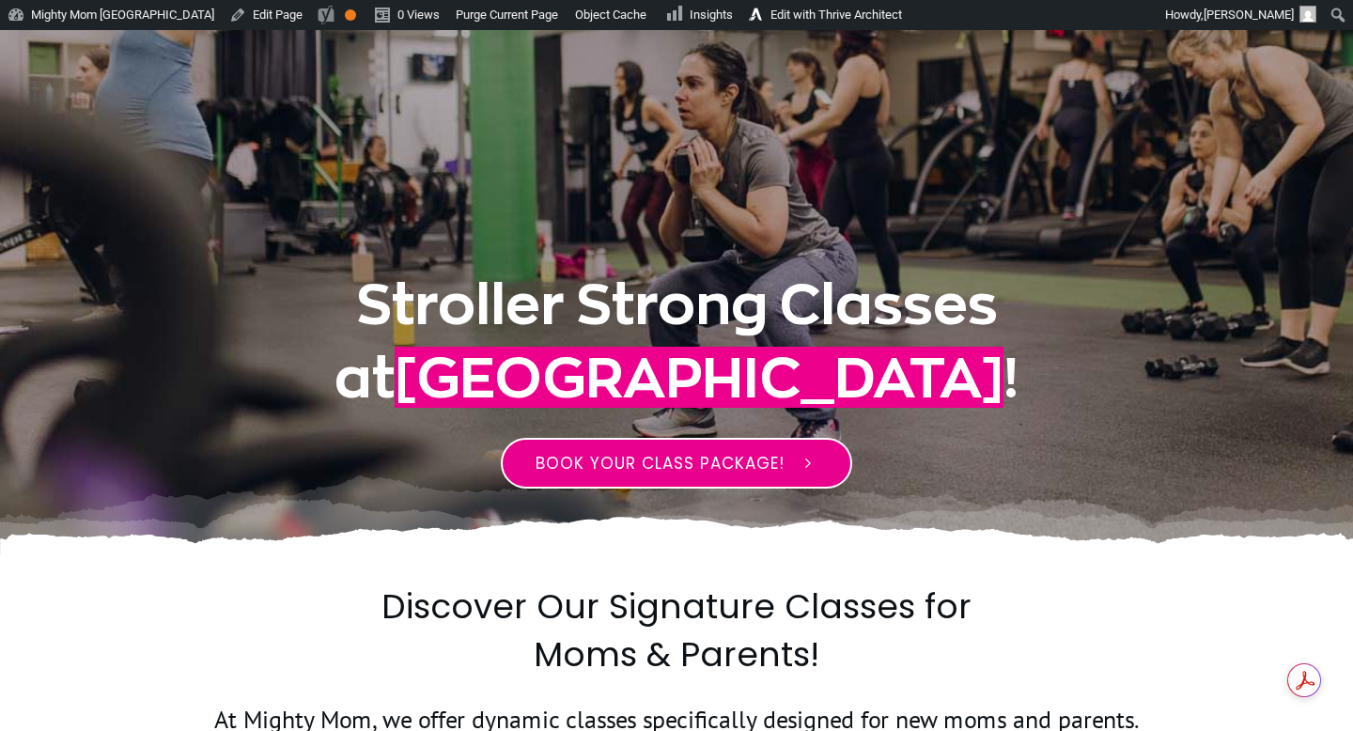
click at [711, 462] on span "BOOK YOUR CLASS PACKAGE!" at bounding box center [660, 463] width 249 height 23
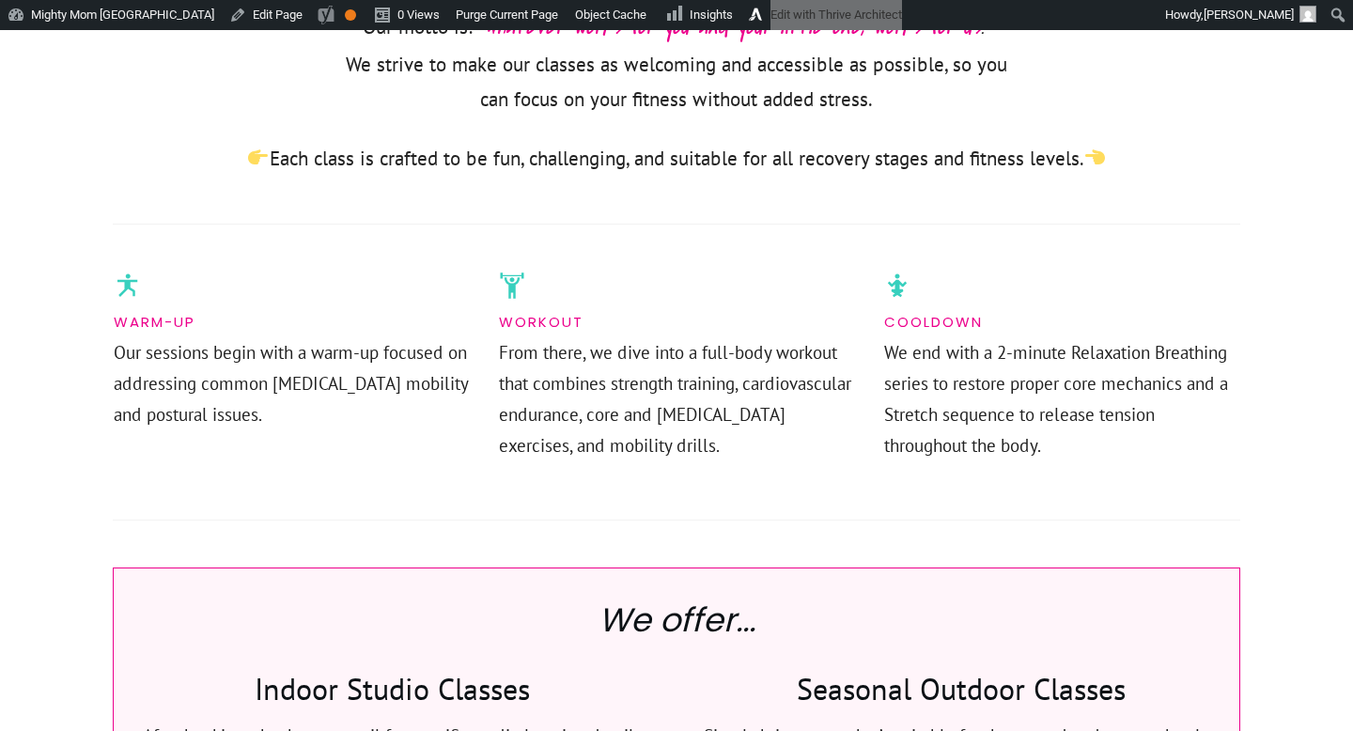
scroll to position [0, 0]
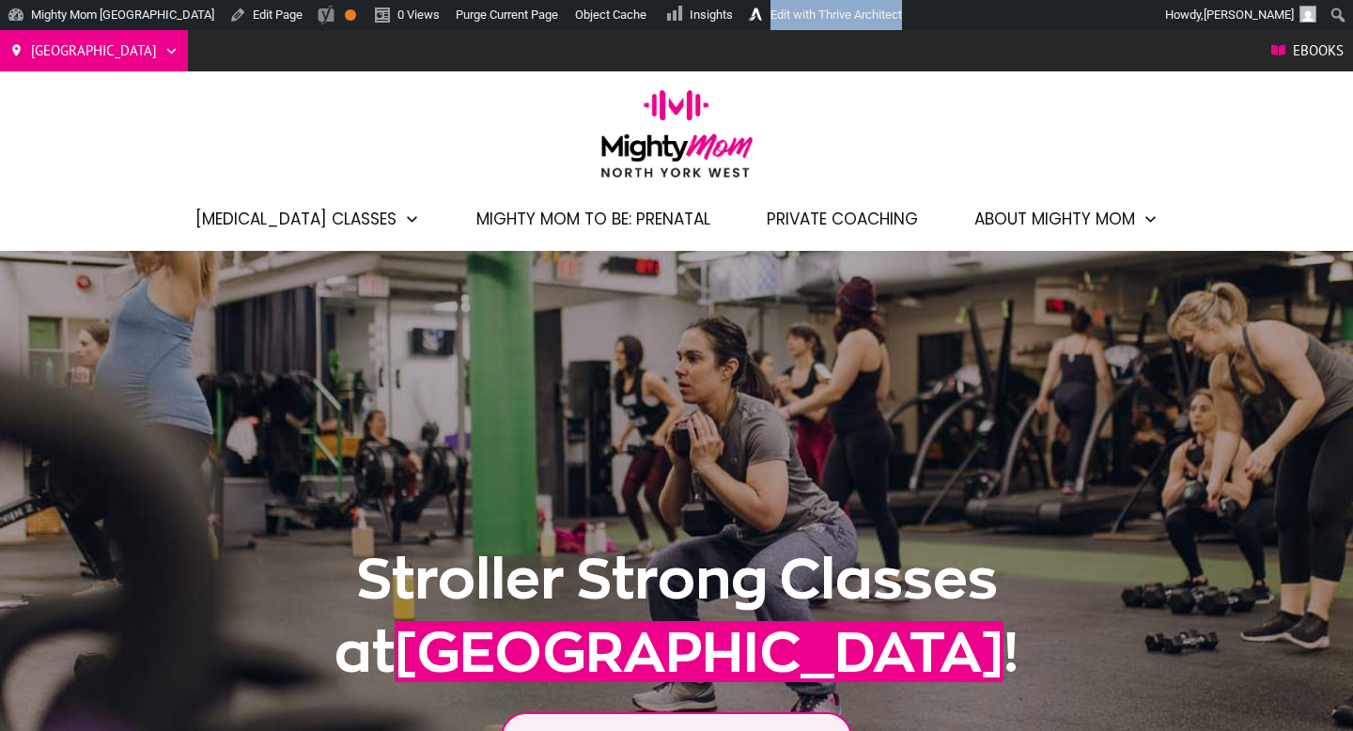
click at [653, 152] on img at bounding box center [676, 133] width 151 height 87
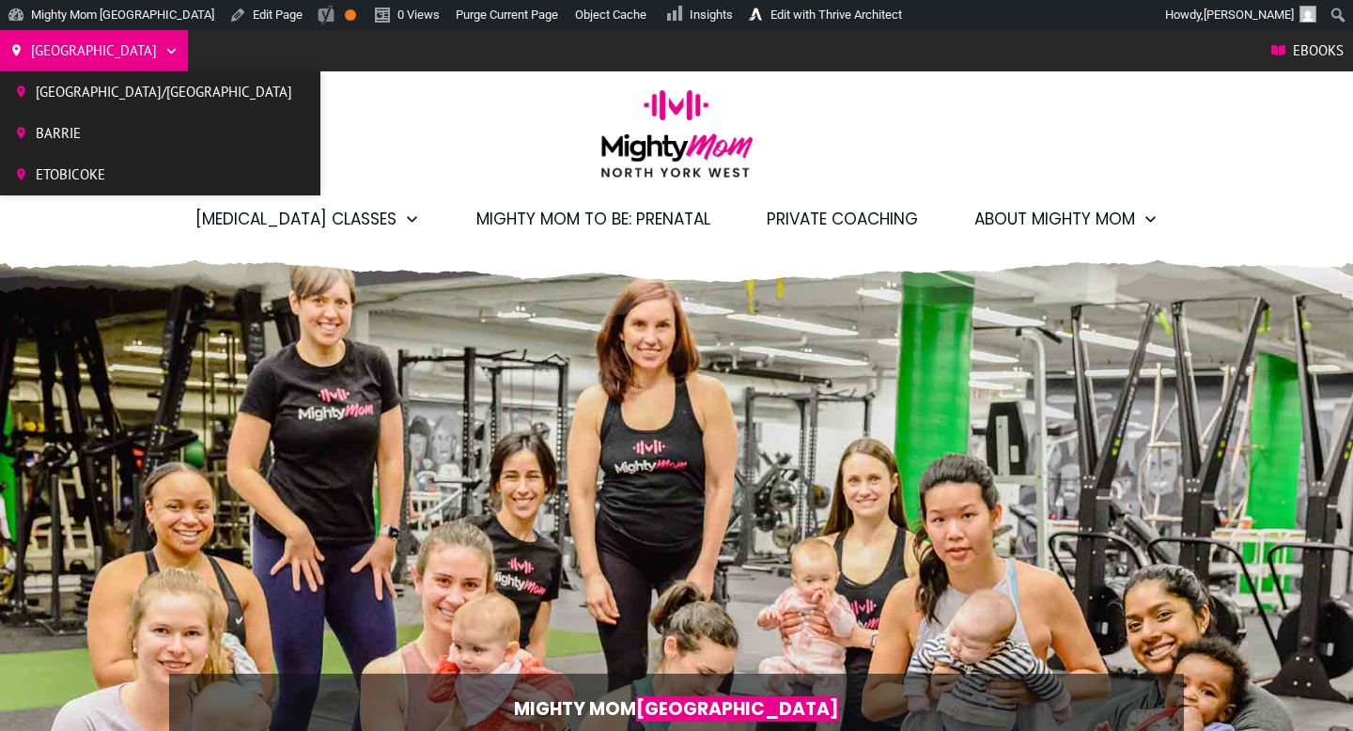
click at [94, 97] on span "[GEOGRAPHIC_DATA]/[GEOGRAPHIC_DATA]" at bounding box center [164, 92] width 257 height 28
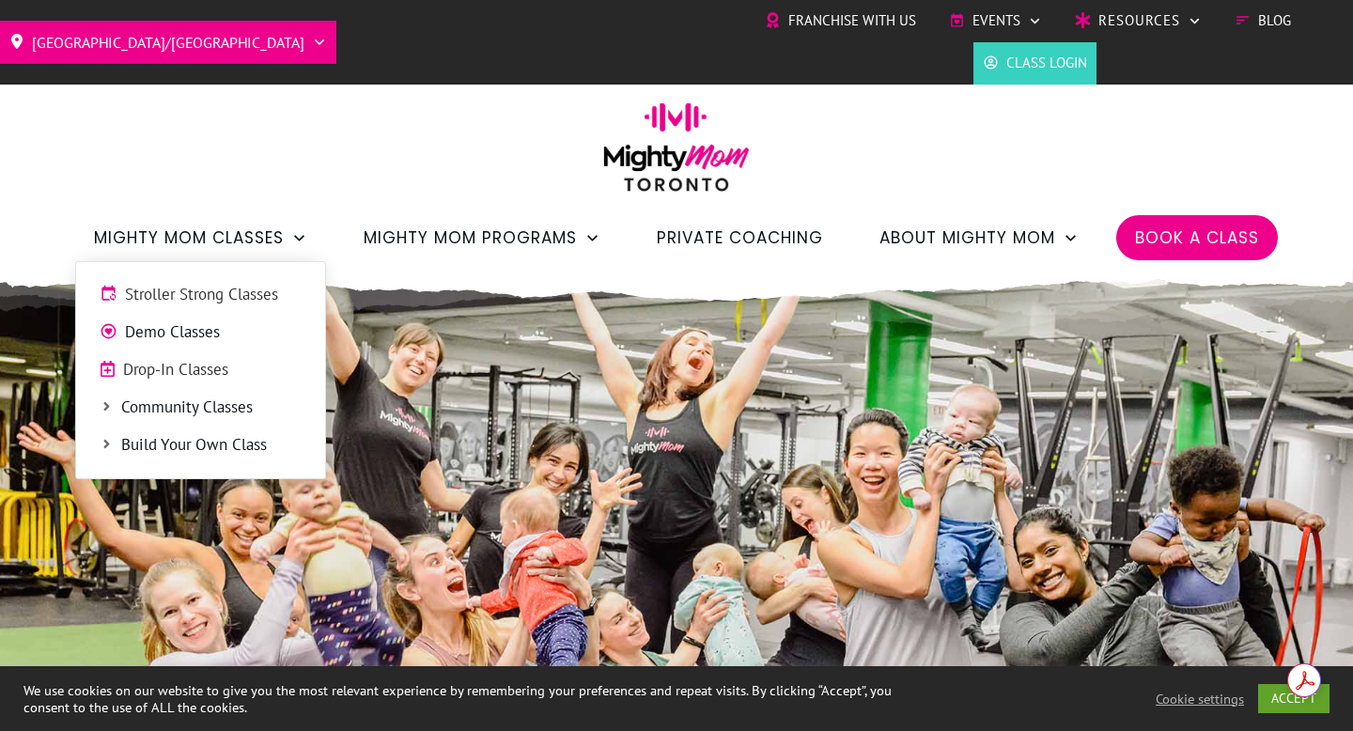
click at [219, 300] on span "Stroller Strong Classes" at bounding box center [213, 295] width 177 height 24
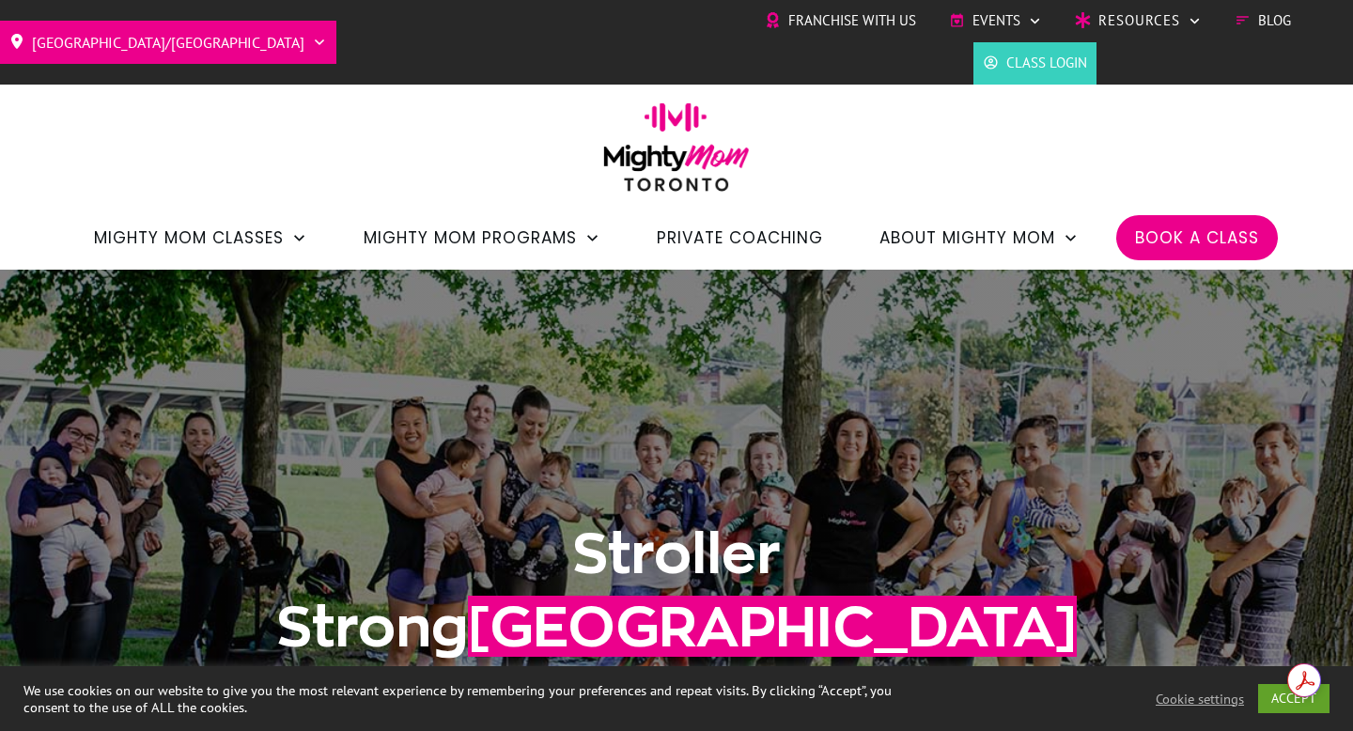
click at [1161, 145] on div "[GEOGRAPHIC_DATA]/GTA Barrie Etobicoke [GEOGRAPHIC_DATA] West Franchise with Us…" at bounding box center [676, 135] width 1353 height 270
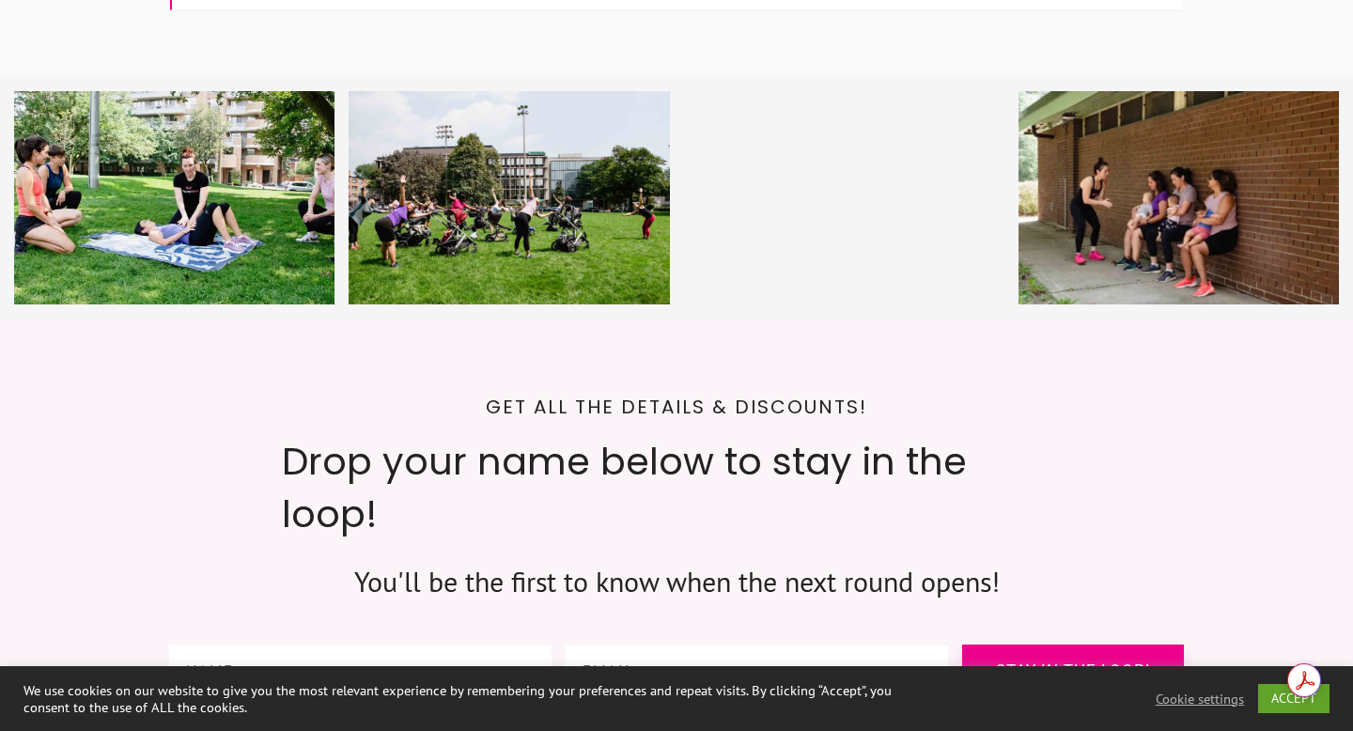
scroll to position [6722, 0]
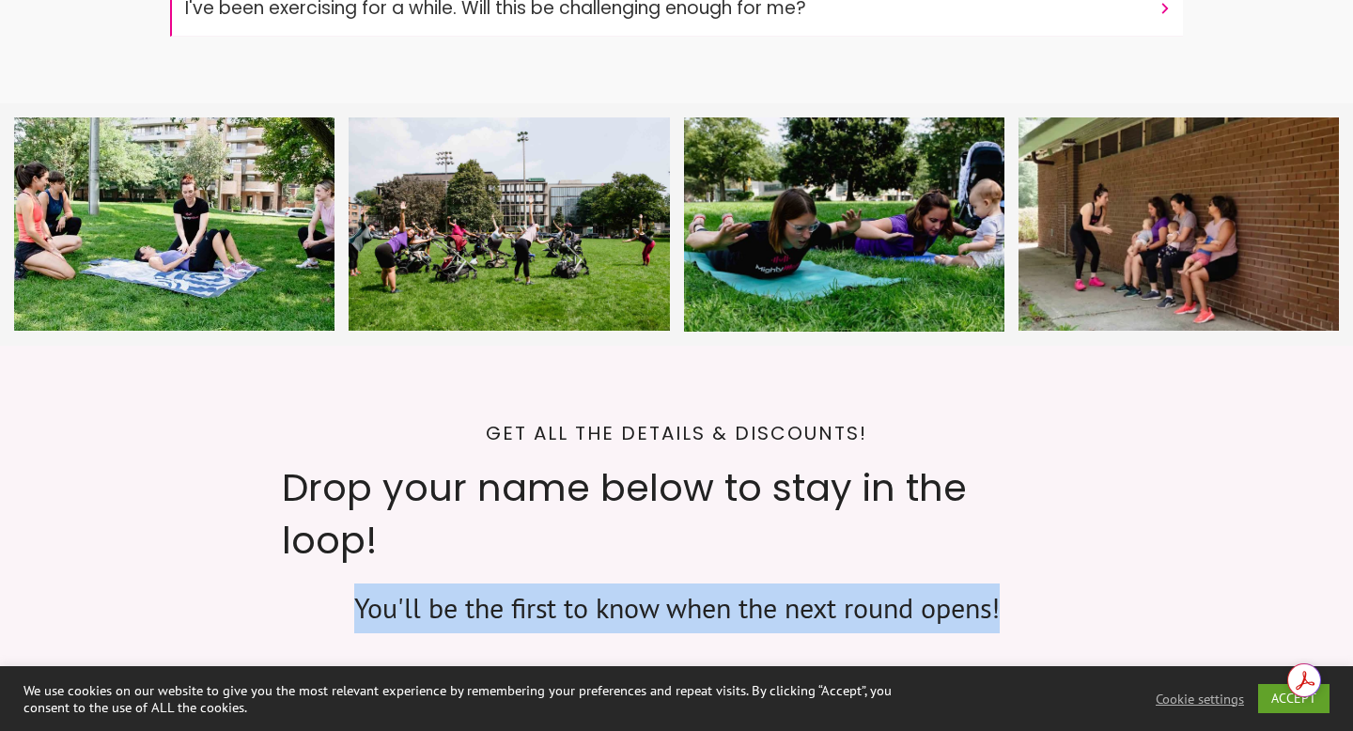
drag, startPoint x: 1004, startPoint y: 459, endPoint x: 356, endPoint y: 453, distance: 647.5
click at [356, 584] on p "You'll be the first to know when the next round opens!" at bounding box center [676, 609] width 789 height 50
copy p "You'll be the first to know when the next round opens!"
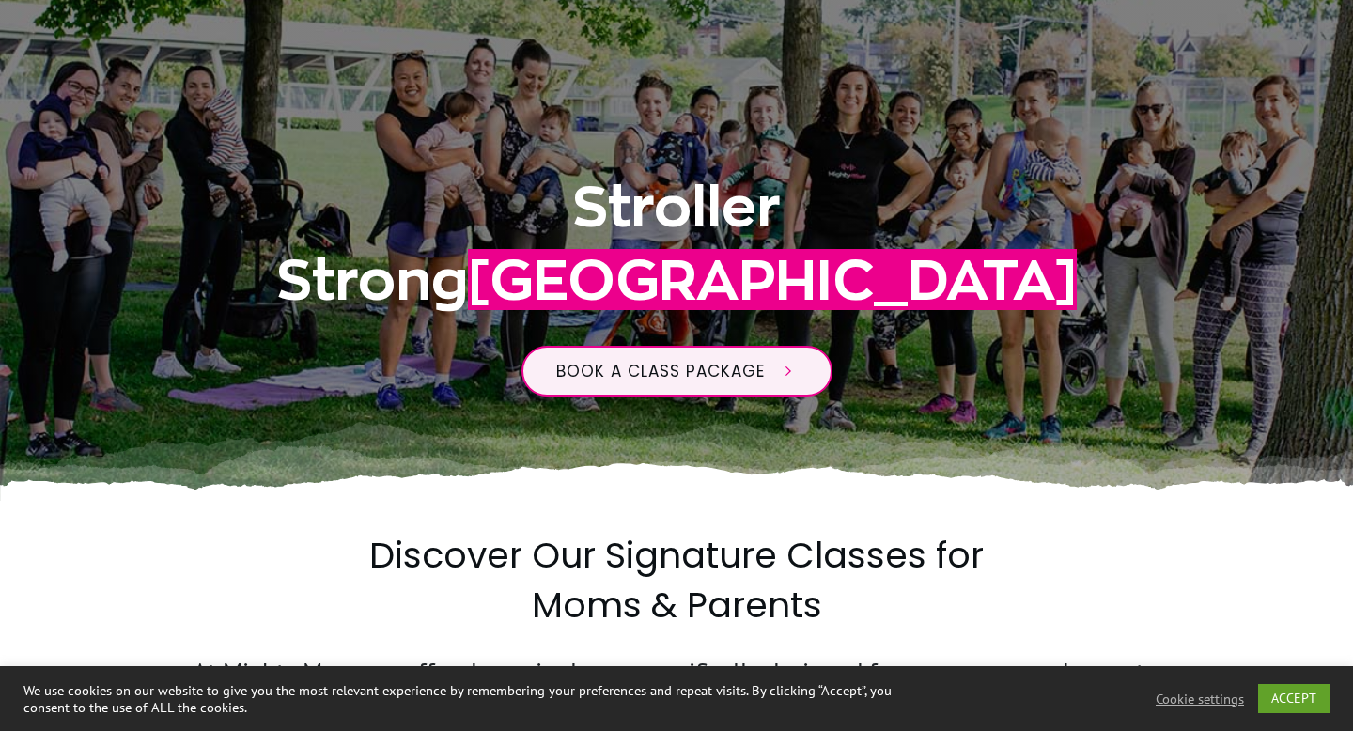
scroll to position [0, 0]
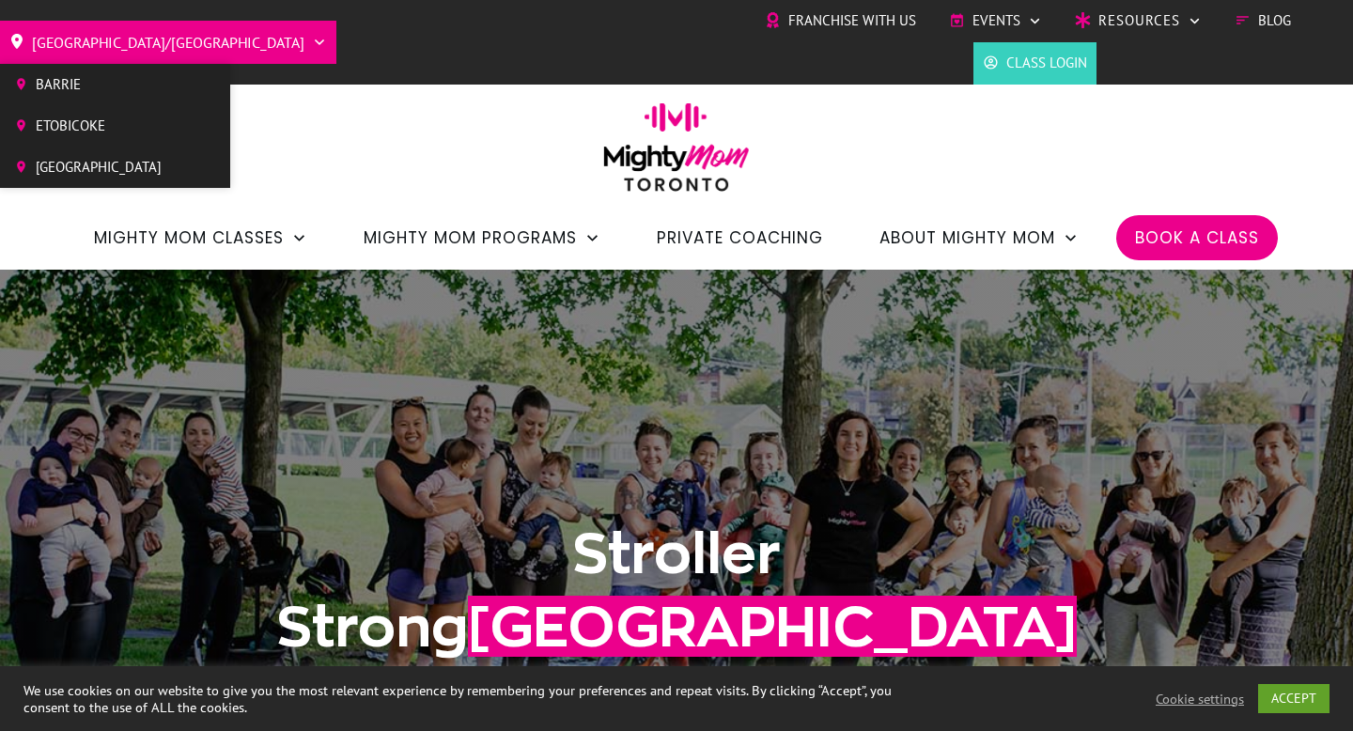
click at [109, 88] on span "Barrie" at bounding box center [99, 84] width 126 height 28
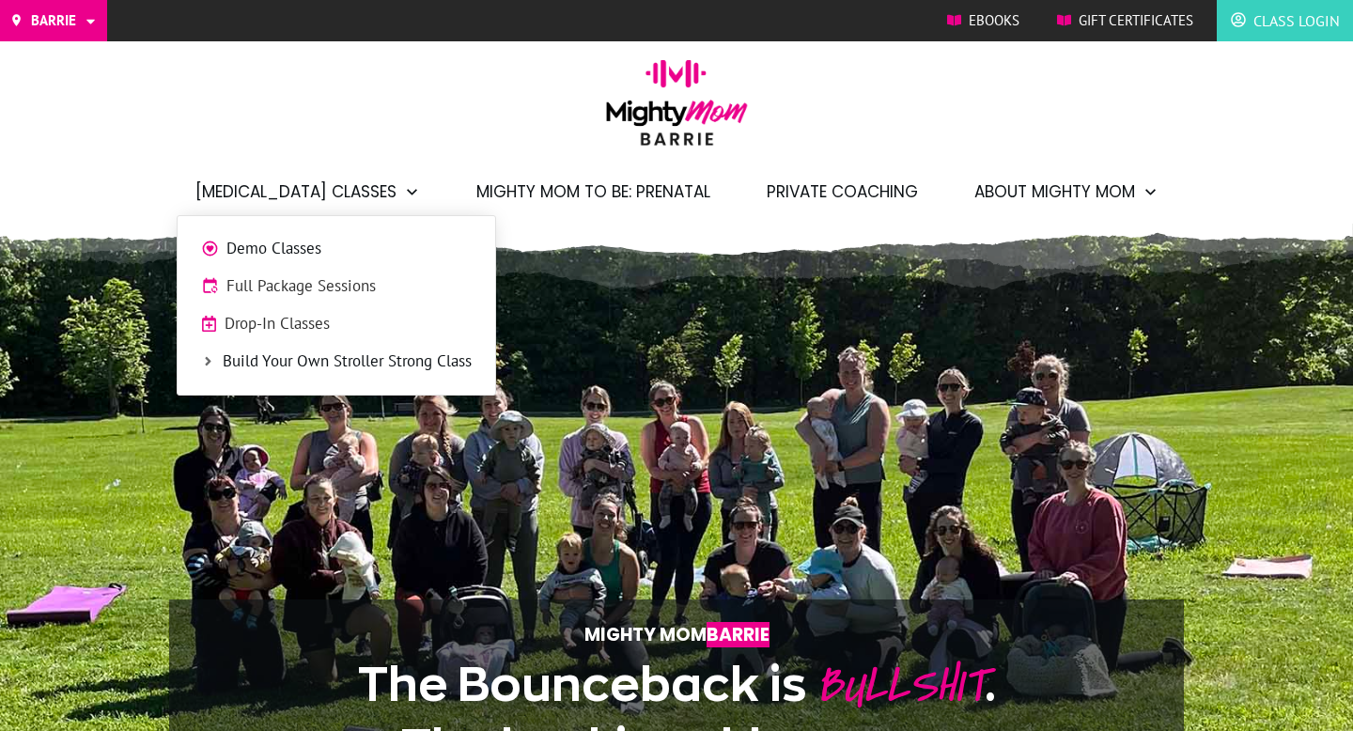
click at [317, 285] on span "Full Package Sessions" at bounding box center [348, 286] width 245 height 24
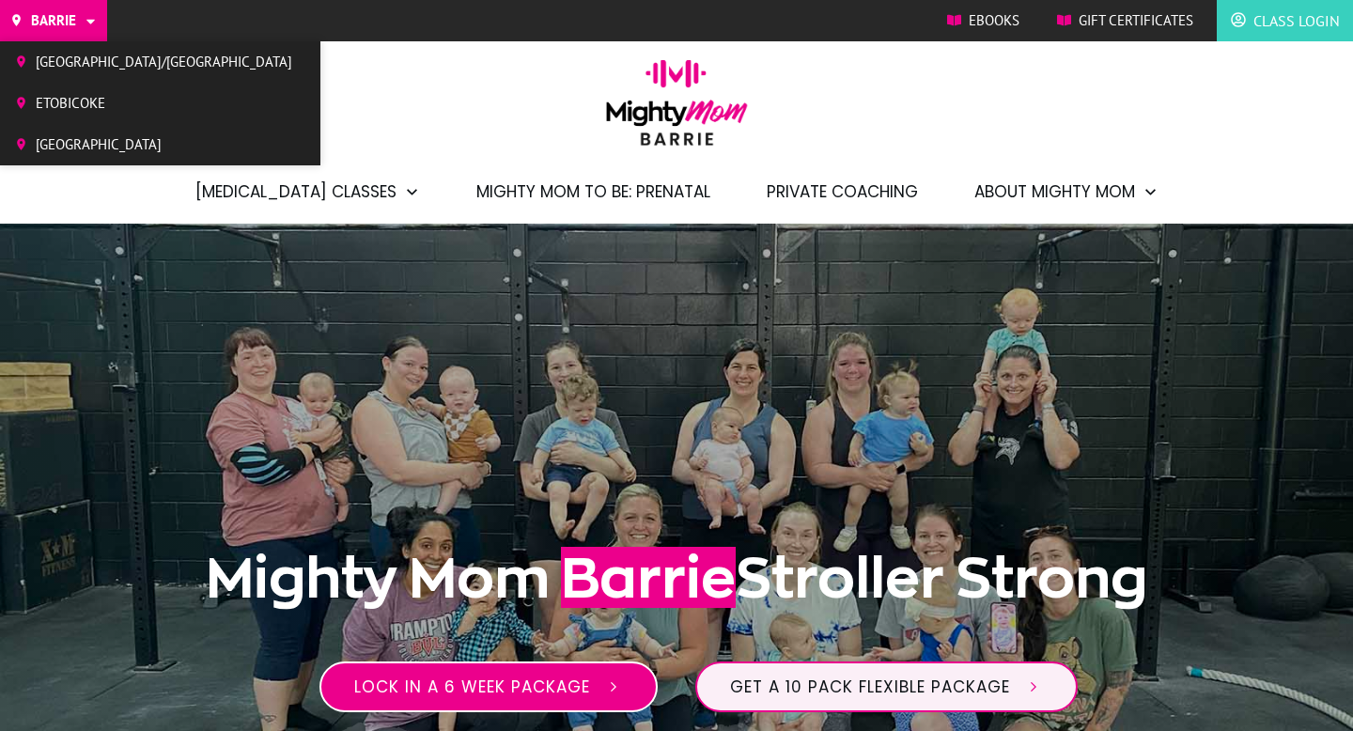
click at [70, 98] on span "Etobicoke" at bounding box center [164, 103] width 257 height 28
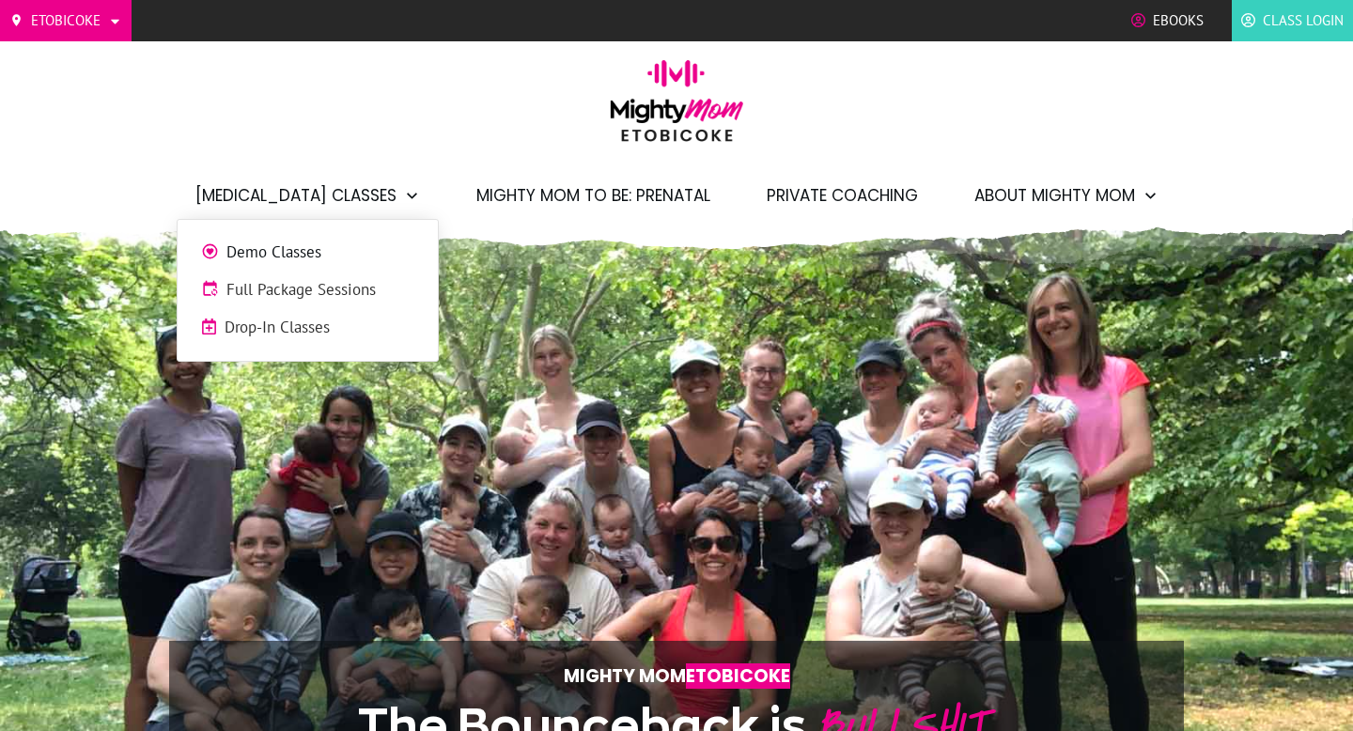
click at [301, 283] on span "Full Package Sessions" at bounding box center [320, 290] width 188 height 24
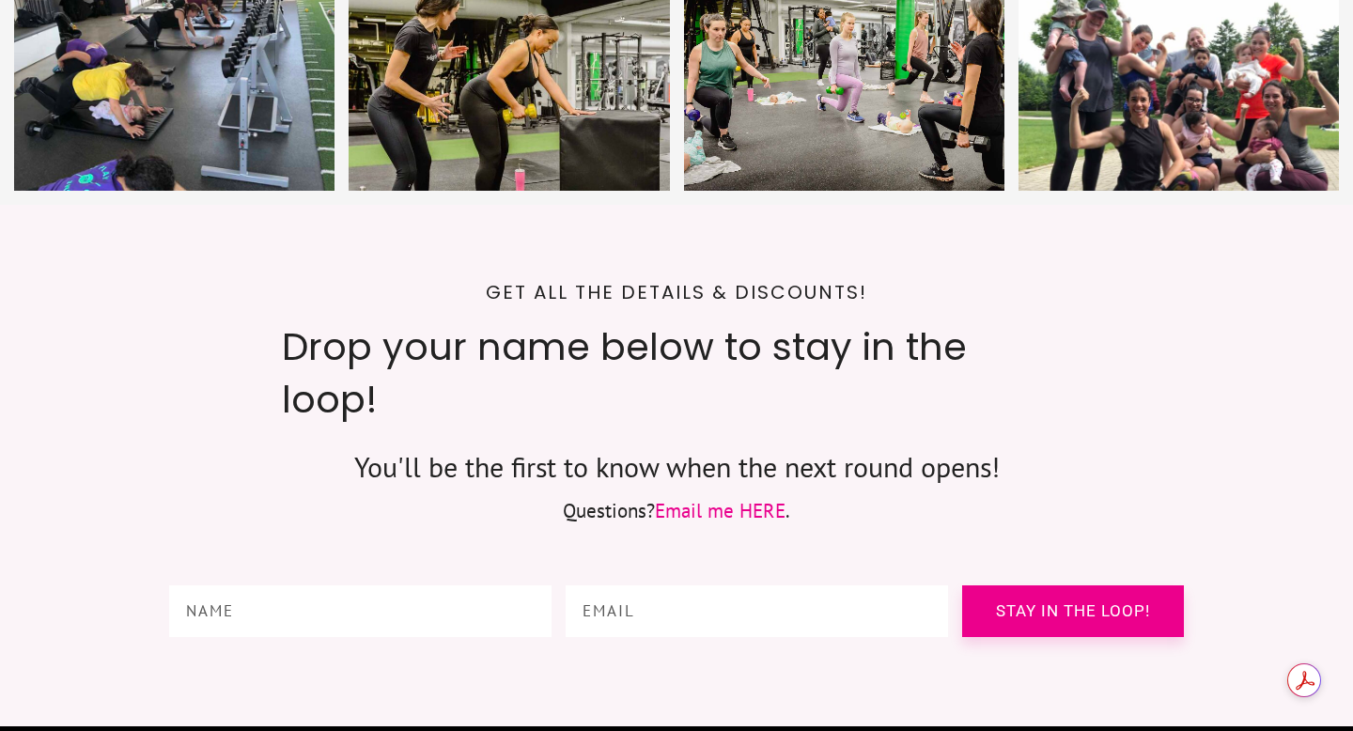
scroll to position [7760, 0]
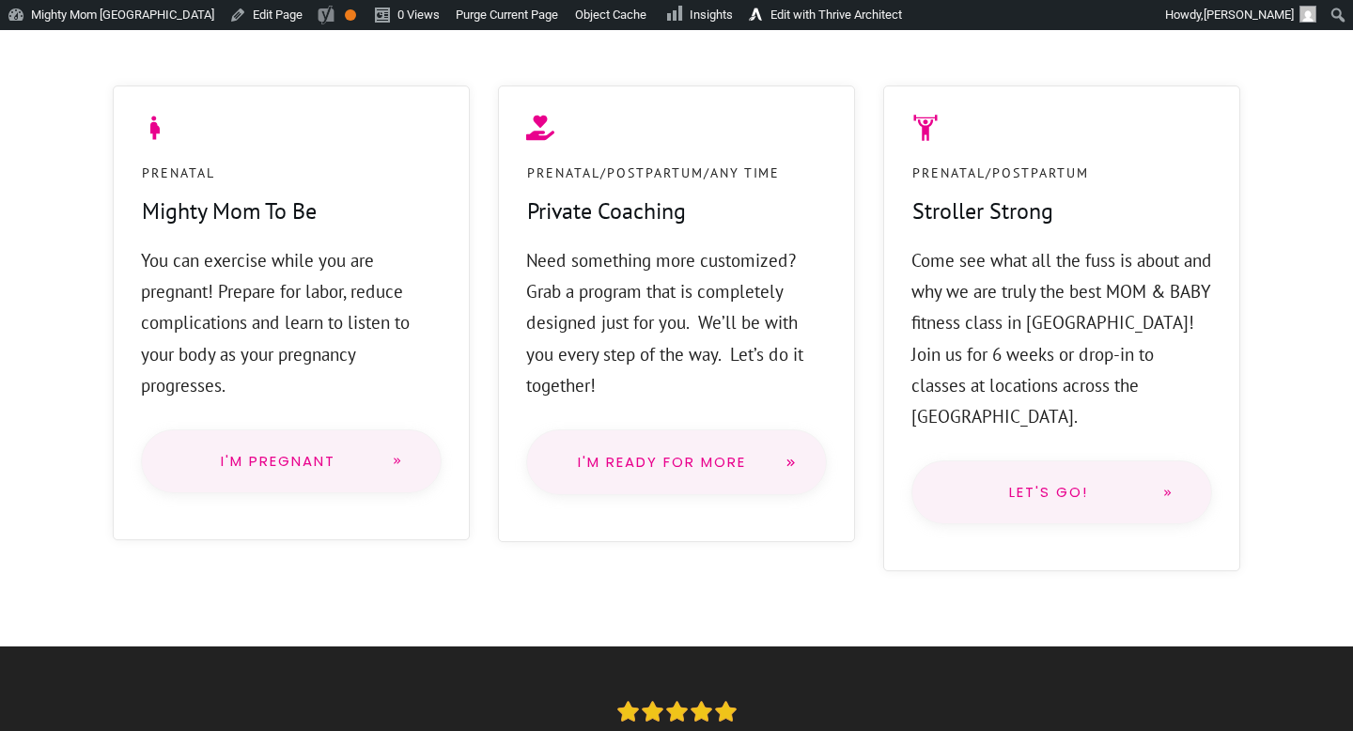
scroll to position [1511, 0]
click at [256, 16] on link "Edit Page" at bounding box center [266, 15] width 88 height 30
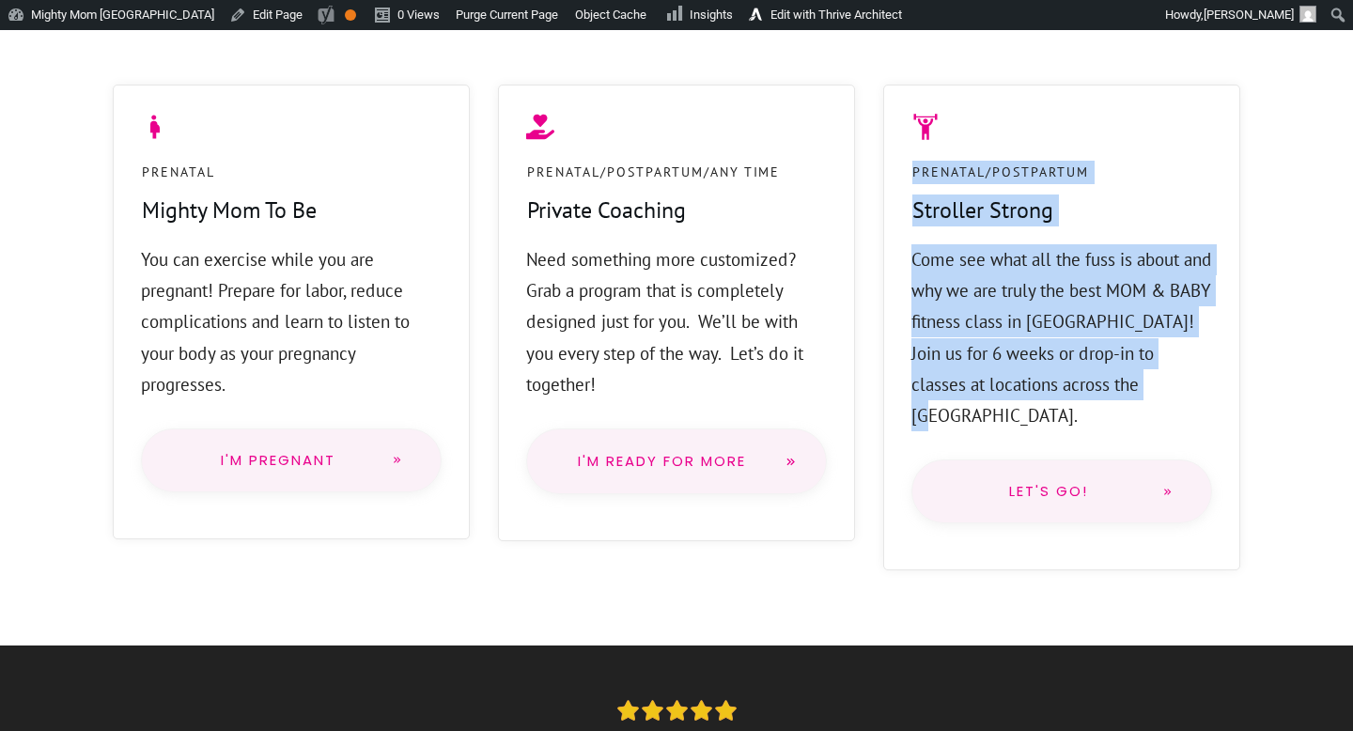
drag, startPoint x: 1184, startPoint y: 387, endPoint x: 910, endPoint y: 195, distance: 335.3
click at [910, 195] on div "Prenatal/Postpartum Stroller Strong Come see what all the fuss is about and why…" at bounding box center [1061, 328] width 357 height 486
copy div "Prenatal/Postpartum Stroller Strong Come see what all the fuss is about and why…"
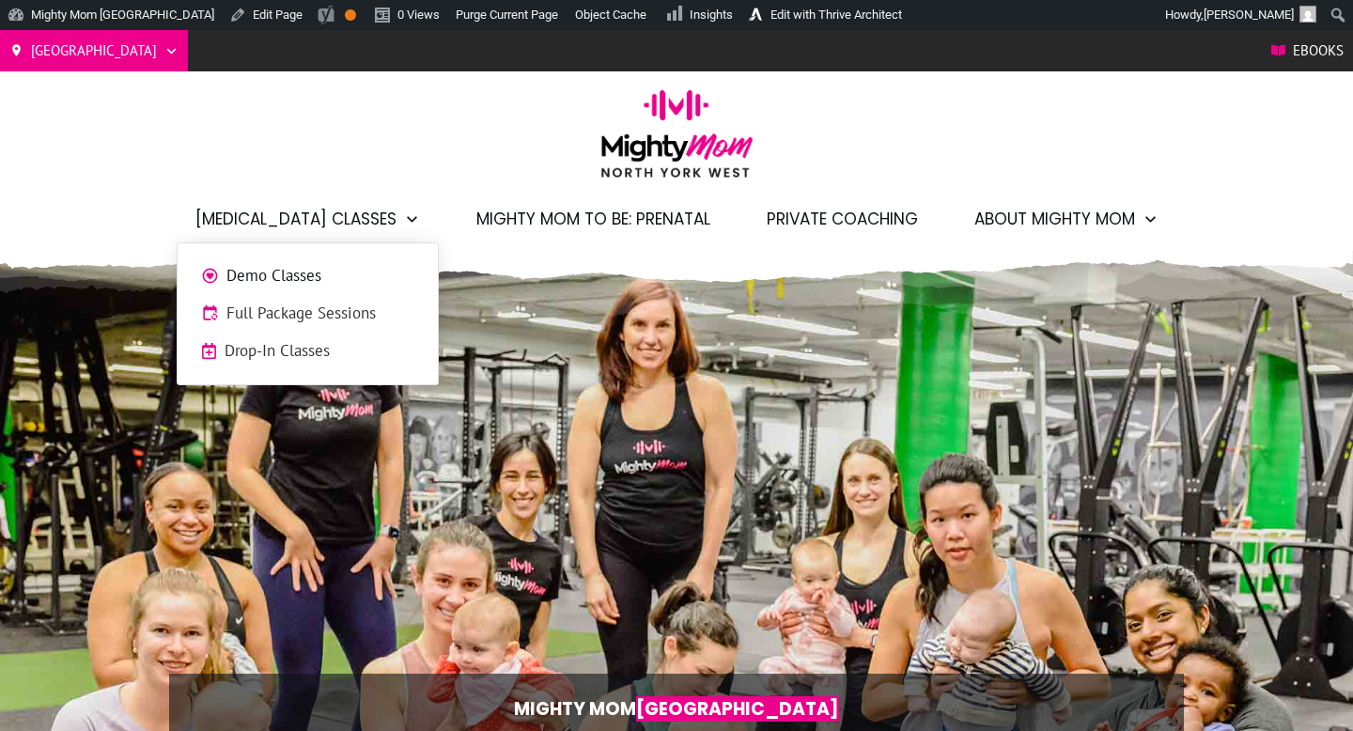
click at [330, 305] on span "Full Package Sessions" at bounding box center [320, 314] width 188 height 24
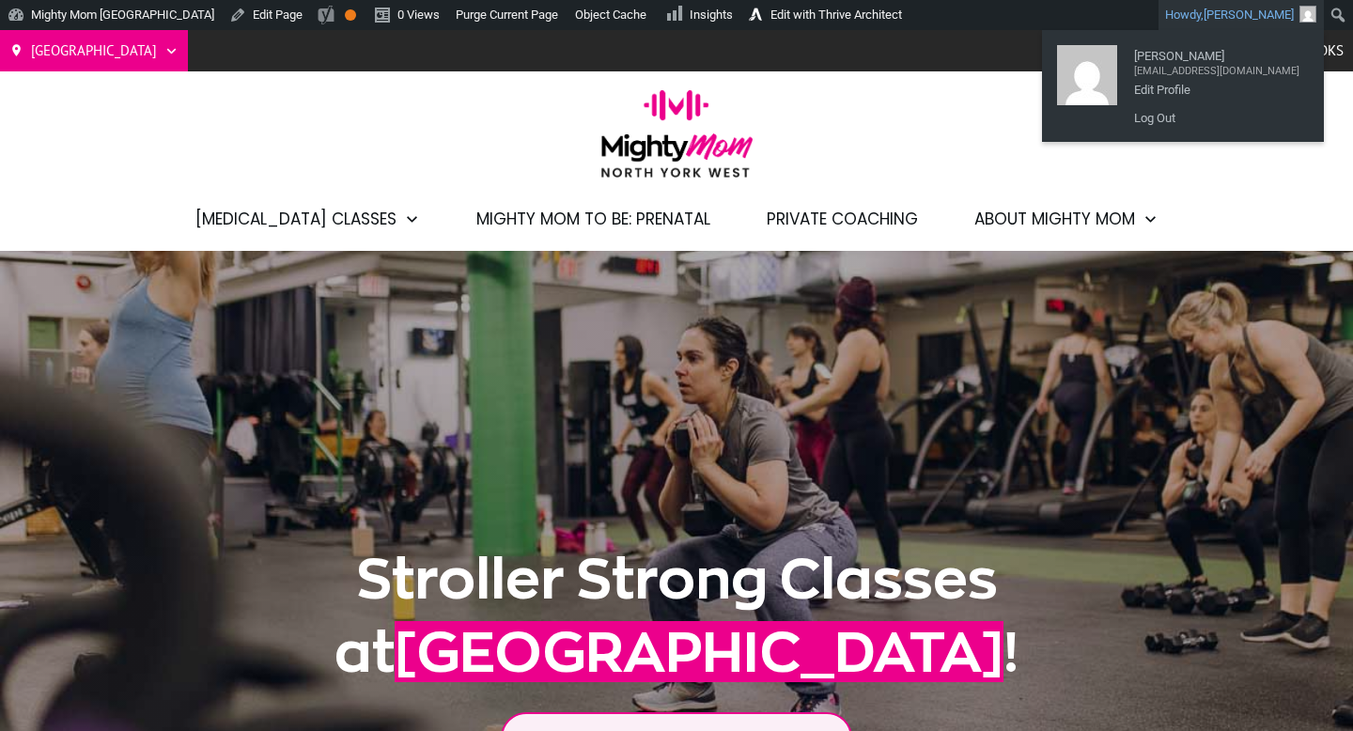
click at [1272, 14] on span "Tali Labonté" at bounding box center [1249, 15] width 90 height 14
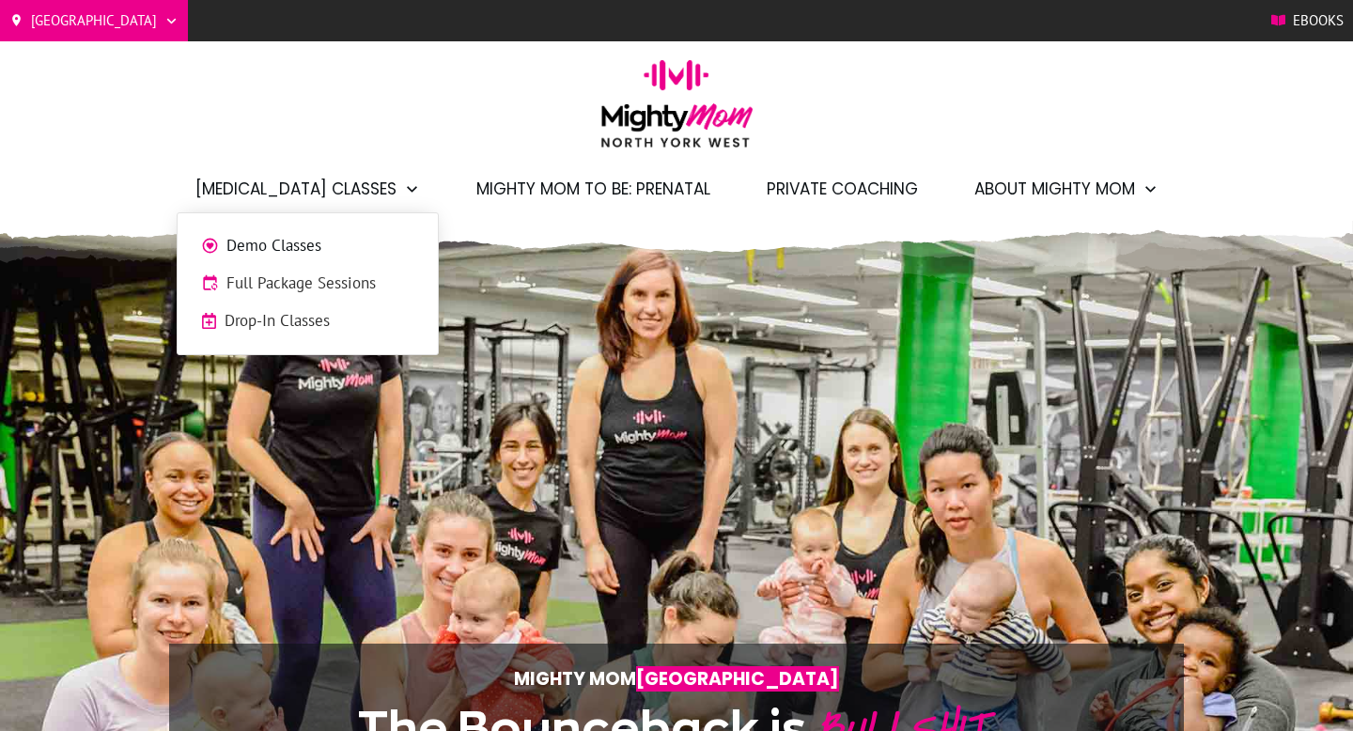
click at [284, 278] on span "Full Package Sessions" at bounding box center [320, 284] width 188 height 24
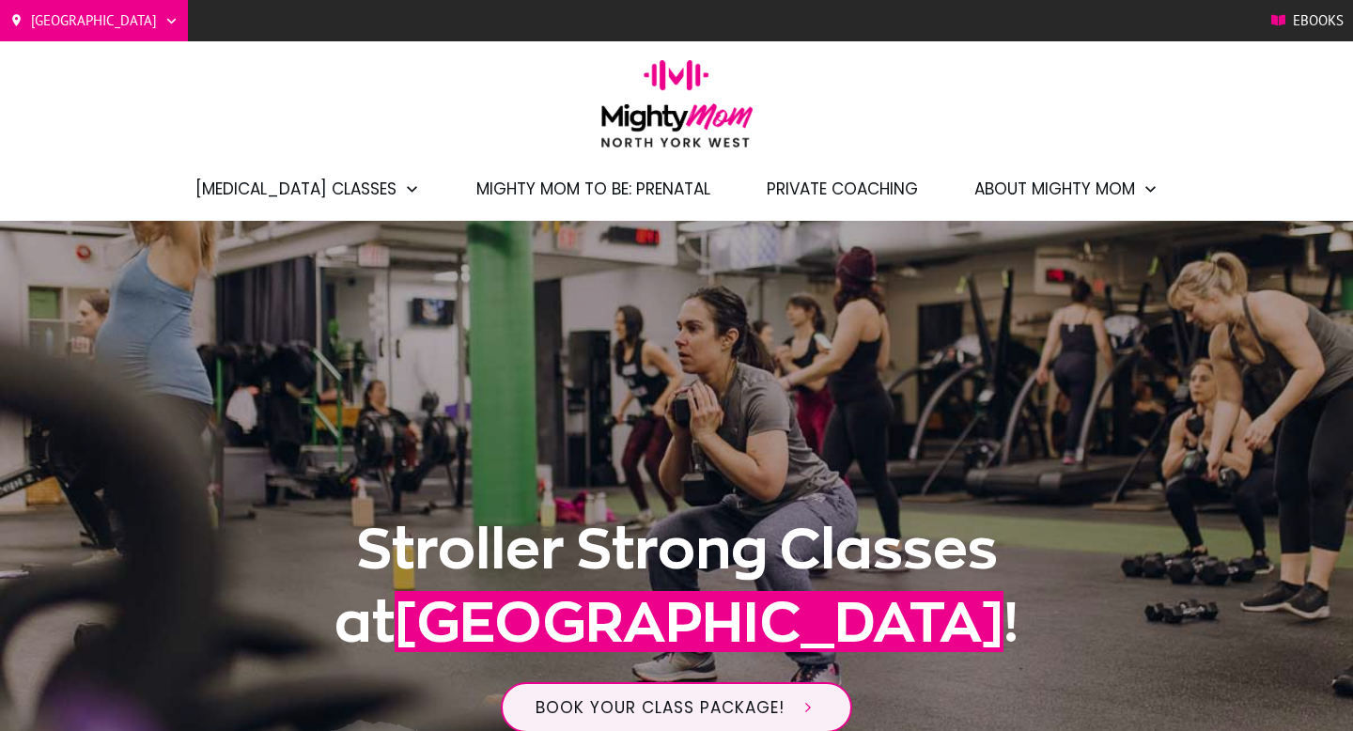
scroll to position [72, 0]
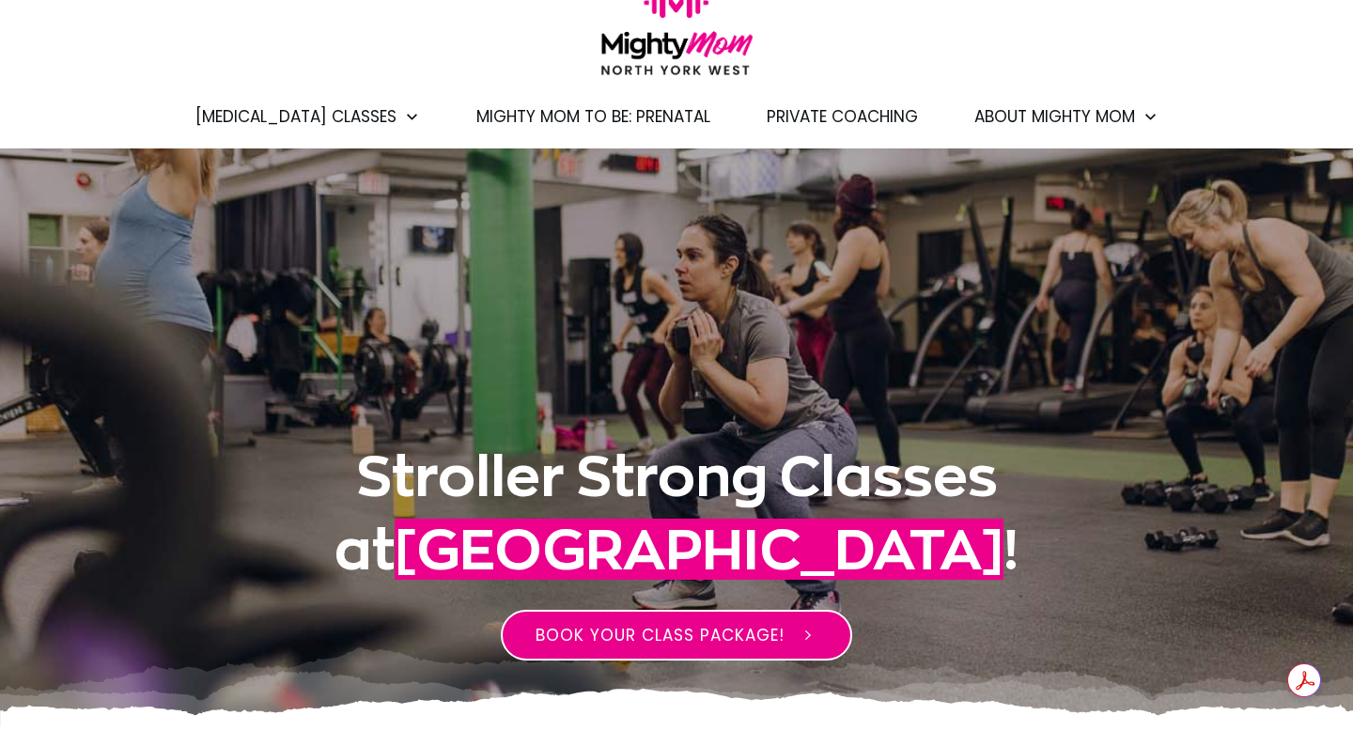
click at [636, 628] on span "BOOK YOUR CLASS PACKAGE!" at bounding box center [660, 635] width 249 height 23
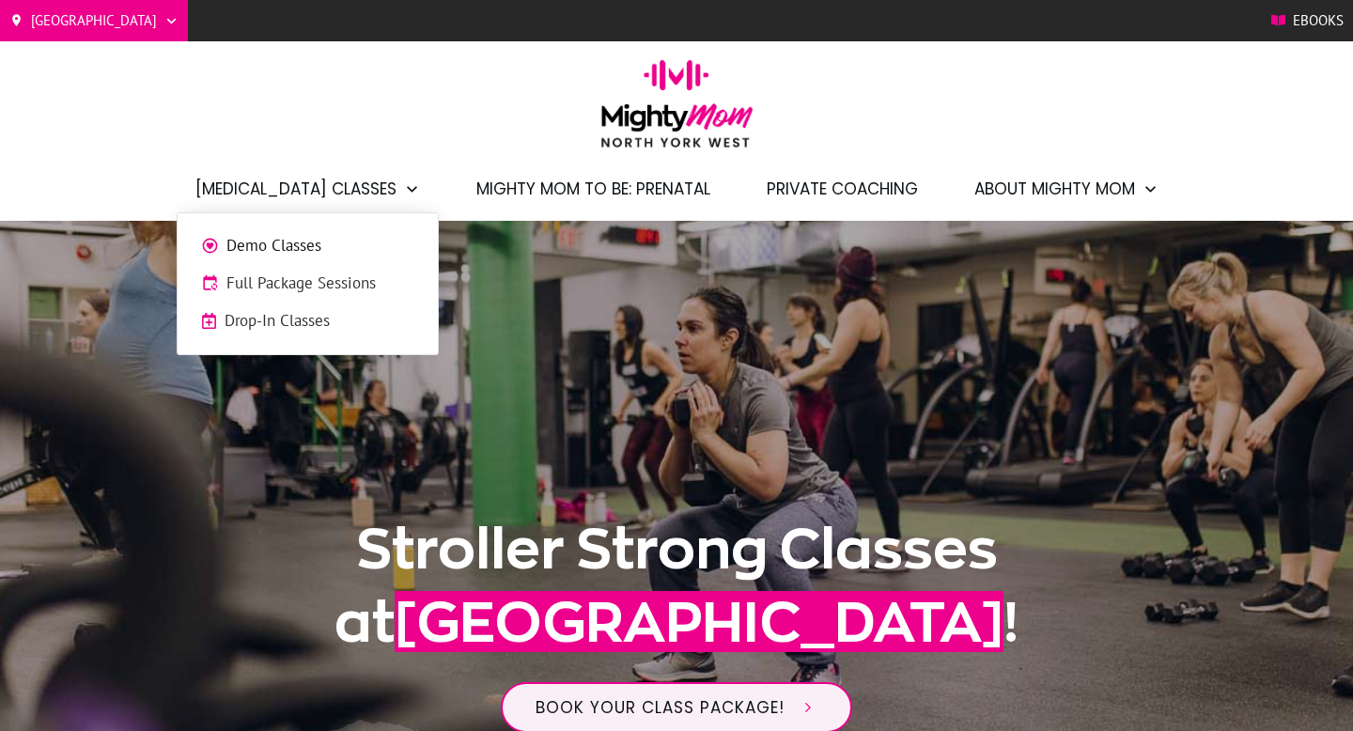
click at [305, 249] on span "Demo Classes" at bounding box center [320, 246] width 188 height 24
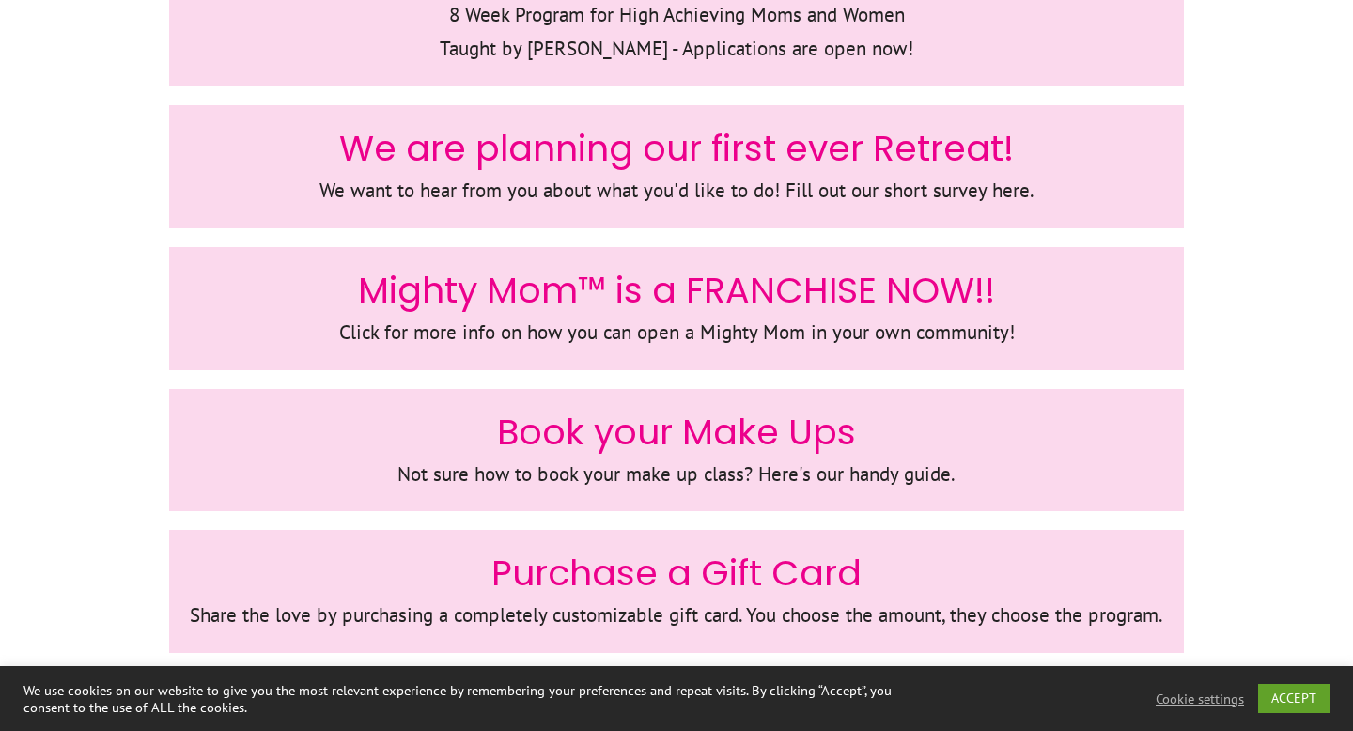
scroll to position [1055, 0]
click at [532, 168] on span "We are planning our first ever Retreat!" at bounding box center [676, 149] width 675 height 50
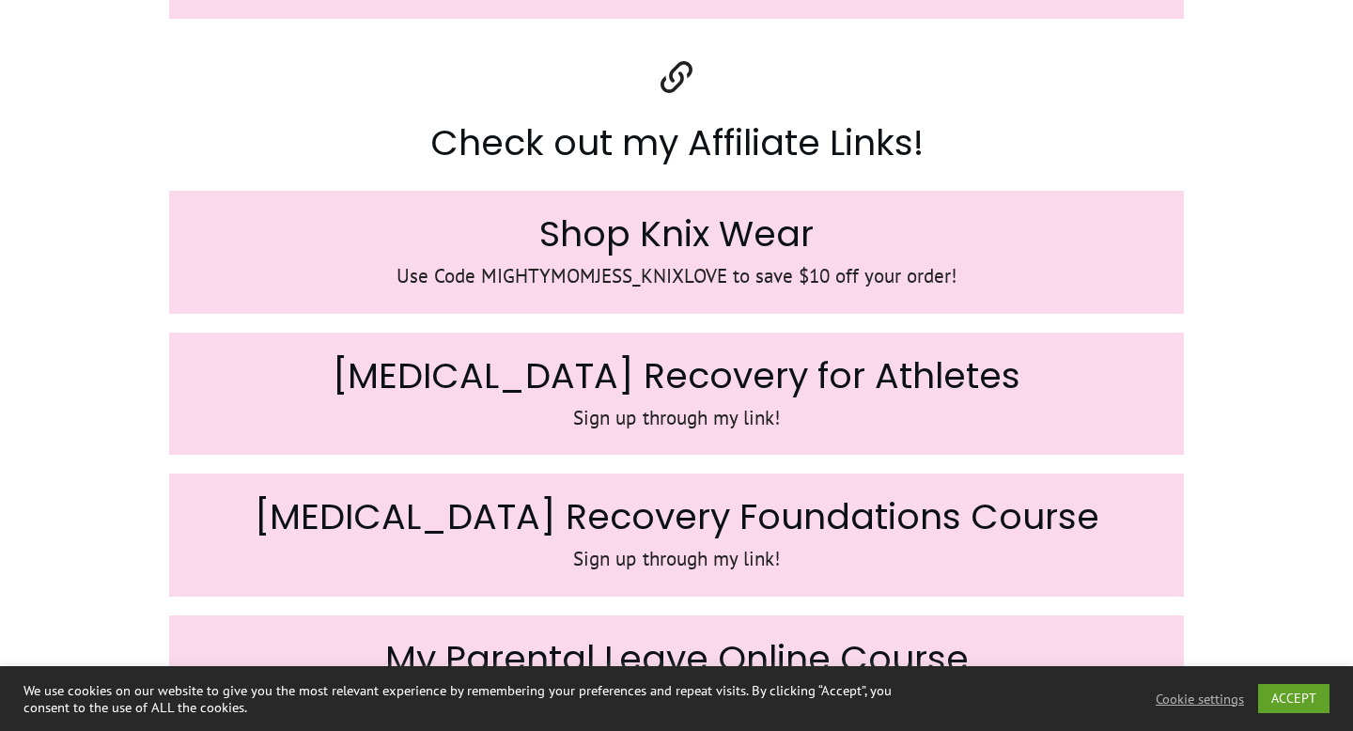
scroll to position [2249, 0]
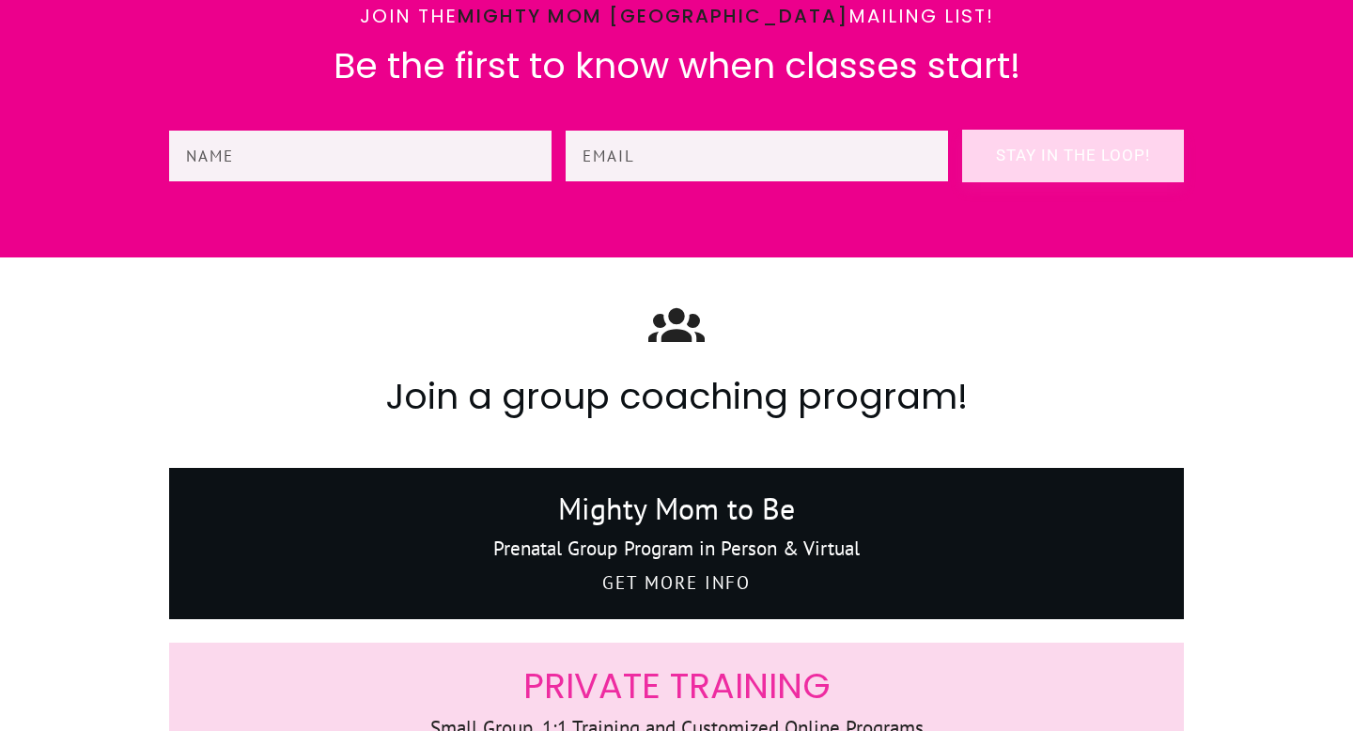
scroll to position [221, 0]
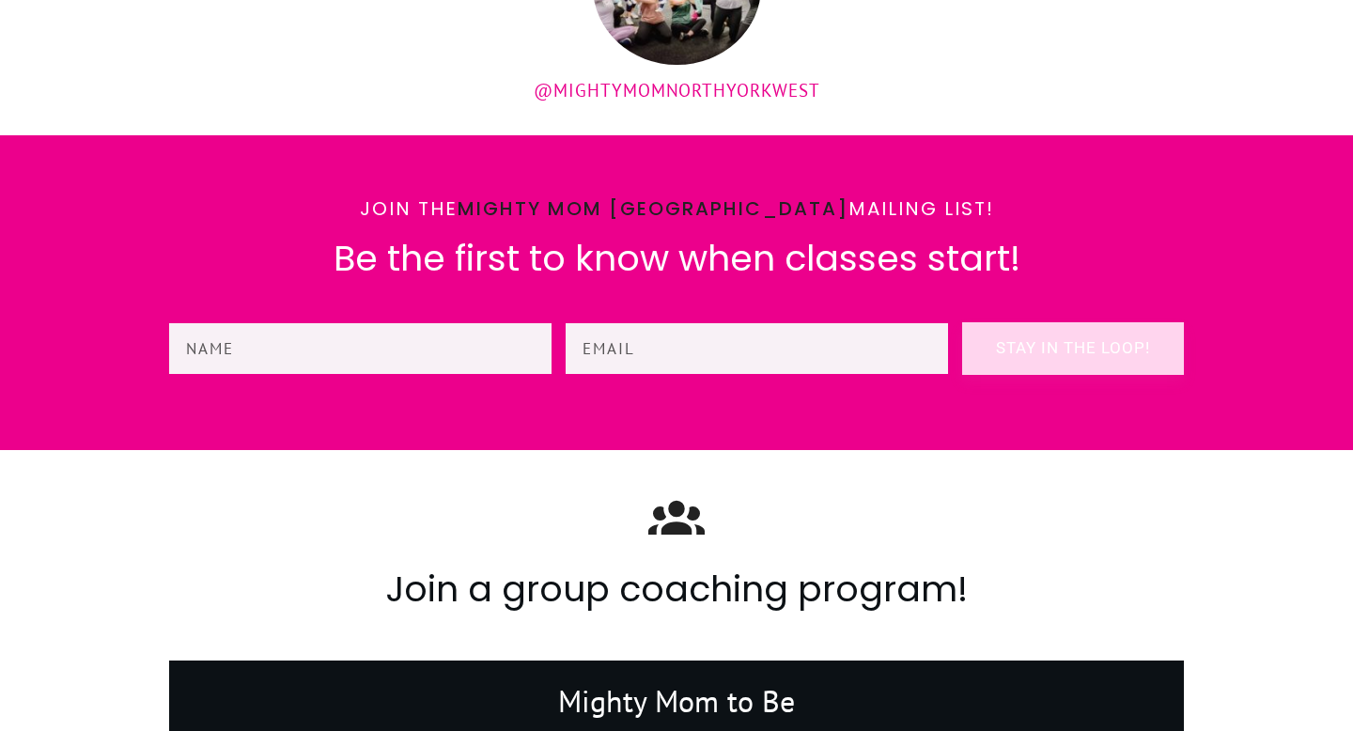
click at [892, 261] on span "Be the first to know when classes start!" at bounding box center [677, 258] width 687 height 50
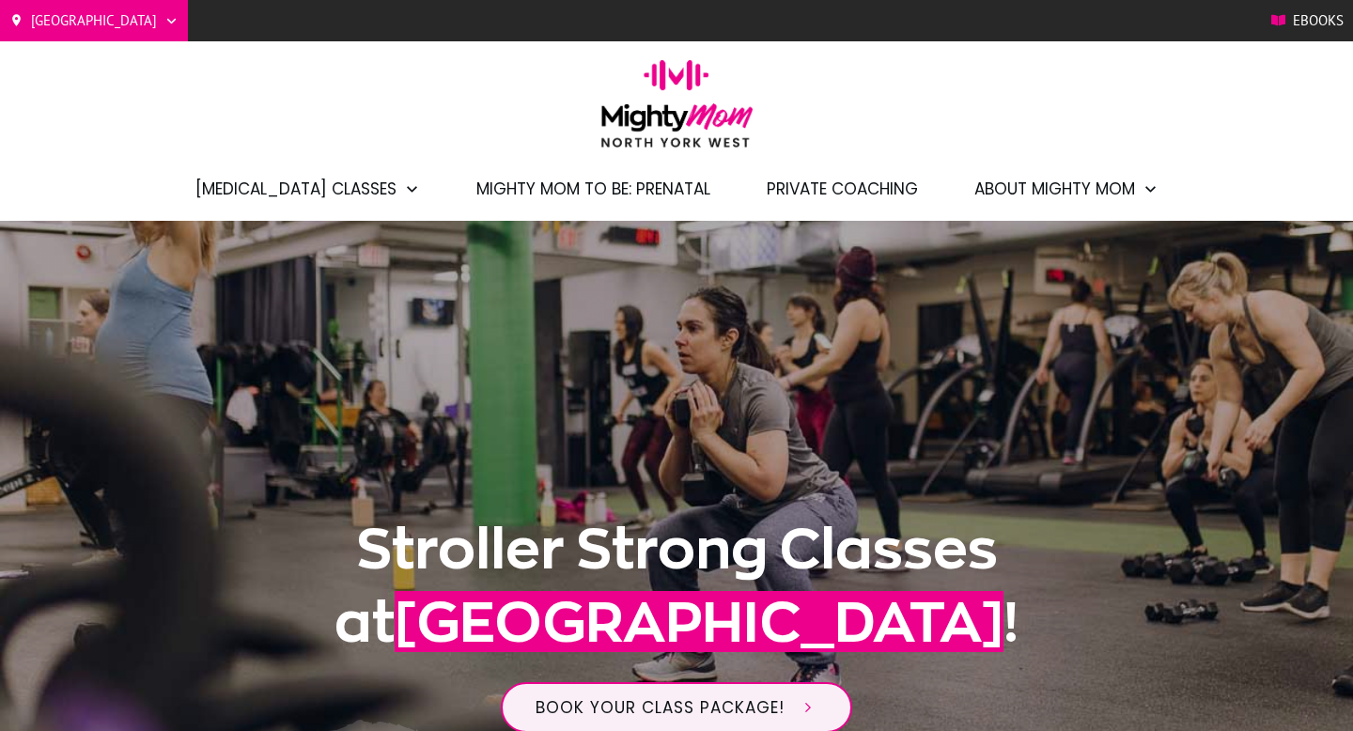
scroll to position [2071, 0]
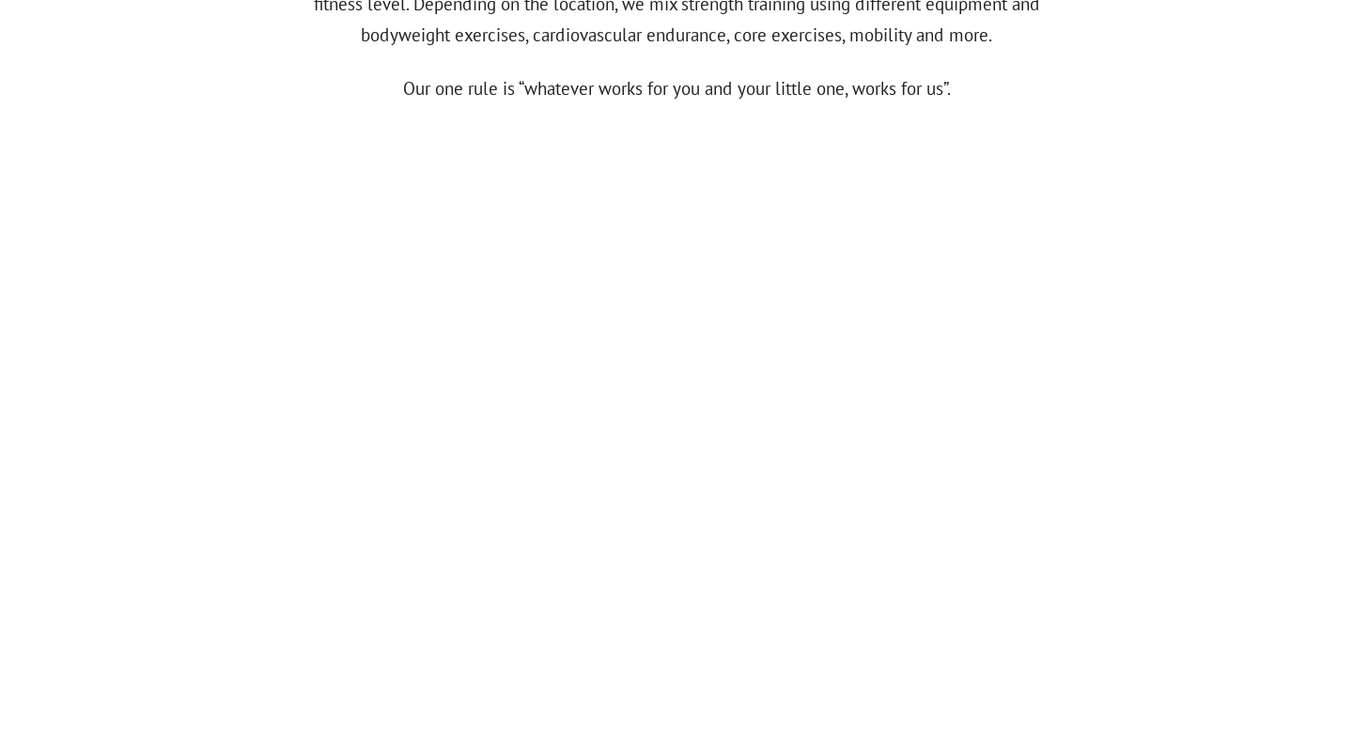
scroll to position [930, 0]
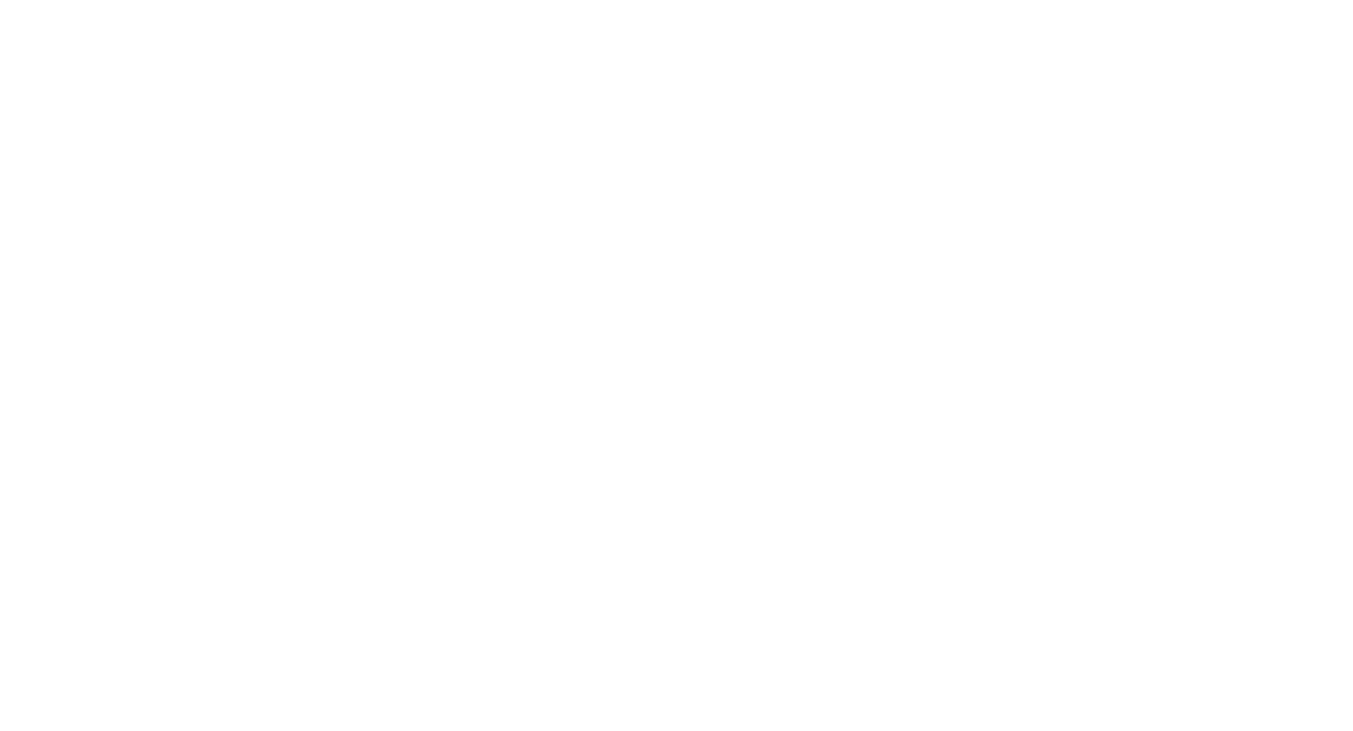
scroll to position [1394, 0]
